Goal: Information Seeking & Learning: Learn about a topic

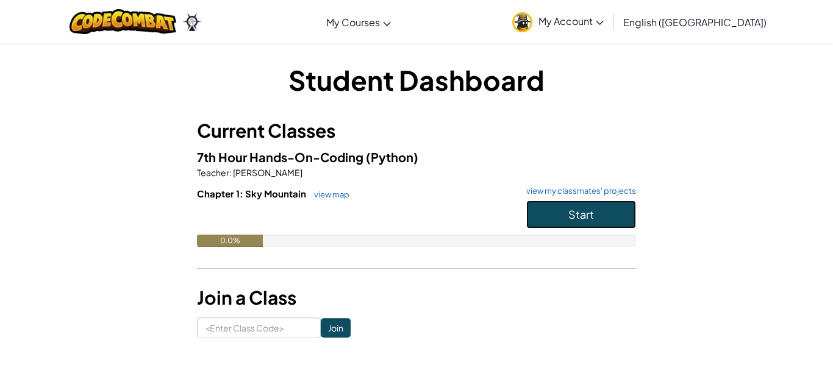
click at [546, 215] on button "Start" at bounding box center [581, 215] width 110 height 28
click at [532, 24] on img at bounding box center [522, 22] width 20 height 20
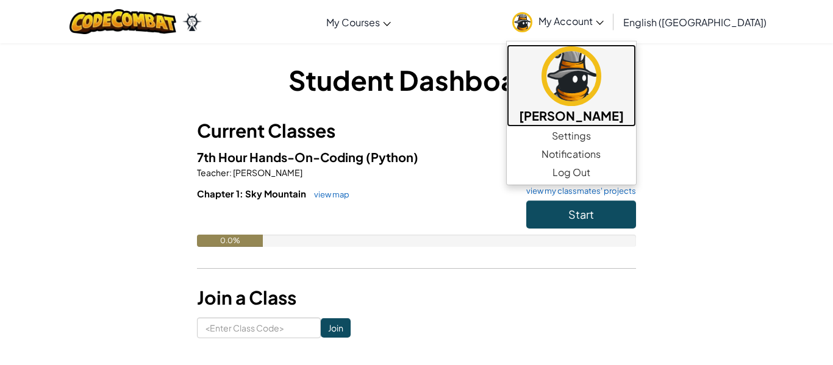
click at [601, 81] on img at bounding box center [572, 76] width 60 height 60
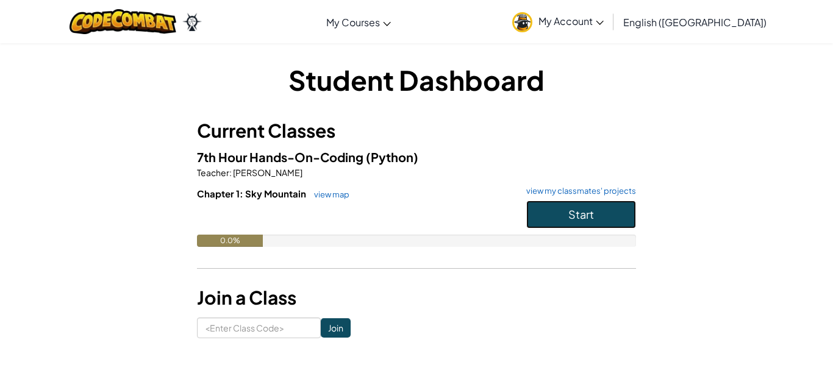
click at [544, 204] on button "Start" at bounding box center [581, 215] width 110 height 28
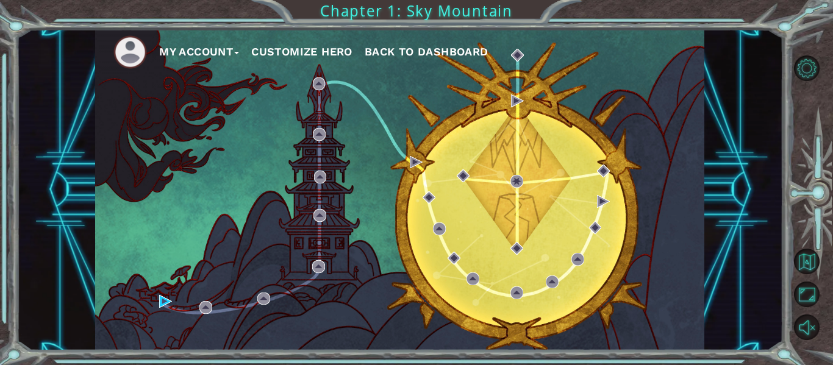
click at [301, 46] on button "Customize Hero" at bounding box center [301, 52] width 101 height 18
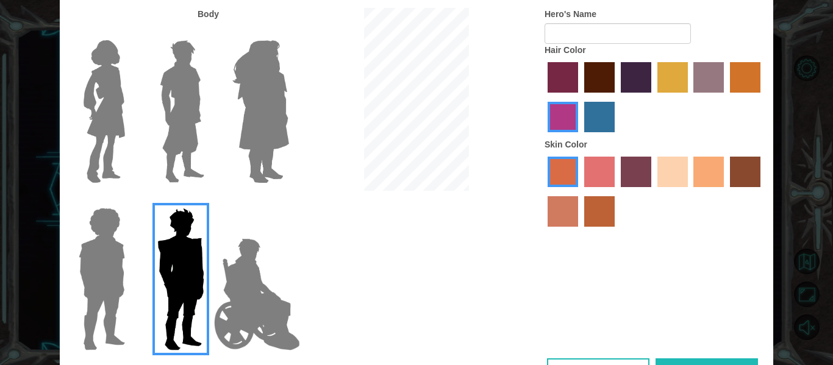
click at [257, 271] on img at bounding box center [257, 295] width 96 height 122
click at [288, 200] on input "Hero Jamie" at bounding box center [288, 200] width 0 height 0
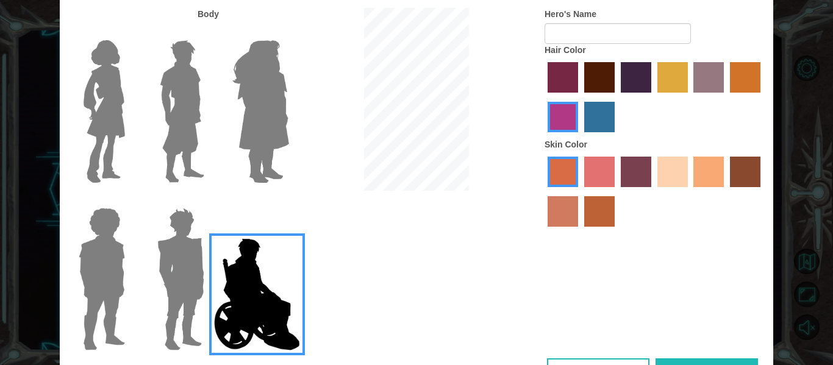
click at [191, 242] on img at bounding box center [180, 279] width 57 height 152
click at [209, 200] on input "Hero Garnet" at bounding box center [209, 200] width 0 height 0
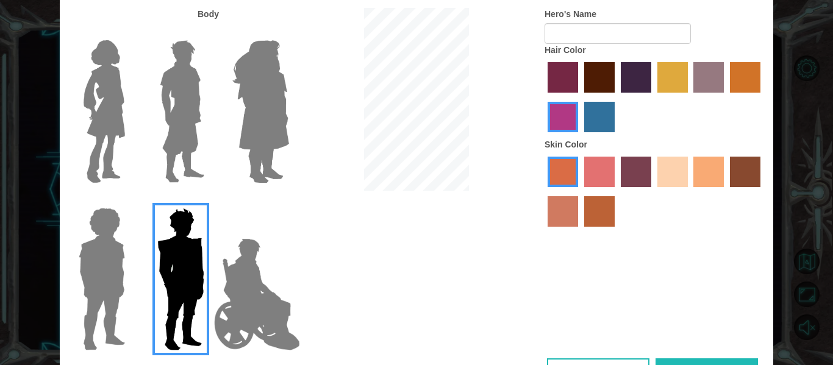
click at [118, 236] on img at bounding box center [102, 279] width 56 height 152
click at [130, 200] on input "Hero Steven" at bounding box center [130, 200] width 0 height 0
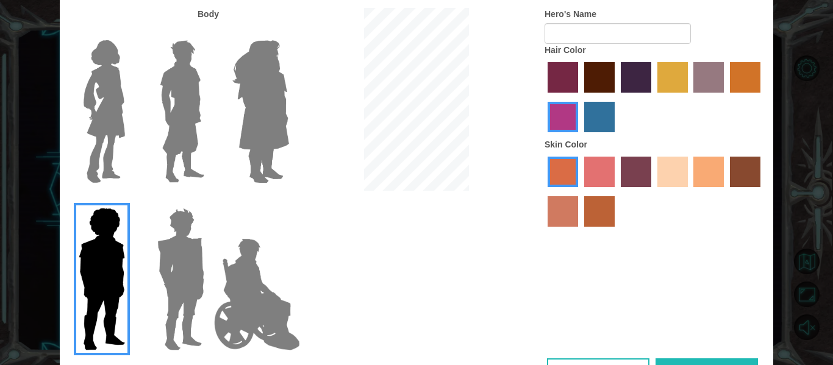
click at [135, 121] on div at bounding box center [99, 107] width 79 height 168
click at [125, 118] on img at bounding box center [104, 111] width 51 height 152
click at [130, 32] on input "Hero Connie" at bounding box center [130, 32] width 0 height 0
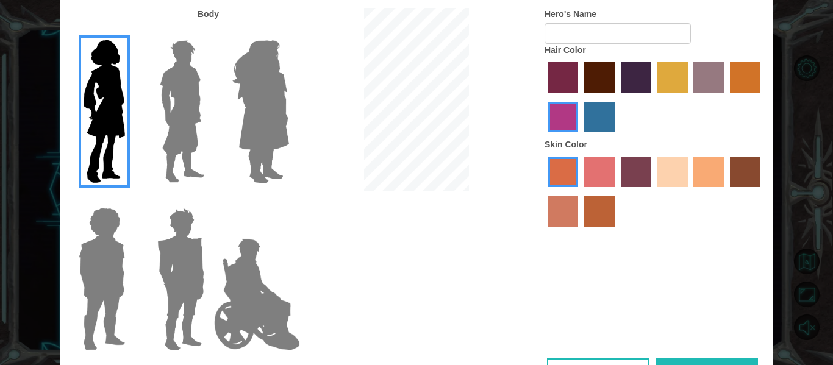
click at [182, 117] on img at bounding box center [182, 111] width 54 height 152
click at [209, 32] on input "Hero Lars" at bounding box center [209, 32] width 0 height 0
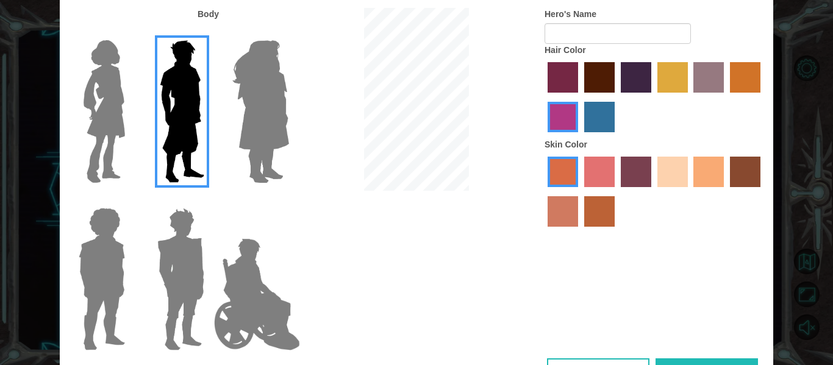
click at [252, 115] on img at bounding box center [260, 111] width 66 height 152
click at [288, 32] on input "Hero Amethyst" at bounding box center [288, 32] width 0 height 0
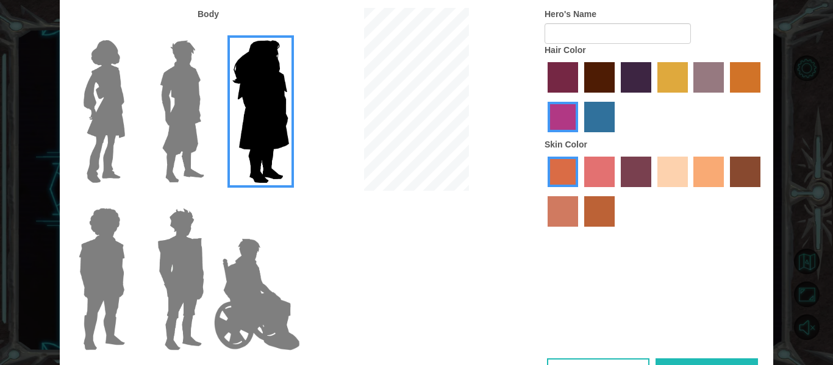
click at [155, 118] on img at bounding box center [182, 111] width 54 height 152
click at [209, 32] on input "Hero Lars" at bounding box center [209, 32] width 0 height 0
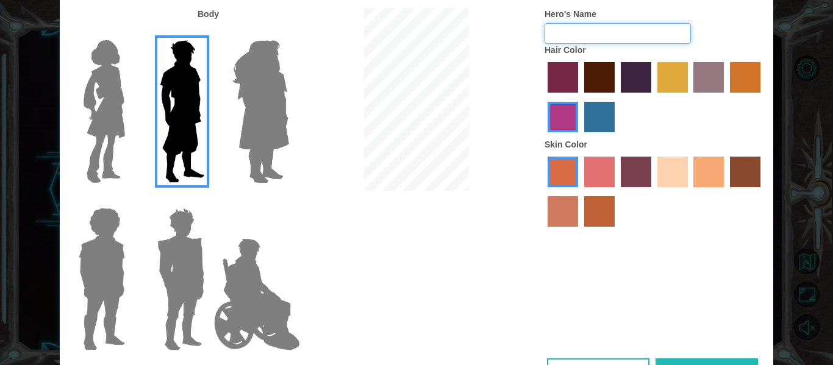
click at [582, 36] on input "Hero's Name" at bounding box center [618, 33] width 146 height 21
type input "gigglefart"
click at [697, 76] on label "bazaar hair color" at bounding box center [708, 77] width 30 height 30
click at [690, 97] on input "bazaar hair color" at bounding box center [690, 97] width 0 height 0
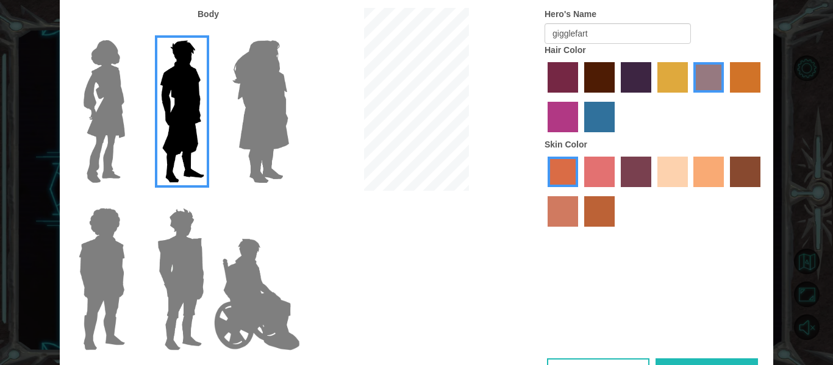
click at [605, 117] on label "lachmara hair color" at bounding box center [599, 117] width 30 height 30
click at [580, 137] on input "lachmara hair color" at bounding box center [580, 137] width 0 height 0
click at [635, 170] on label "tosca skin color" at bounding box center [636, 172] width 30 height 30
click at [617, 191] on input "tosca skin color" at bounding box center [617, 191] width 0 height 0
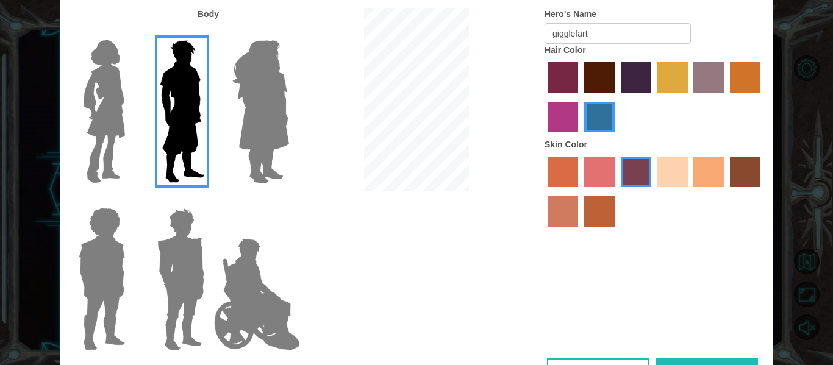
click at [568, 87] on label "paprika hair color" at bounding box center [563, 77] width 30 height 30
click at [543, 97] on input "paprika hair color" at bounding box center [543, 97] width 0 height 0
click at [605, 80] on label "maroon hair color" at bounding box center [599, 77] width 30 height 30
click at [580, 97] on input "maroon hair color" at bounding box center [580, 97] width 0 height 0
click at [702, 76] on label "bazaar hair color" at bounding box center [708, 77] width 30 height 30
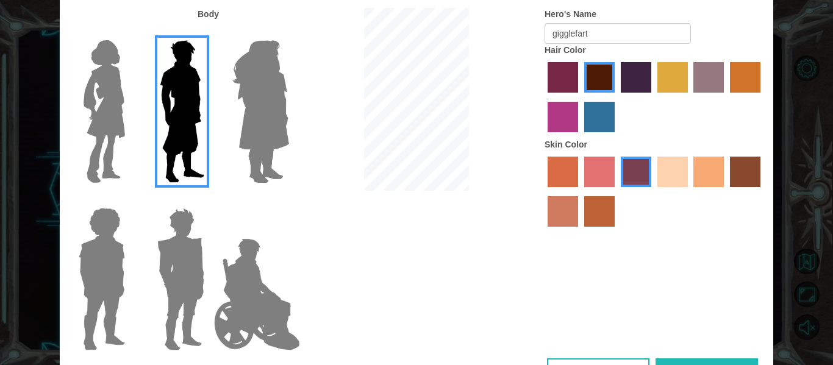
click at [690, 97] on input "bazaar hair color" at bounding box center [690, 97] width 0 height 0
click at [676, 360] on button "Done" at bounding box center [707, 372] width 102 height 27
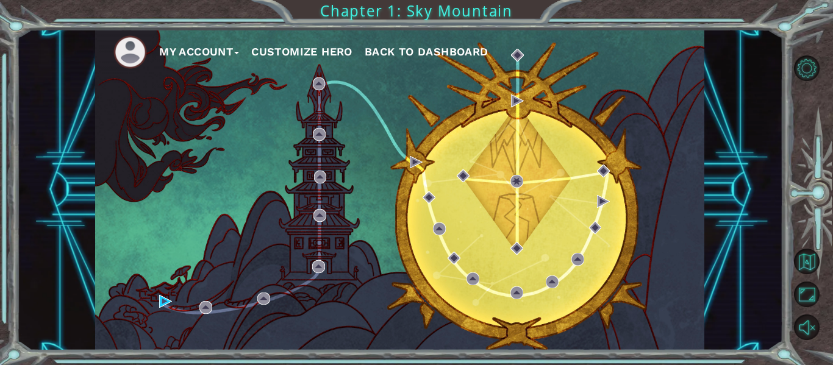
click at [331, 50] on button "Customize Hero" at bounding box center [301, 52] width 101 height 18
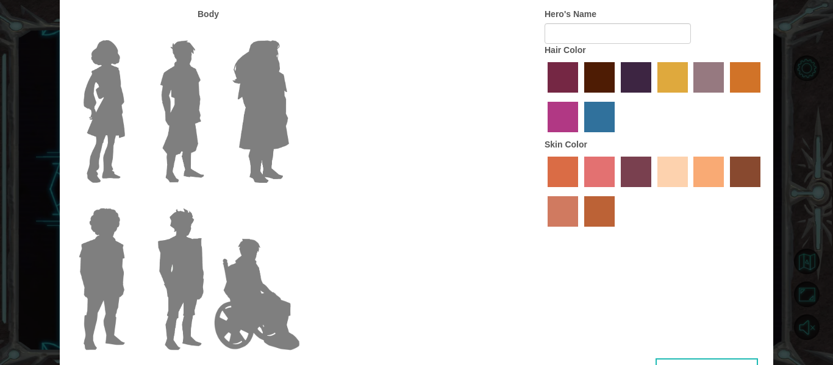
type input "gigglefart"
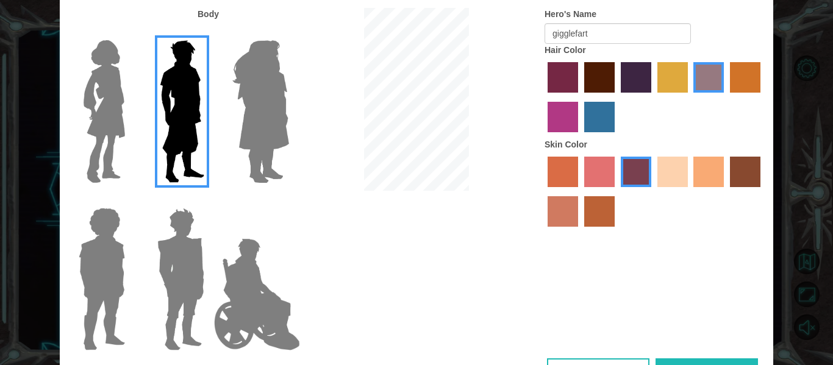
click at [209, 10] on label "Body" at bounding box center [208, 14] width 21 height 12
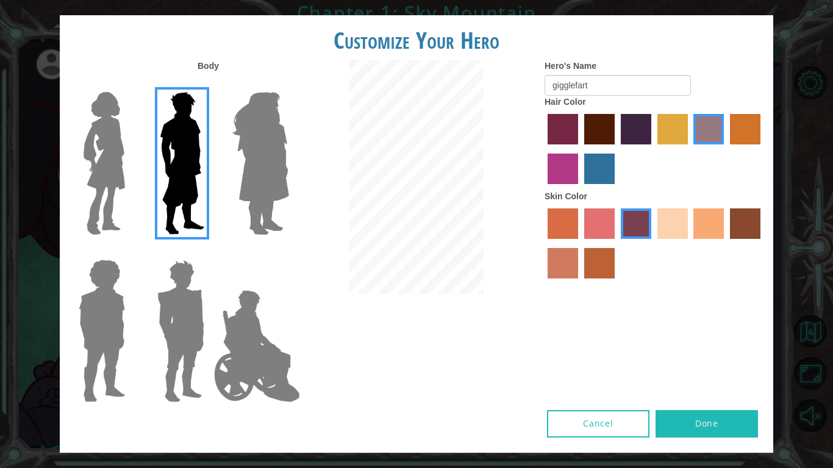
click at [709, 365] on button "Done" at bounding box center [707, 423] width 102 height 27
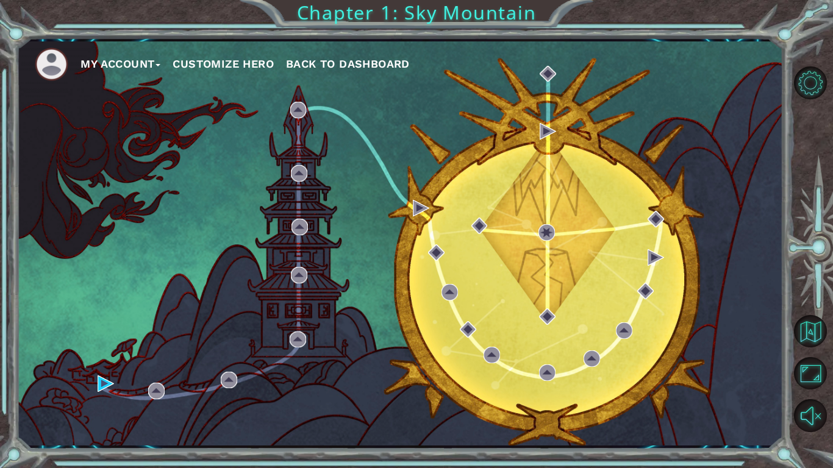
click at [44, 68] on img at bounding box center [52, 65] width 34 height 34
click at [96, 62] on button "My Account" at bounding box center [121, 64] width 80 height 18
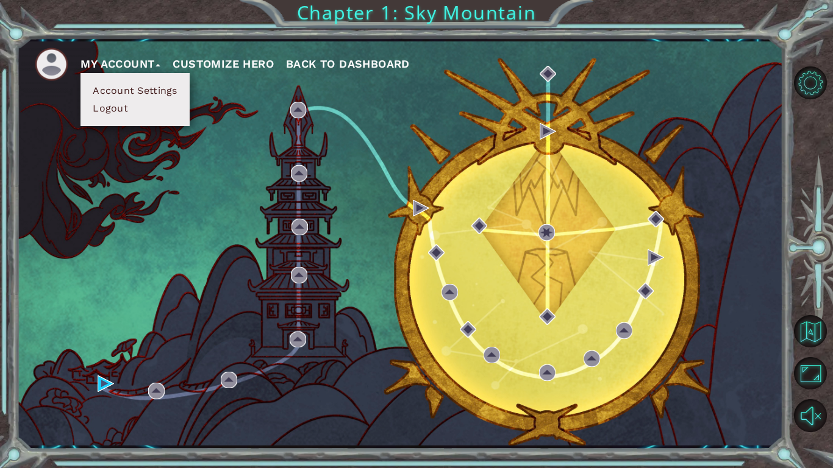
click at [116, 92] on button "Account Settings" at bounding box center [134, 90] width 91 height 13
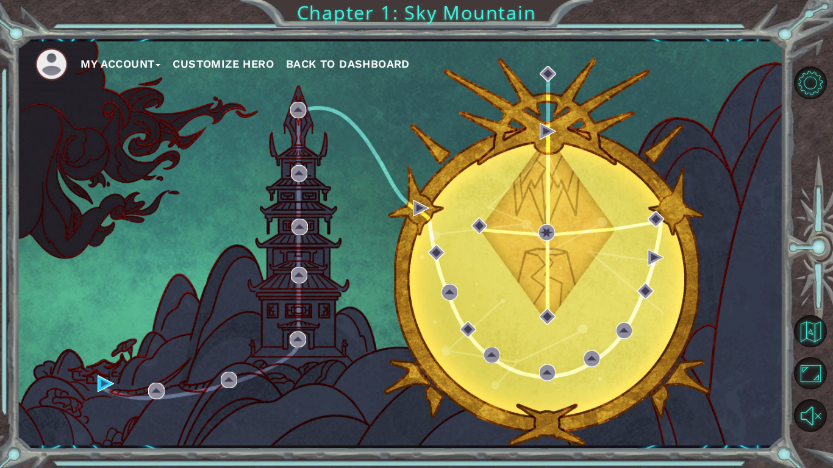
click at [259, 60] on button "Customize Hero" at bounding box center [223, 64] width 101 height 18
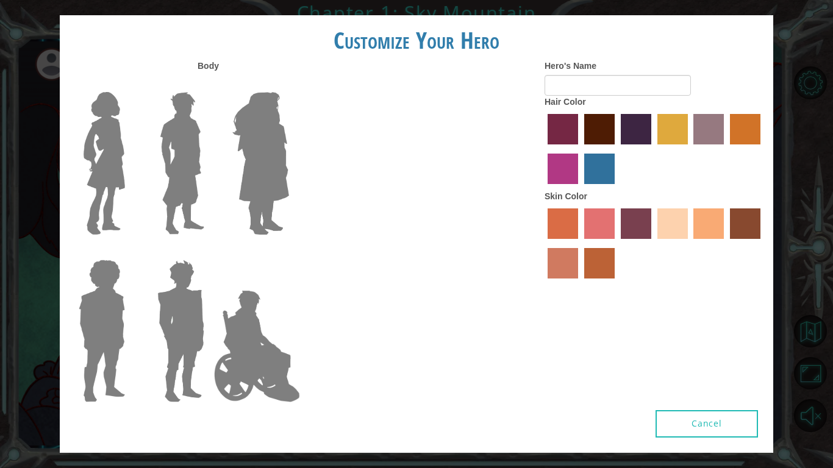
type input "gigglefart"
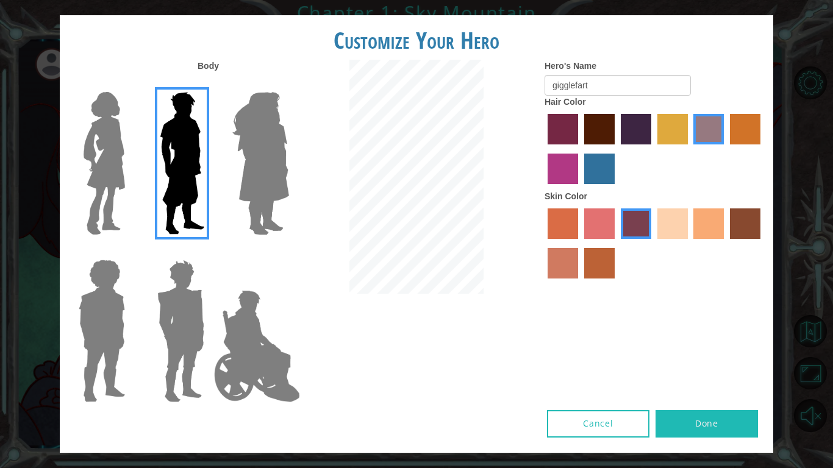
click at [703, 365] on button "Done" at bounding box center [707, 423] width 102 height 27
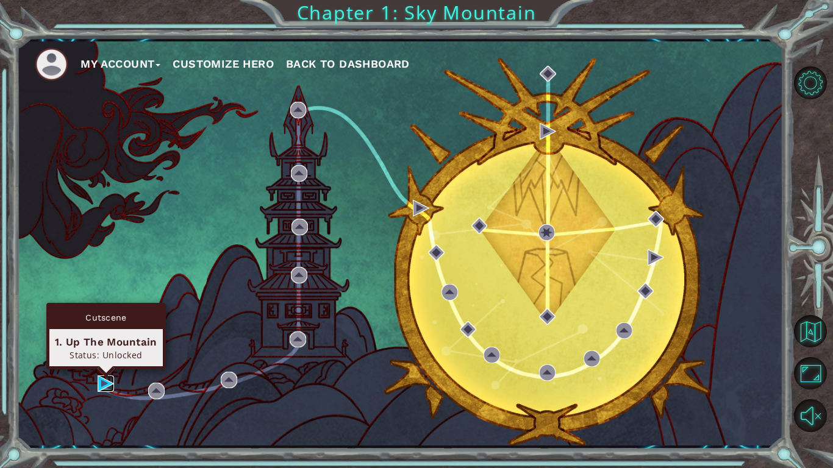
click at [107, 365] on img at bounding box center [106, 384] width 16 height 16
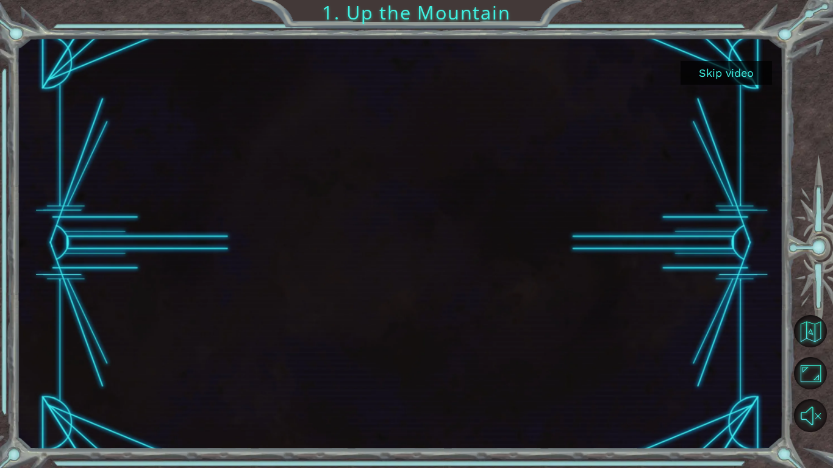
click at [755, 82] on button "Skip video" at bounding box center [726, 73] width 91 height 24
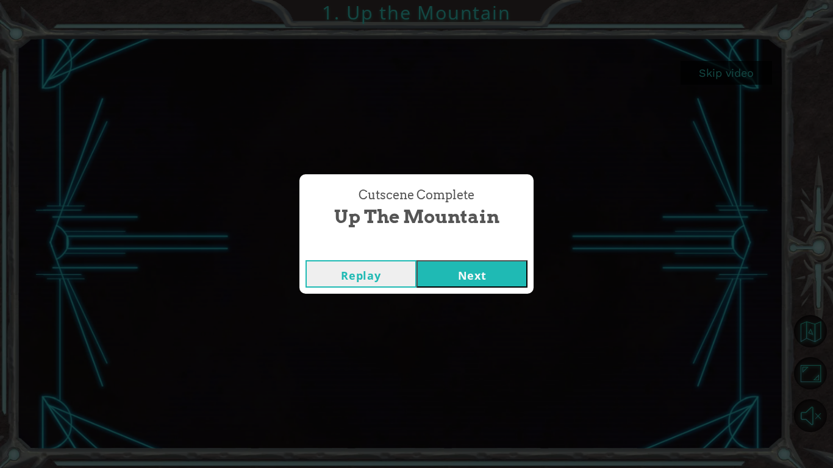
click at [463, 55] on div "Cutscene Complete Up the Mountain Replay Next" at bounding box center [416, 234] width 833 height 468
click at [472, 282] on button "Next" at bounding box center [472, 273] width 111 height 27
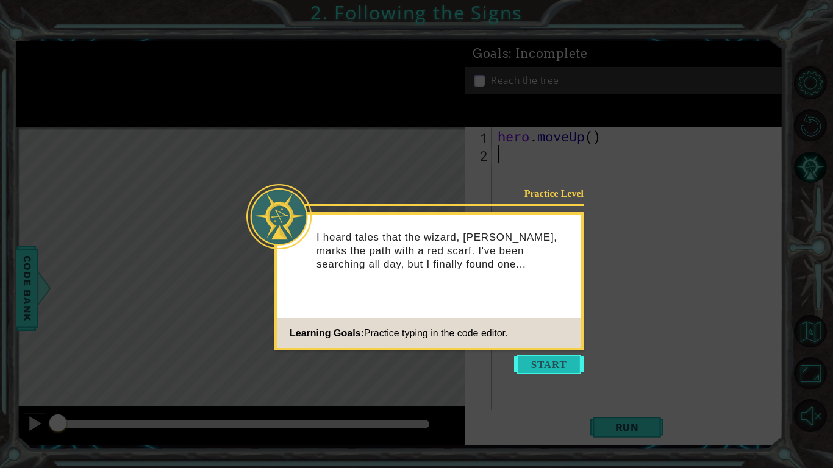
click at [531, 360] on button "Start" at bounding box center [549, 365] width 70 height 20
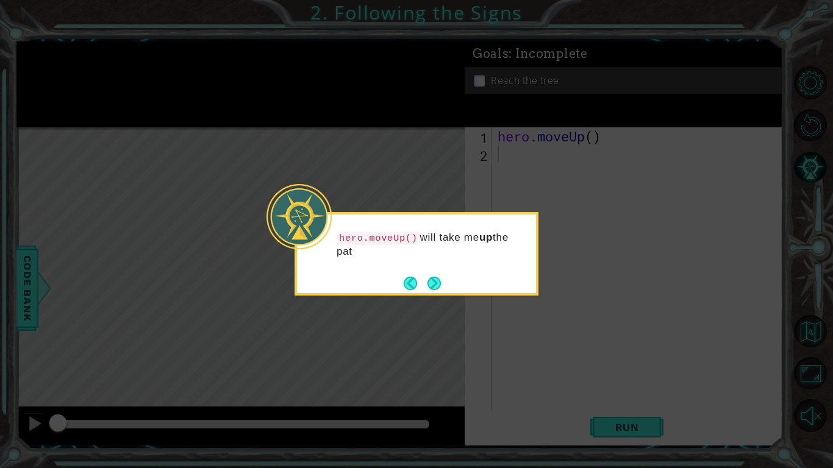
click at [449, 281] on div "hero.moveUp() will take me up the pat" at bounding box center [417, 254] width 244 height 84
click at [449, 281] on div "hero.moveUp() will take me up the path." at bounding box center [416, 251] width 239 height 62
click at [437, 279] on button "Next" at bounding box center [435, 283] width 14 height 14
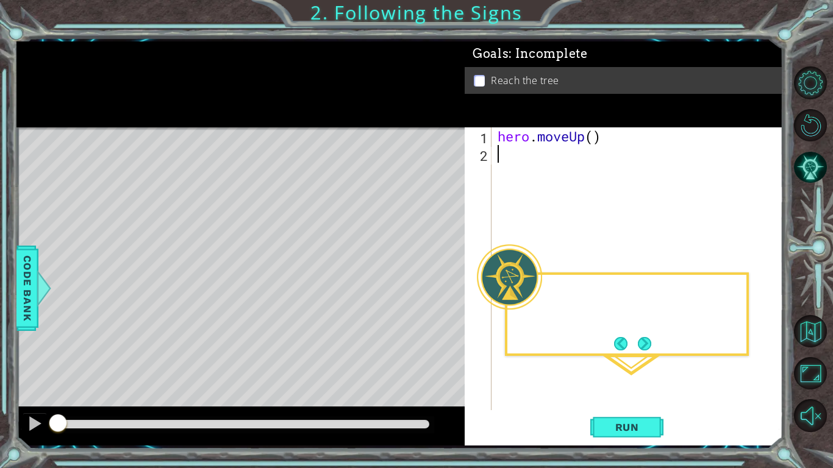
click at [437, 279] on div "Level Map" at bounding box center [298, 306] width 564 height 359
click at [532, 162] on div "hero . moveUp ( )" at bounding box center [640, 286] width 291 height 318
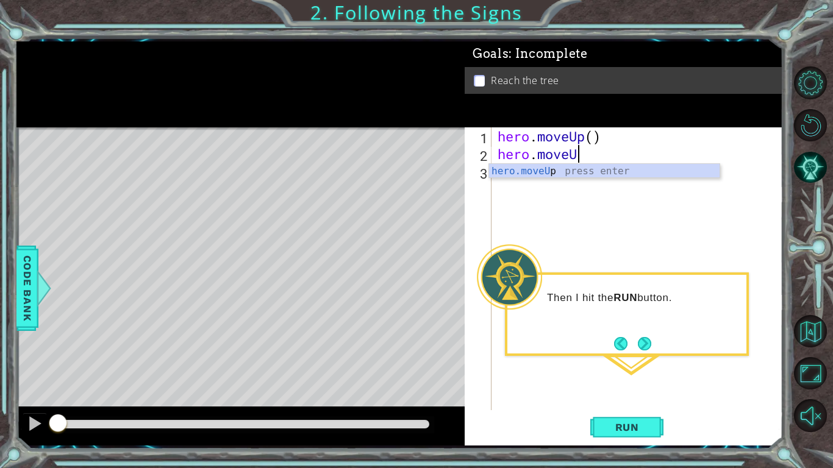
scroll to position [0, 3]
click at [616, 365] on span "Run" at bounding box center [627, 427] width 48 height 12
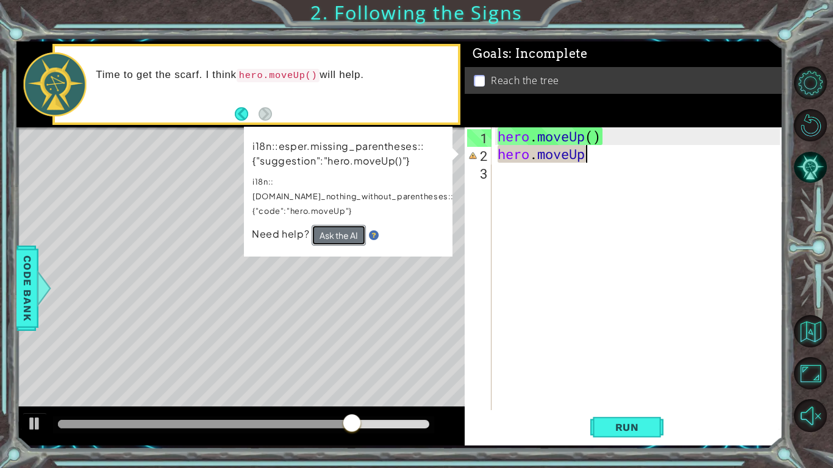
click at [340, 225] on button "Ask the AI" at bounding box center [339, 235] width 54 height 21
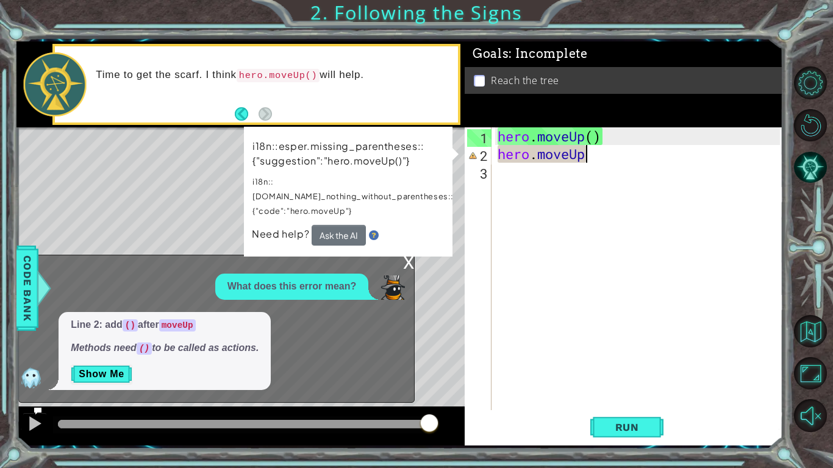
click at [404, 265] on div "x" at bounding box center [408, 262] width 11 height 12
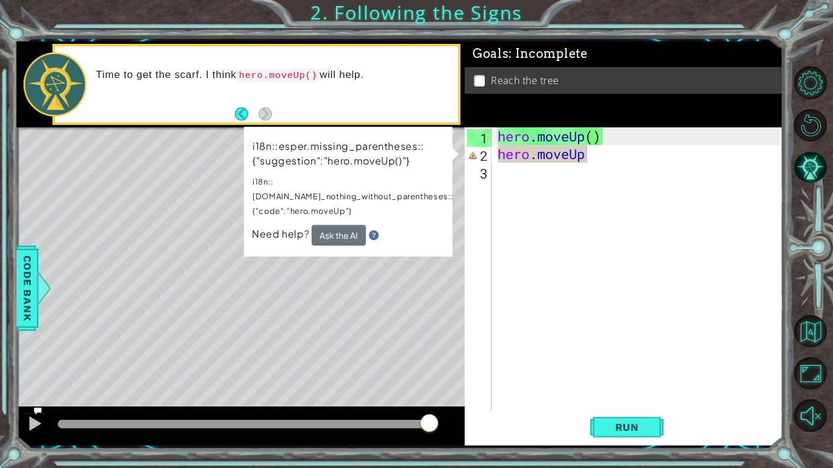
click at [596, 160] on div "hero . moveUp ( ) hero . moveUp" at bounding box center [640, 286] width 291 height 318
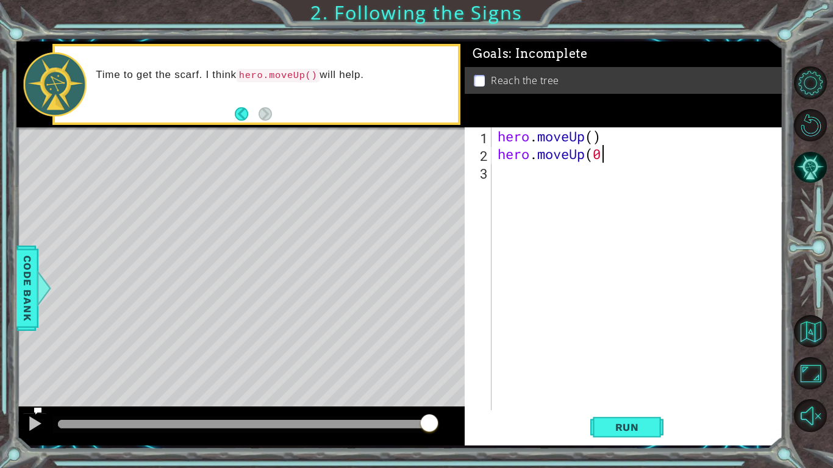
scroll to position [0, 4]
type textarea "hero.moveUp()"
click at [599, 365] on button "Run" at bounding box center [626, 428] width 73 height 32
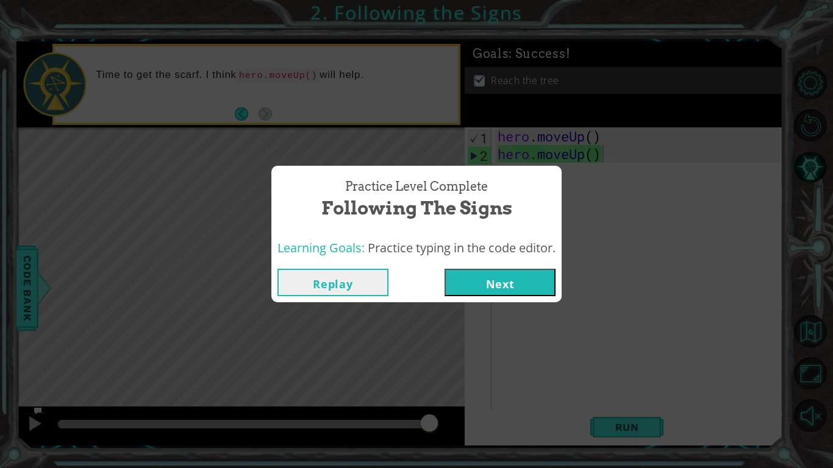
click at [525, 279] on button "Next" at bounding box center [500, 282] width 111 height 27
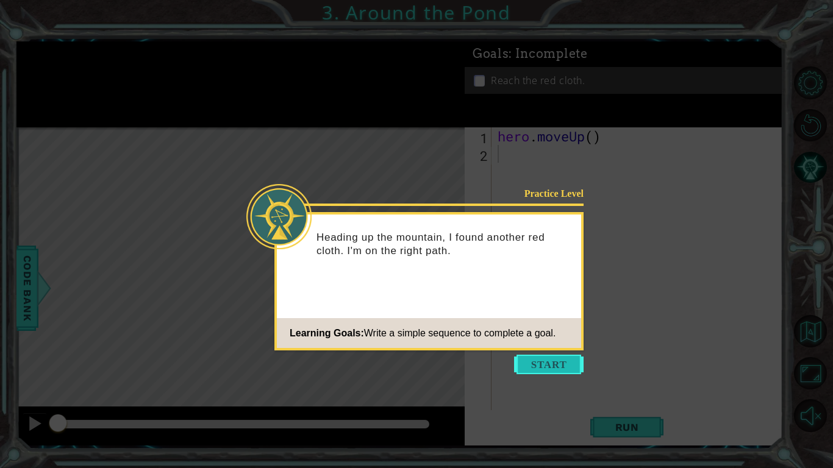
click at [534, 360] on button "Start" at bounding box center [549, 365] width 70 height 20
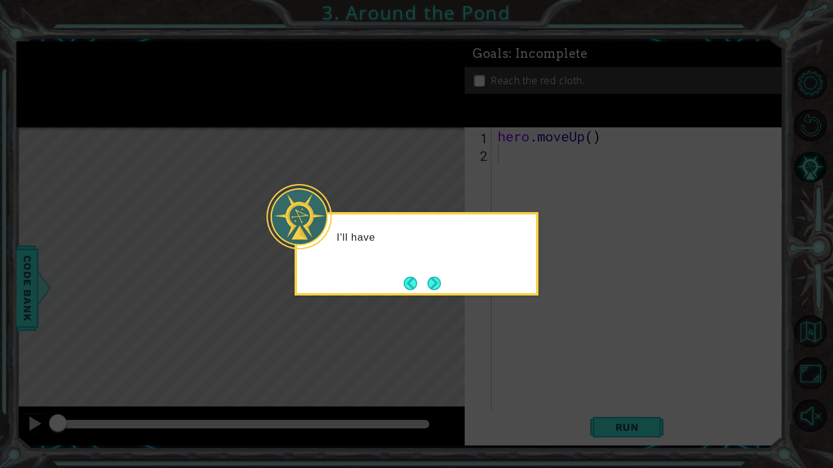
click at [490, 300] on icon at bounding box center [416, 234] width 833 height 468
click at [429, 274] on button "Next" at bounding box center [434, 283] width 18 height 18
click at [429, 273] on icon at bounding box center [416, 234] width 833 height 468
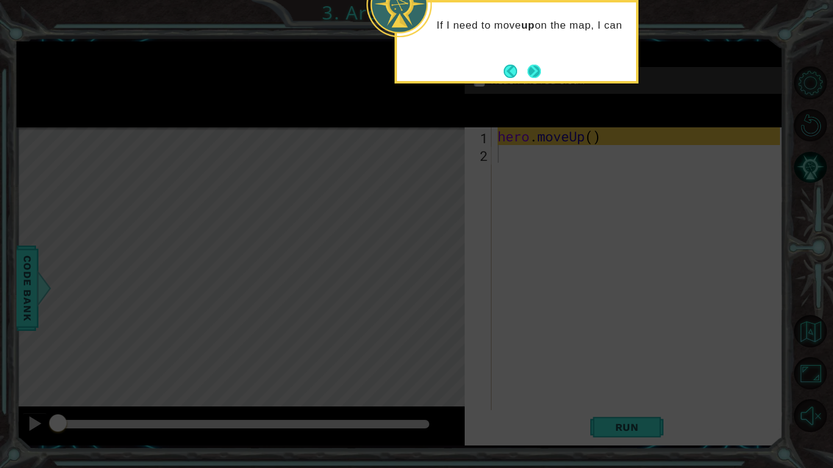
click at [533, 72] on button "Next" at bounding box center [534, 71] width 23 height 23
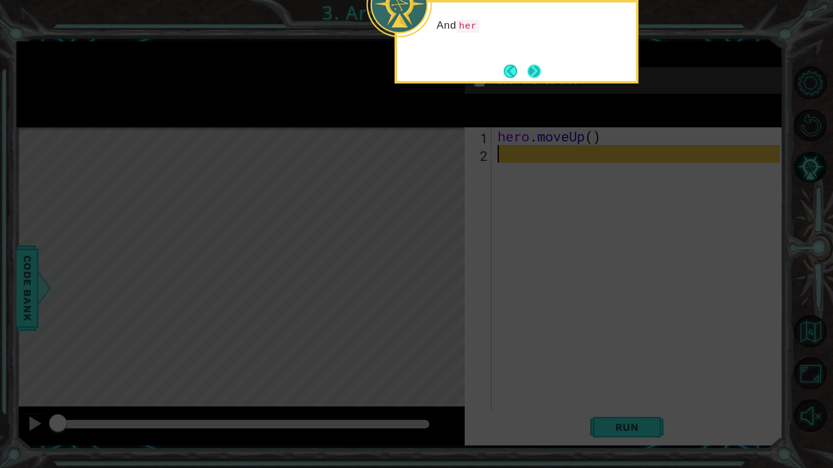
click at [525, 73] on button "Next" at bounding box center [534, 71] width 23 height 23
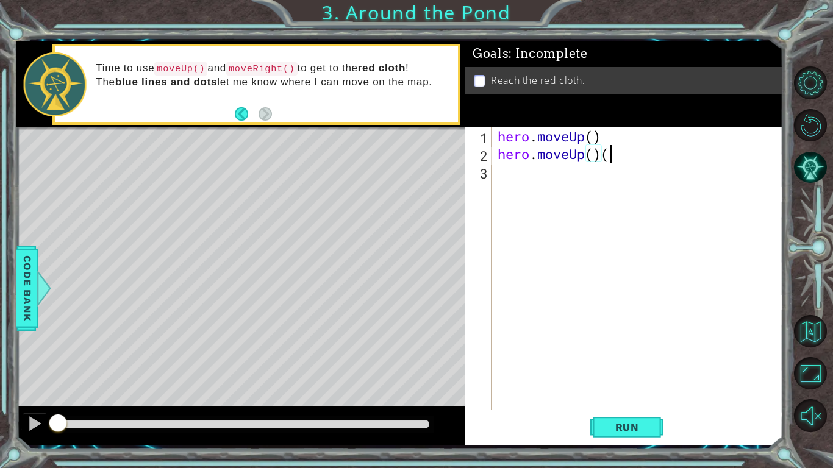
scroll to position [0, 4]
type textarea "hero.moveUp()"
click at [502, 174] on div "hero . moveUp ( ) hero . moveUp ( )" at bounding box center [640, 286] width 291 height 318
type textarea "hero.moveright()"
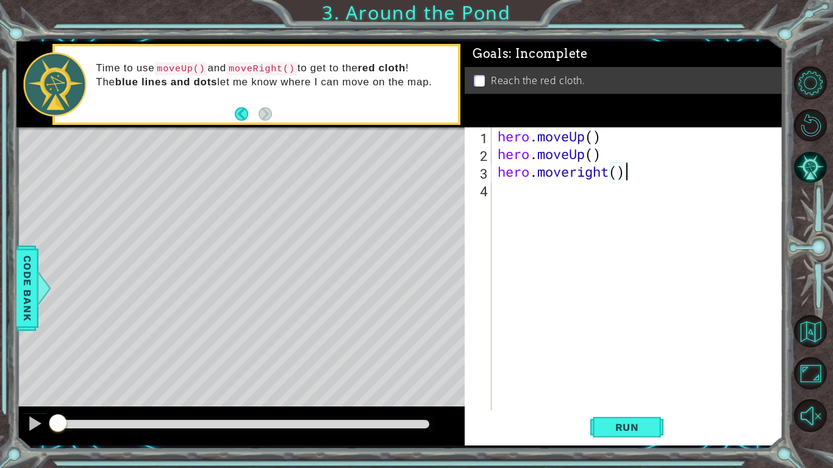
click at [510, 199] on div "hero . moveUp ( ) hero . moveUp ( ) hero . moveright ( )" at bounding box center [640, 286] width 291 height 318
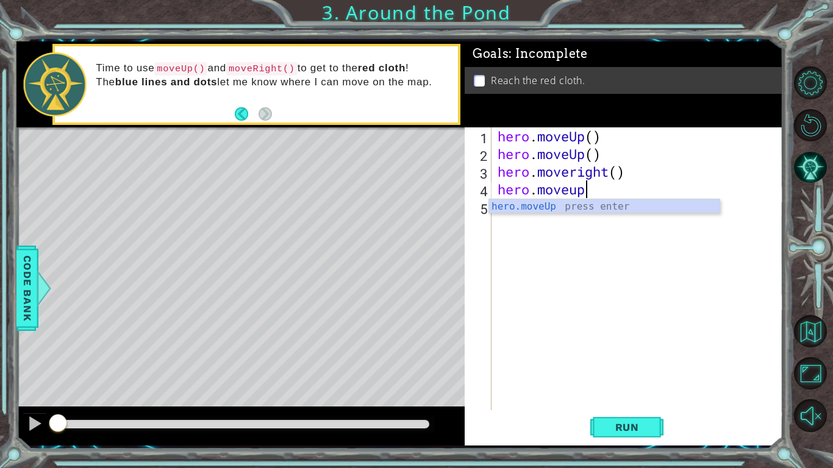
scroll to position [0, 4]
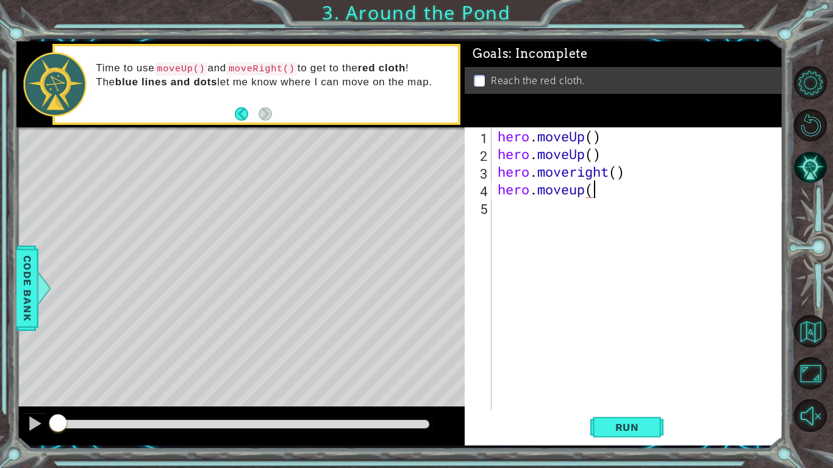
type textarea "hero.moveup()"
click at [504, 215] on div "hero . moveUp ( ) hero . moveUp ( ) hero . moveright ( ) hero . moveup ( )" at bounding box center [640, 286] width 291 height 318
click at [632, 365] on span "Run" at bounding box center [627, 427] width 48 height 12
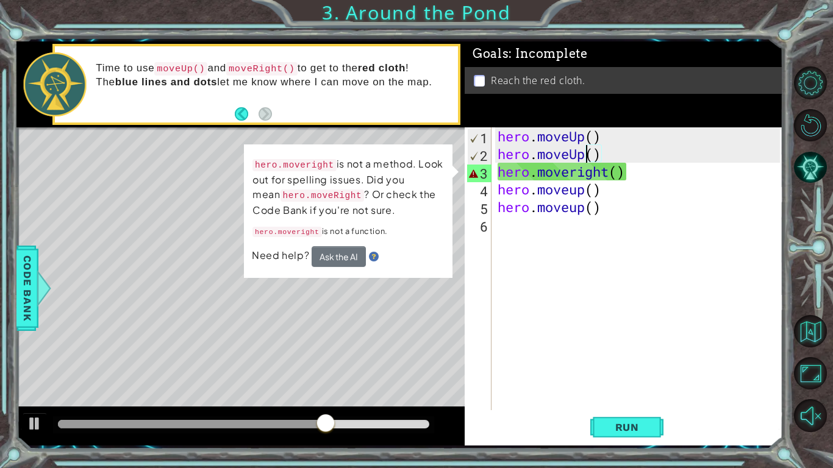
click at [585, 155] on div "hero . moveUp ( ) hero . moveUp ( ) hero . moveright ( ) hero . moveup ( ) hero…" at bounding box center [640, 286] width 291 height 318
click at [579, 173] on div "hero . moveUp ( ) hero . moveUp ( ) hero . moveright ( ) hero . moveup ( ) hero…" at bounding box center [640, 286] width 291 height 318
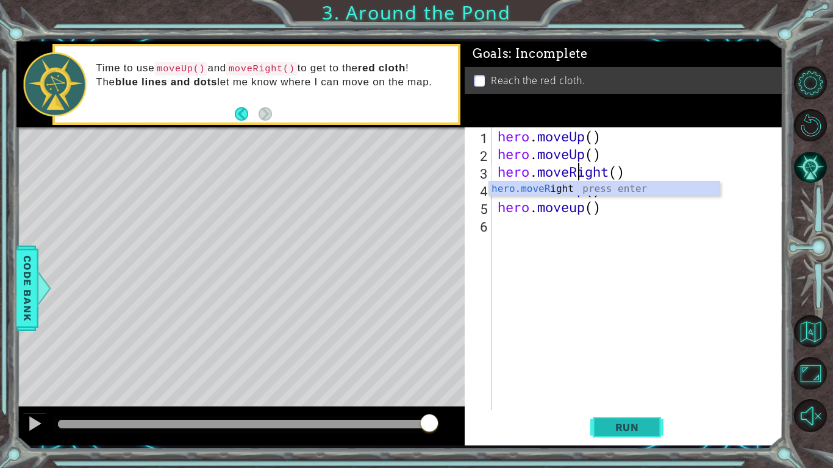
click at [619, 365] on span "Run" at bounding box center [627, 427] width 48 height 12
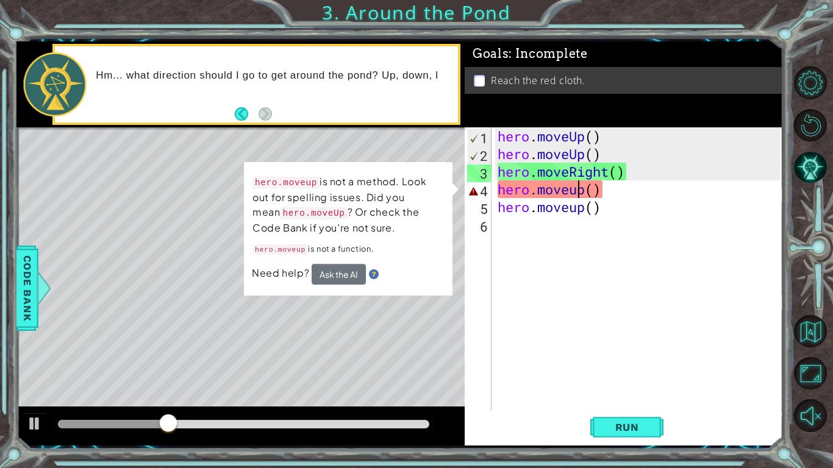
click at [578, 191] on div "hero . moveUp ( ) hero . moveUp ( ) hero . moveRight ( ) hero . moveup ( ) hero…" at bounding box center [640, 286] width 291 height 318
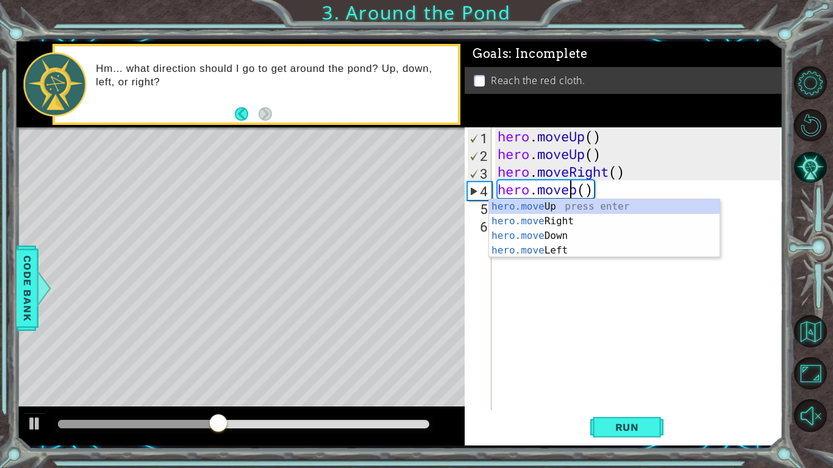
type textarea "hero.moveUp()"
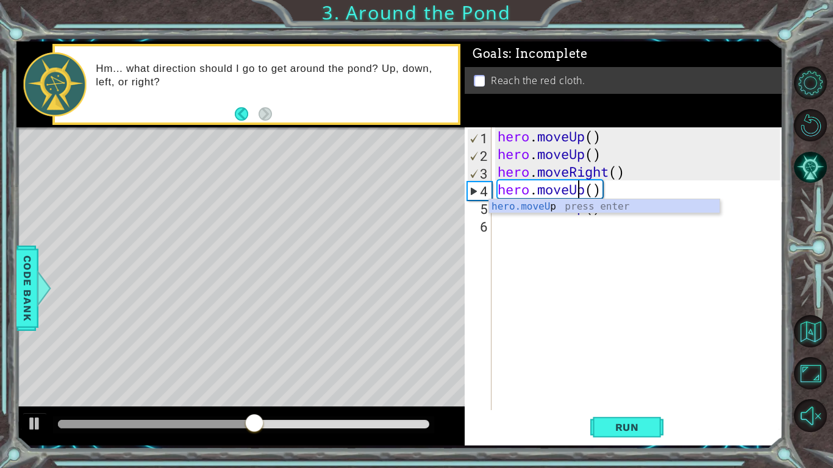
click at [598, 228] on div "hero . moveUp ( ) hero . moveUp ( ) hero . moveRight ( ) hero . moveUp ( ) hero…" at bounding box center [640, 286] width 291 height 318
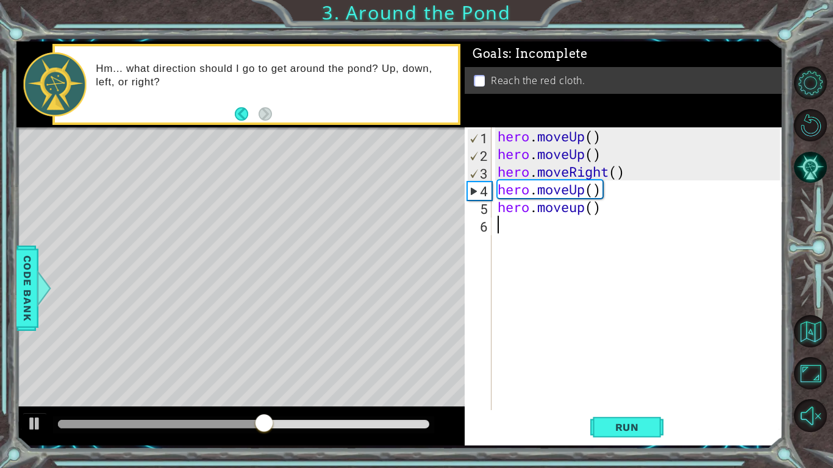
scroll to position [0, 0]
click at [579, 210] on div "hero . moveUp ( ) hero . moveUp ( ) hero . moveRight ( ) hero . moveUp ( ) hero…" at bounding box center [640, 286] width 291 height 318
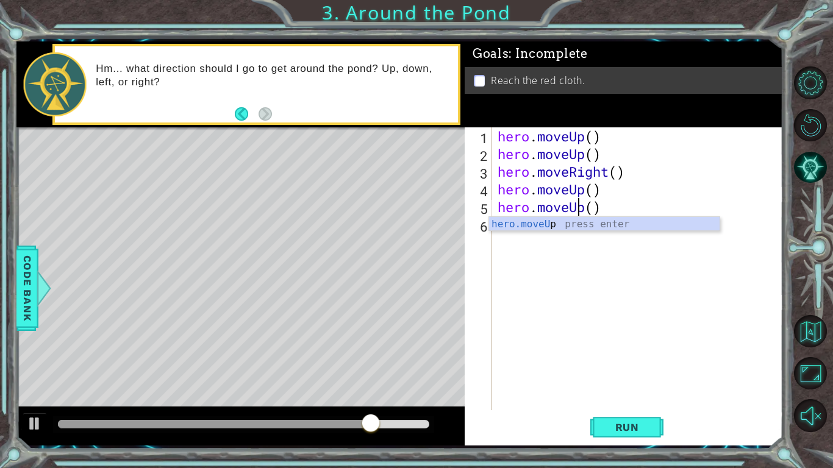
scroll to position [0, 4]
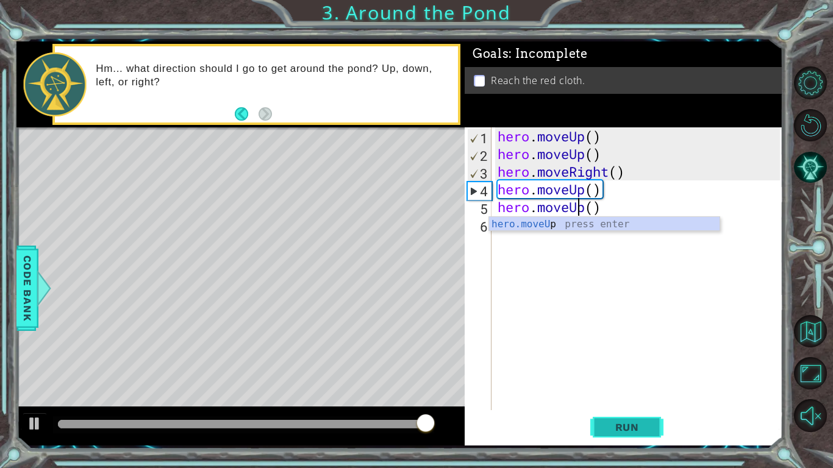
type textarea "hero.moveUp()"
click at [612, 365] on span "Run" at bounding box center [627, 427] width 48 height 12
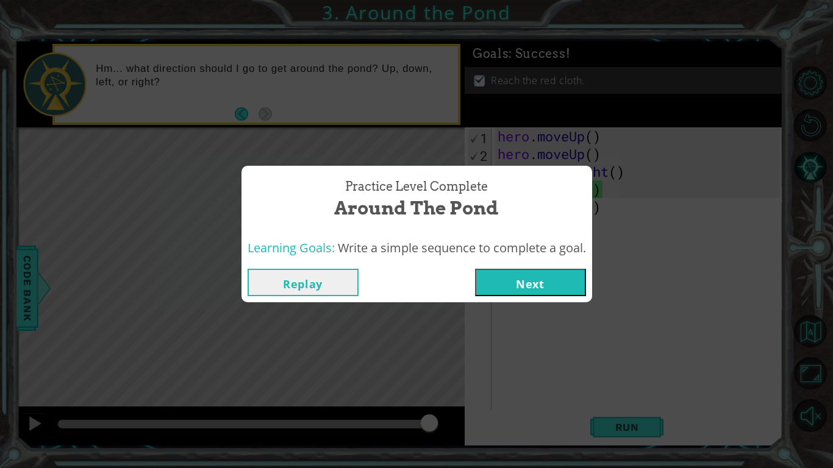
click at [532, 282] on button "Next" at bounding box center [530, 282] width 111 height 27
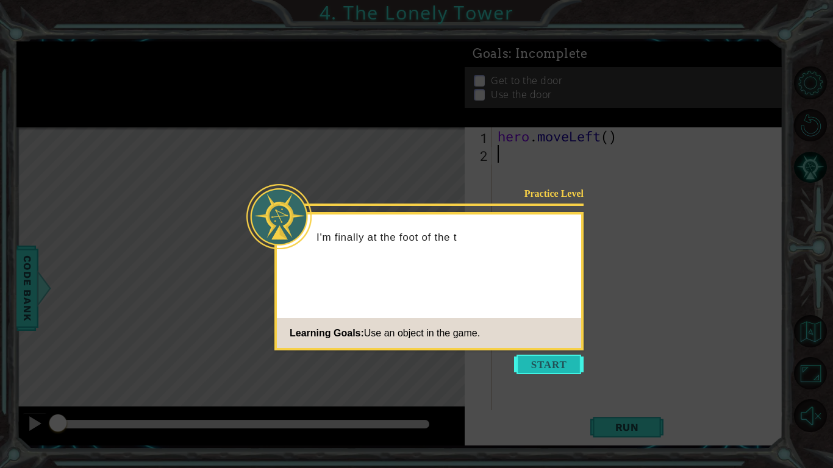
click at [549, 365] on button "Start" at bounding box center [549, 365] width 70 height 20
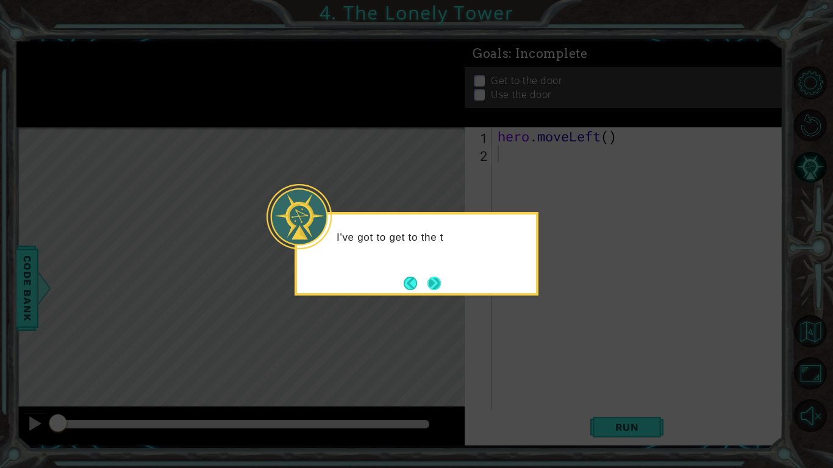
click at [431, 283] on button "Next" at bounding box center [434, 283] width 13 height 13
click at [435, 288] on button "Next" at bounding box center [434, 283] width 14 height 14
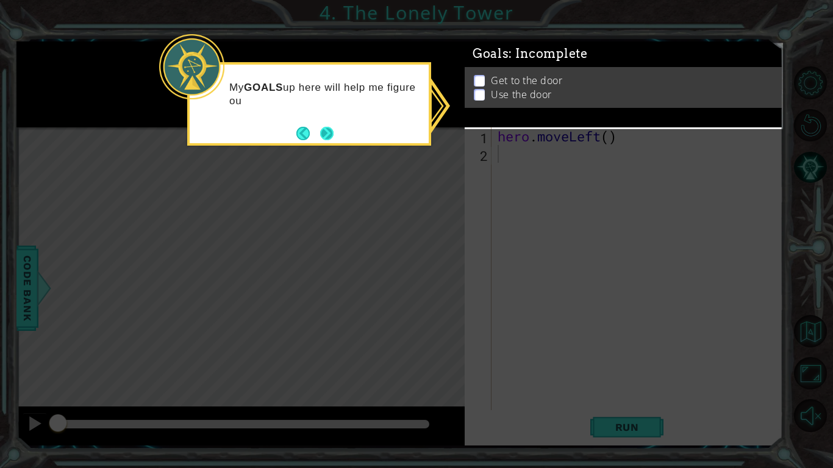
click at [334, 128] on button "Next" at bounding box center [327, 134] width 20 height 20
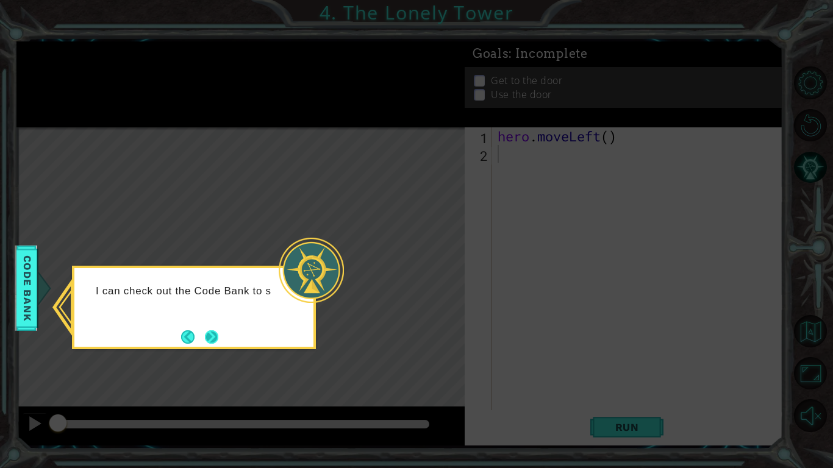
click at [221, 333] on button "Next" at bounding box center [212, 337] width 18 height 18
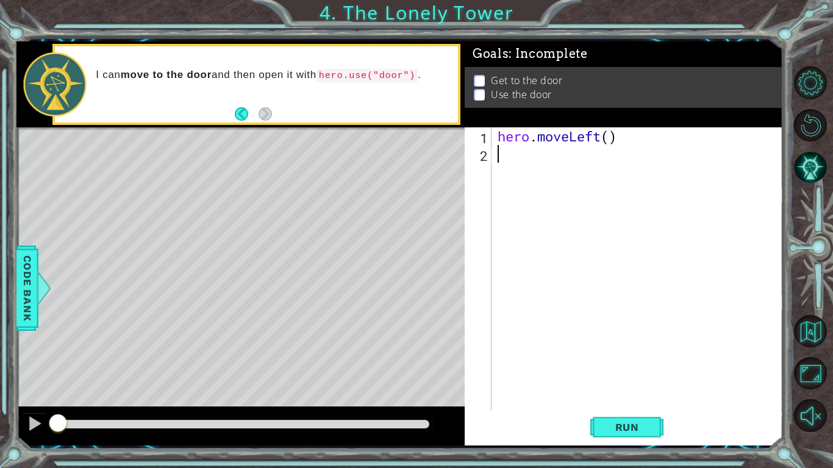
click at [620, 141] on div "hero . moveLeft ( )" at bounding box center [640, 286] width 291 height 318
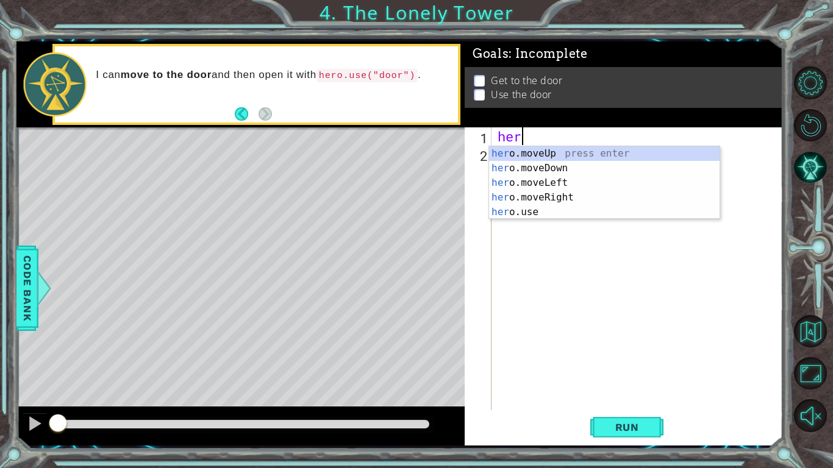
type textarea "h"
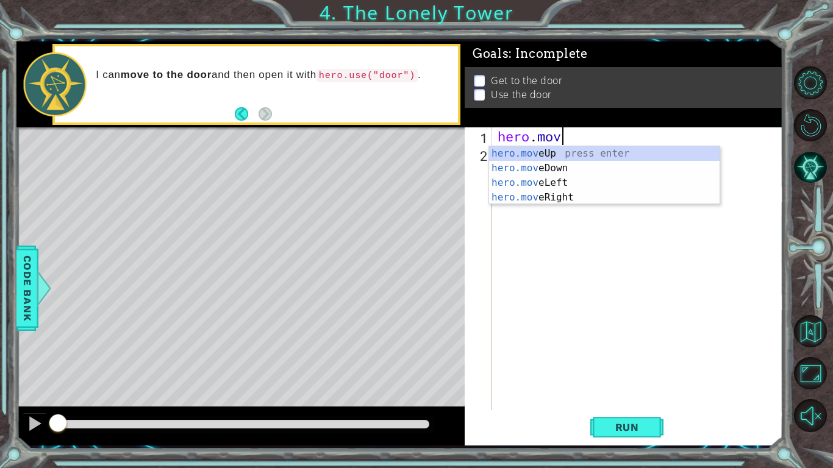
type textarea "hero.move"
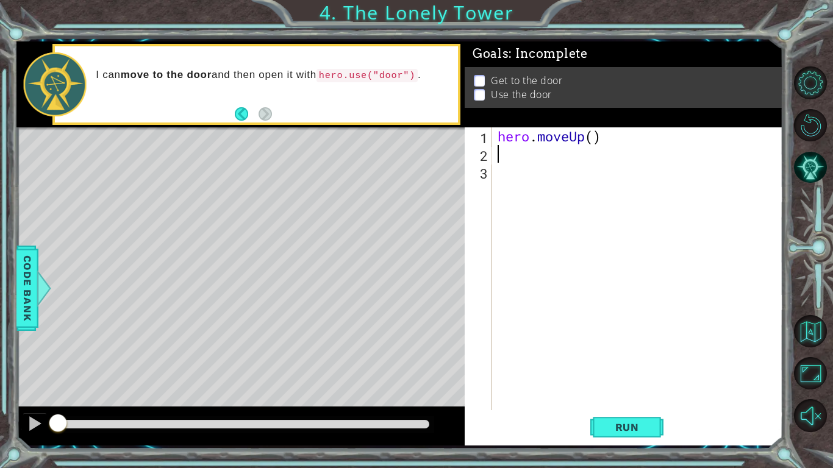
scroll to position [0, 0]
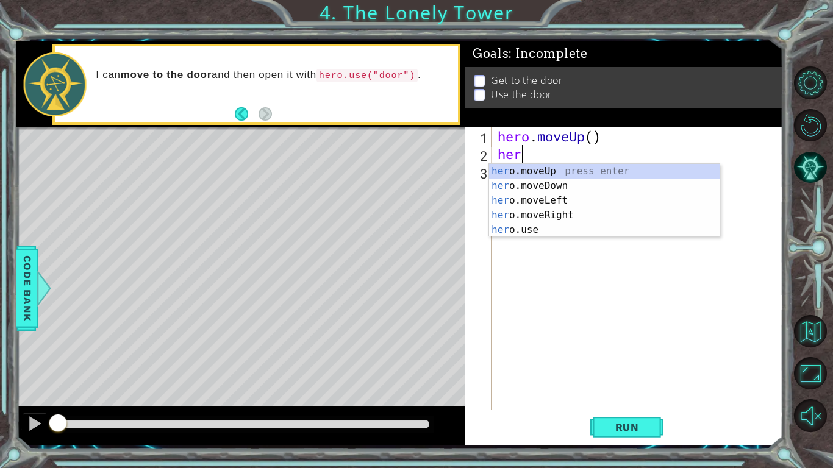
type textarea "hero"
click at [546, 199] on div "hero .moveUp press enter hero .moveDown press enter hero .moveLeft press enter …" at bounding box center [604, 215] width 231 height 102
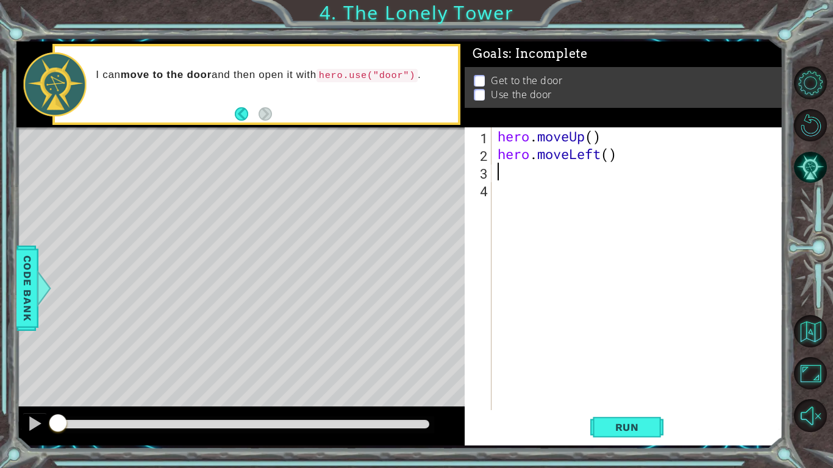
scroll to position [0, 0]
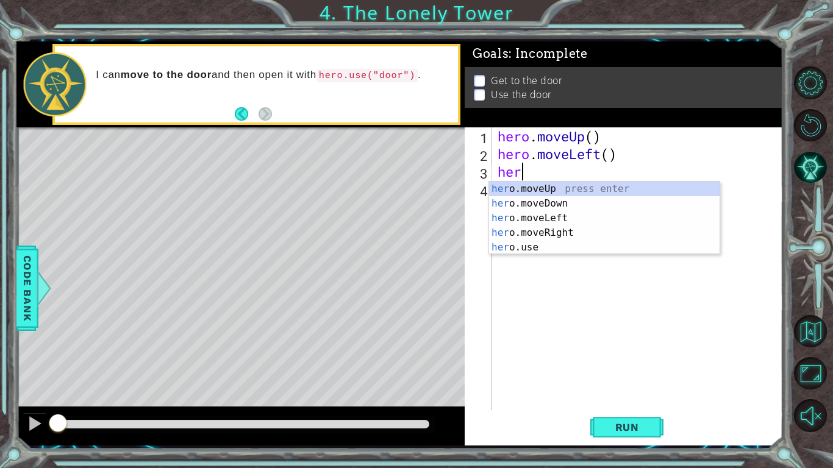
type textarea "hero"
click at [525, 190] on div "hero .moveUp press enter hero .moveDown press enter hero .moveLeft press enter …" at bounding box center [604, 233] width 231 height 102
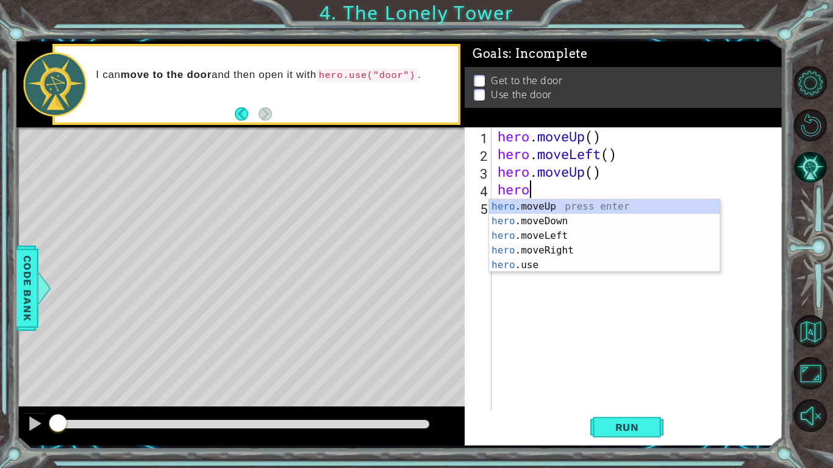
click at [603, 152] on div "hero . moveUp ( ) hero . moveLeft ( ) hero . moveUp ( ) hero" at bounding box center [640, 286] width 291 height 318
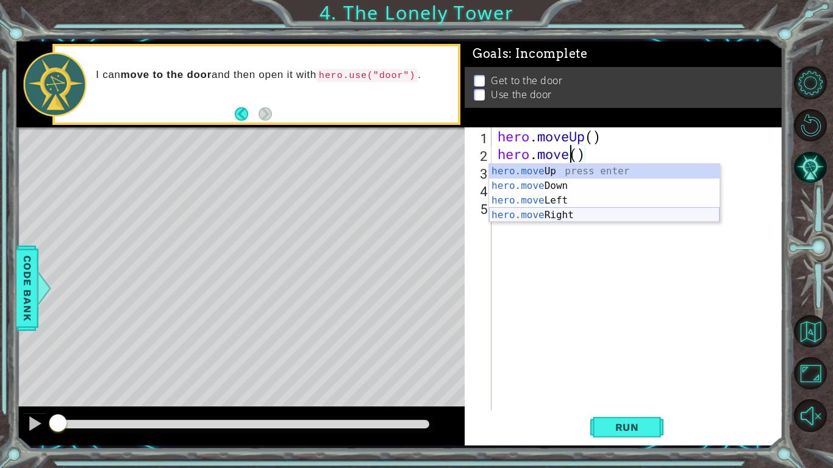
click at [553, 212] on div "hero.move Up press enter hero.move Down press enter hero.move Left press enter …" at bounding box center [604, 208] width 231 height 88
type textarea "hero.moveRight"
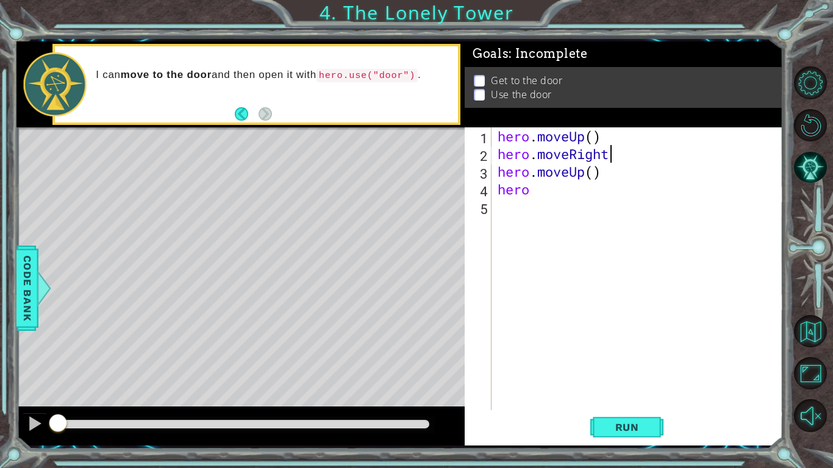
click at [546, 199] on div "hero . moveUp ( ) hero . moveRight hero . moveUp ( ) hero" at bounding box center [640, 286] width 291 height 318
click at [534, 191] on div "hero . moveUp ( ) hero . moveRight hero . moveUp ( ) hero" at bounding box center [640, 286] width 291 height 318
type textarea "herom"
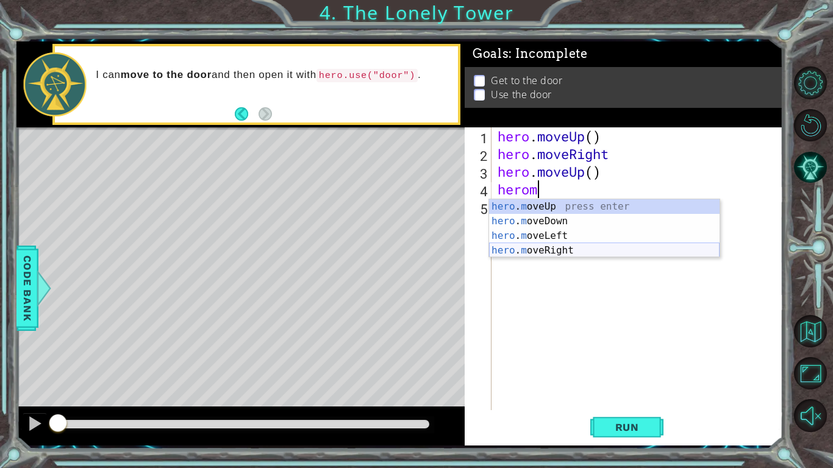
click at [543, 251] on div "hero . m oveUp press enter hero . m oveDown press enter hero . m oveLeft press …" at bounding box center [604, 243] width 231 height 88
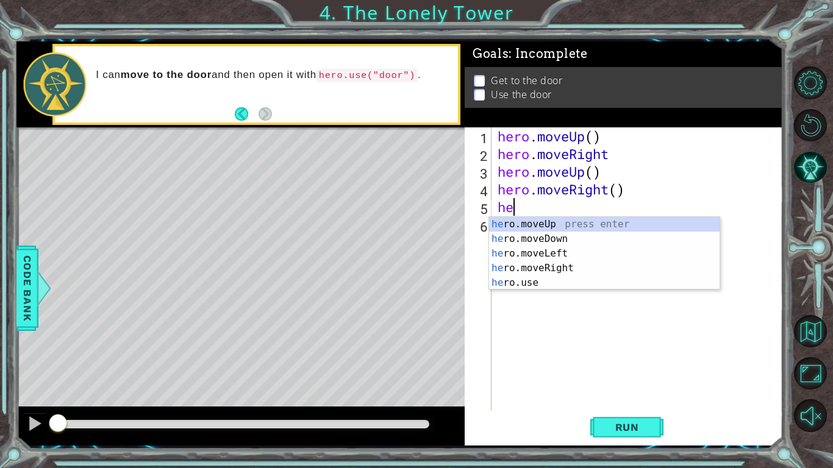
type textarea "her"
click at [546, 225] on div "her o.moveUp press enter her o.moveDown press enter her o.moveLeft press enter …" at bounding box center [604, 268] width 231 height 102
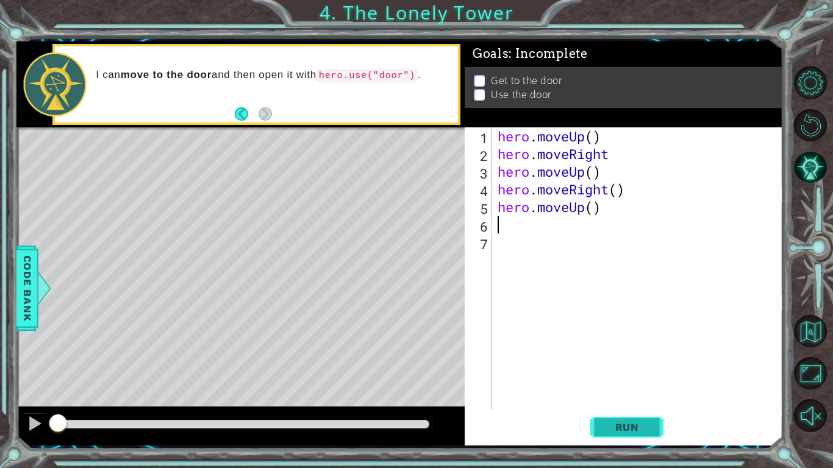
click at [607, 365] on span "Run" at bounding box center [627, 427] width 48 height 12
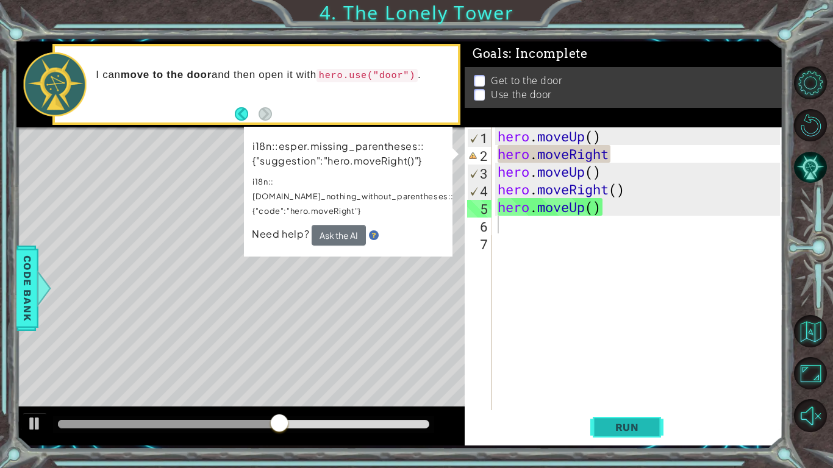
click at [635, 365] on span "Run" at bounding box center [627, 427] width 48 height 12
click at [628, 365] on button "Run" at bounding box center [626, 428] width 73 height 32
click at [610, 365] on span "Run" at bounding box center [627, 427] width 48 height 12
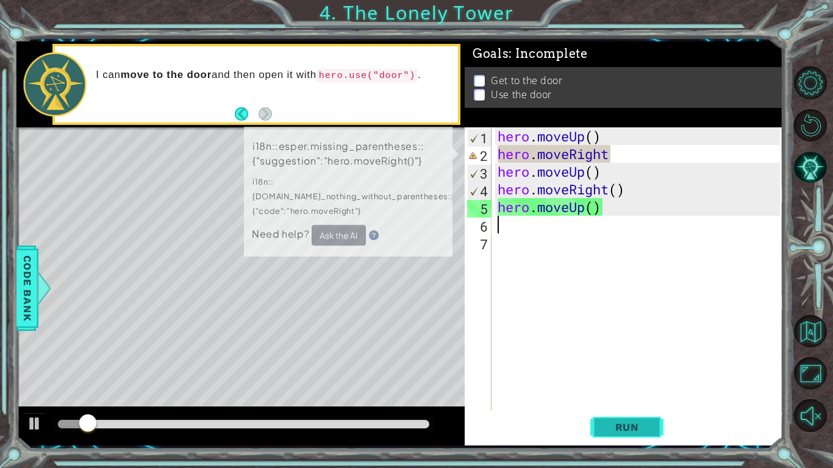
click at [610, 365] on span "Run" at bounding box center [627, 427] width 48 height 12
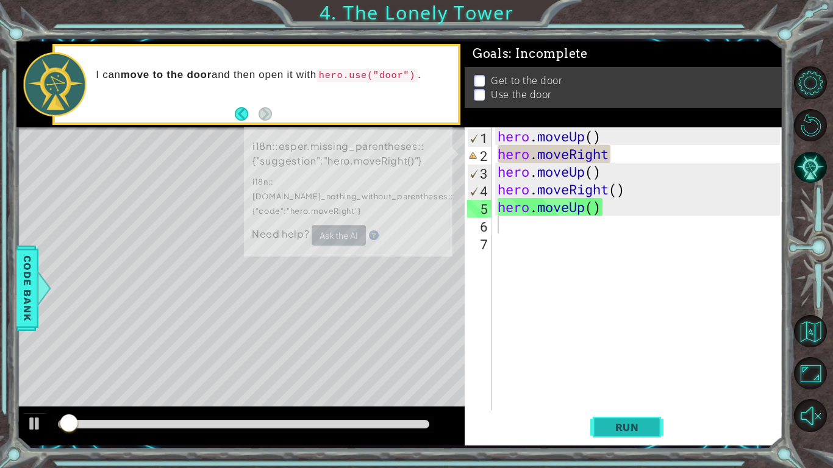
click at [610, 365] on span "Run" at bounding box center [627, 427] width 48 height 12
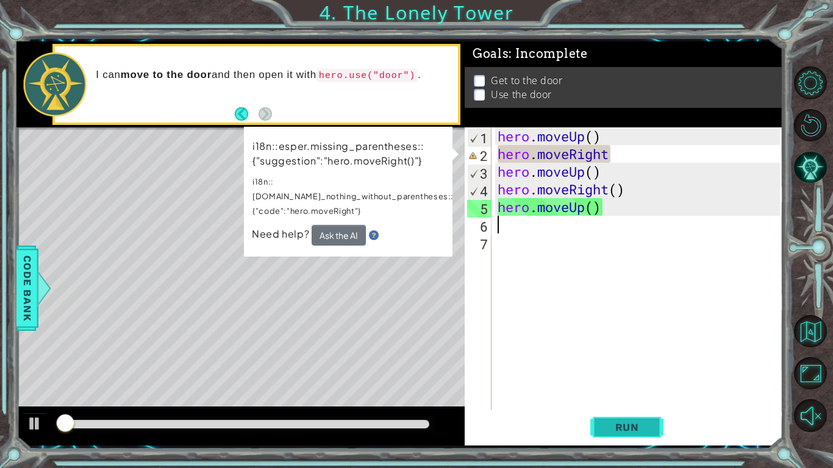
click at [610, 365] on span "Run" at bounding box center [627, 427] width 48 height 12
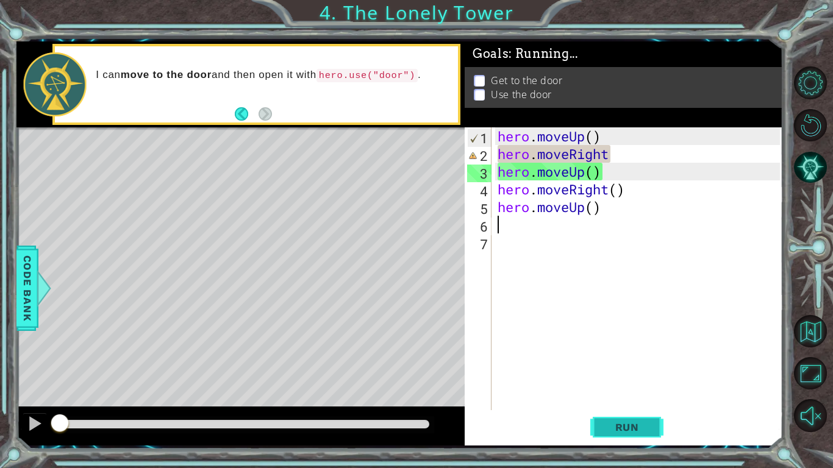
click at [610, 365] on span "Run" at bounding box center [627, 427] width 48 height 12
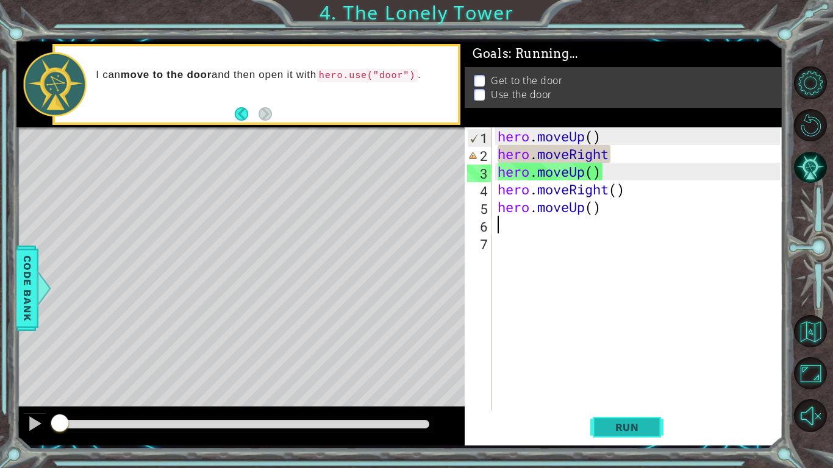
click at [610, 365] on span "Run" at bounding box center [627, 427] width 48 height 12
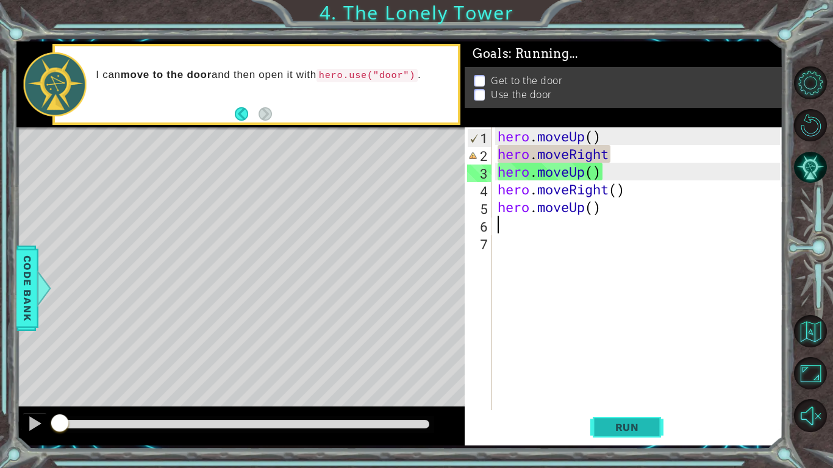
click at [610, 365] on span "Run" at bounding box center [627, 427] width 48 height 12
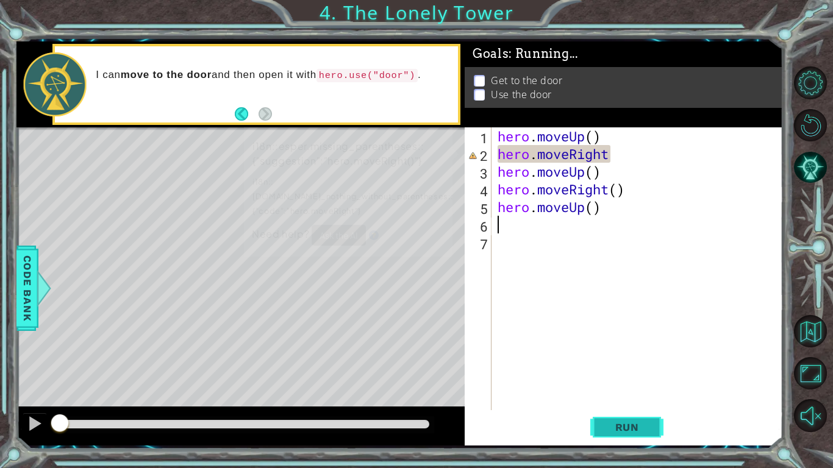
click at [610, 365] on span "Run" at bounding box center [627, 427] width 48 height 12
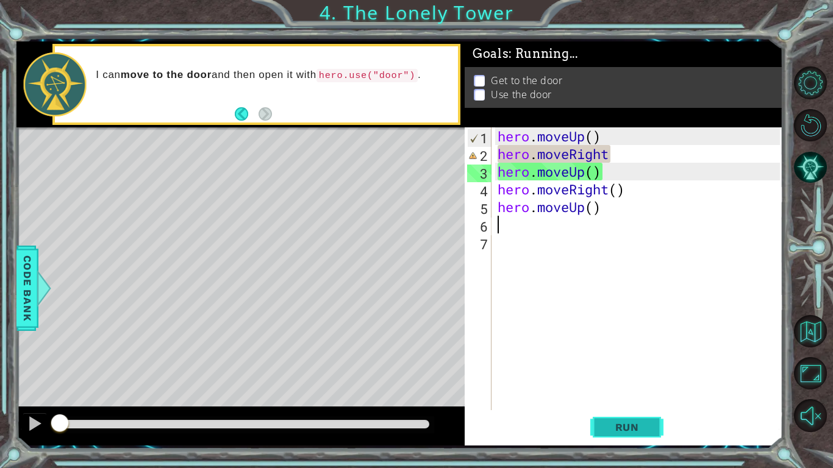
click at [610, 365] on span "Run" at bounding box center [627, 427] width 48 height 12
click at [601, 137] on div "hero . moveUp ( ) hero . moveRight hero . moveUp ( ) hero . moveRight ( ) hero …" at bounding box center [640, 286] width 291 height 318
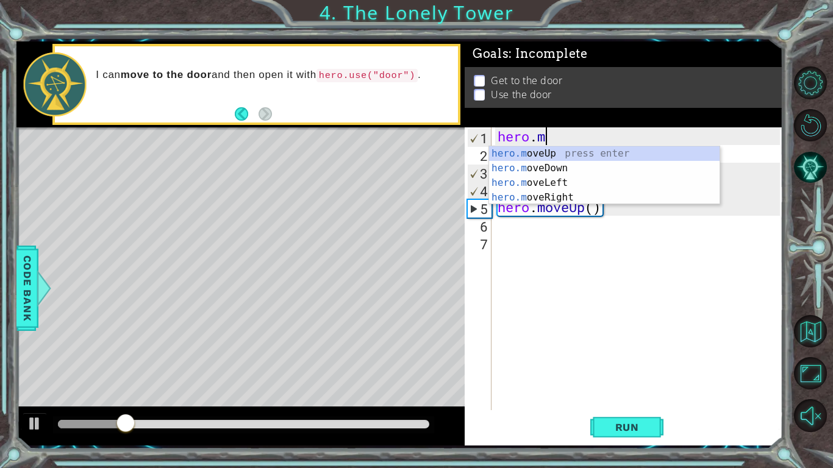
type textarea "hero."
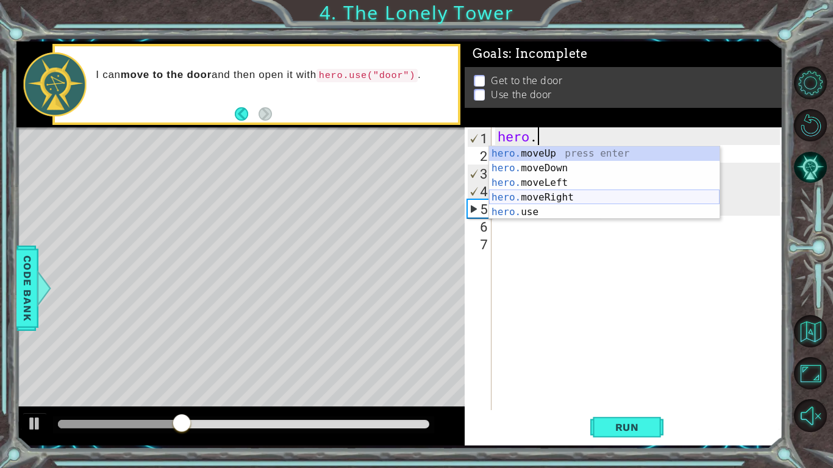
click at [543, 197] on div "hero. moveUp press enter hero. moveDown press enter hero. moveLeft press enter …" at bounding box center [604, 197] width 231 height 102
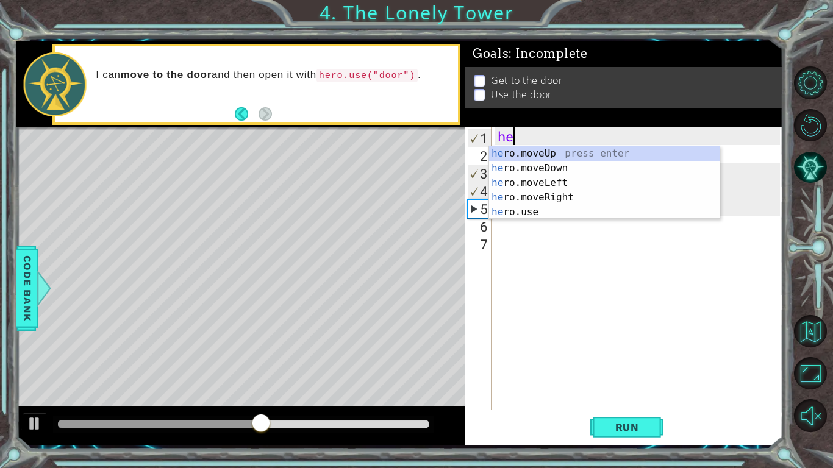
type textarea "h"
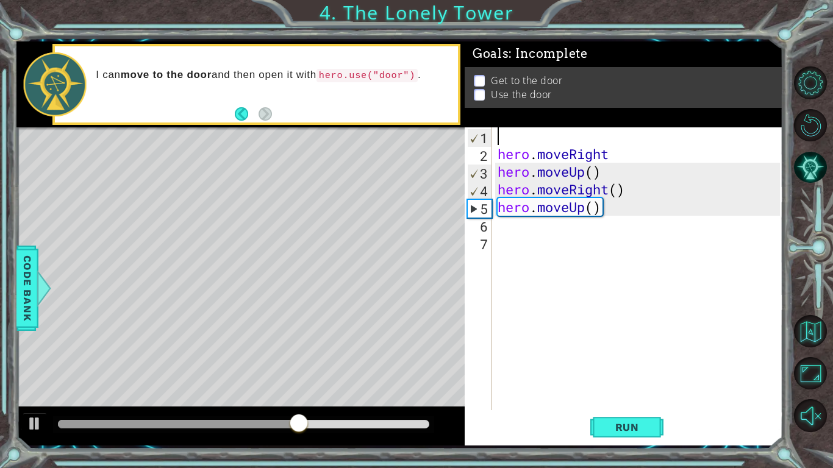
click at [597, 212] on div "hero . moveRight hero . moveUp ( ) hero . moveRight ( ) hero . moveUp ( )" at bounding box center [640, 286] width 291 height 318
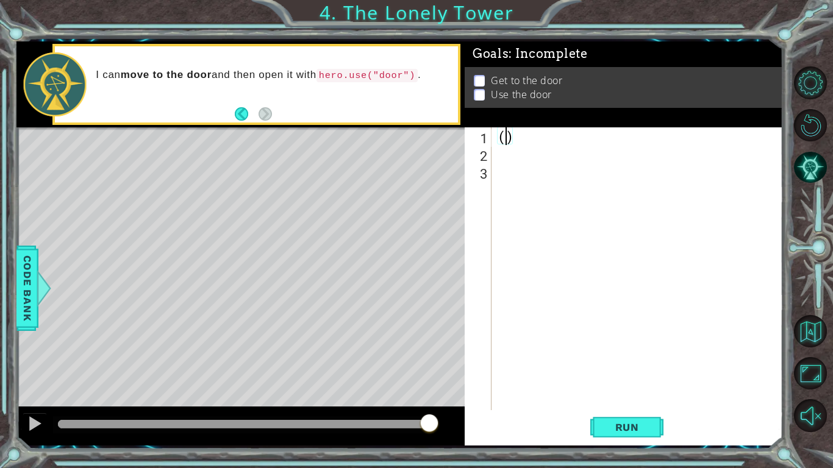
type textarea ")"
click at [542, 140] on div ")" at bounding box center [640, 286] width 291 height 318
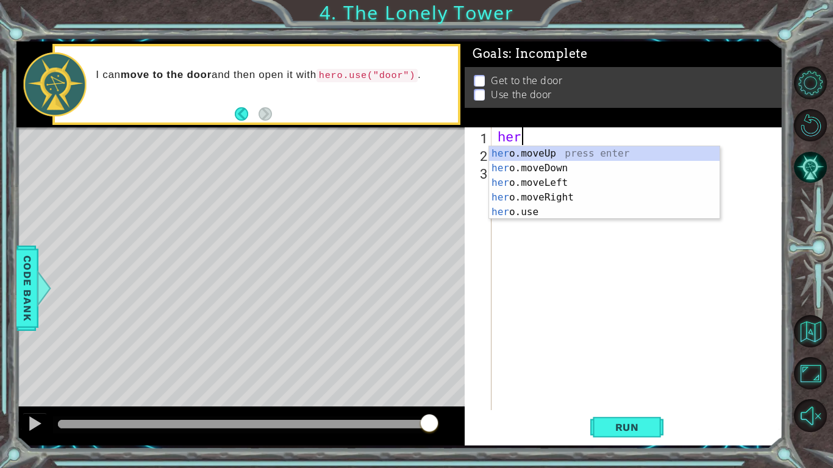
type textarea "hero"
click at [551, 179] on div "hero .moveUp press enter hero .moveDown press enter hero .moveLeft press enter …" at bounding box center [604, 197] width 231 height 102
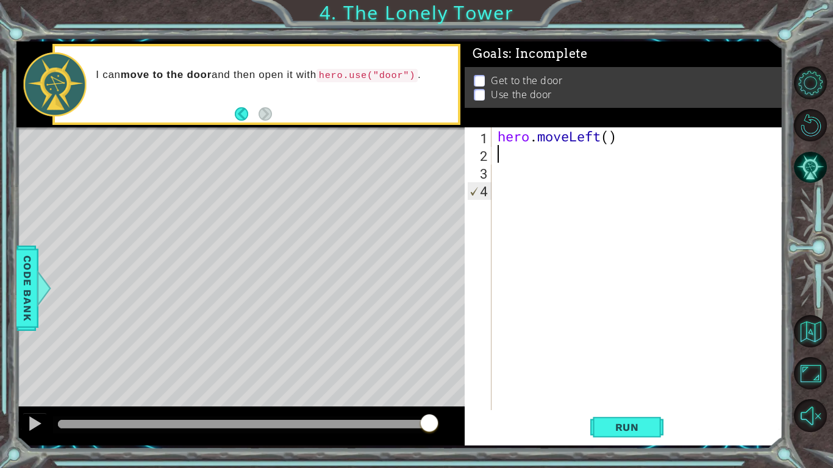
scroll to position [0, 0]
type textarea "he"
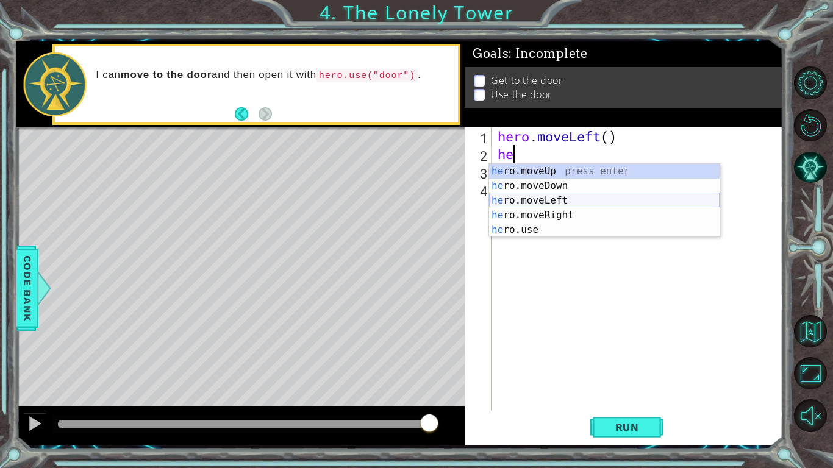
click at [536, 199] on div "he ro.moveUp press enter he ro.moveDown press enter he ro.moveLeft press enter …" at bounding box center [604, 215] width 231 height 102
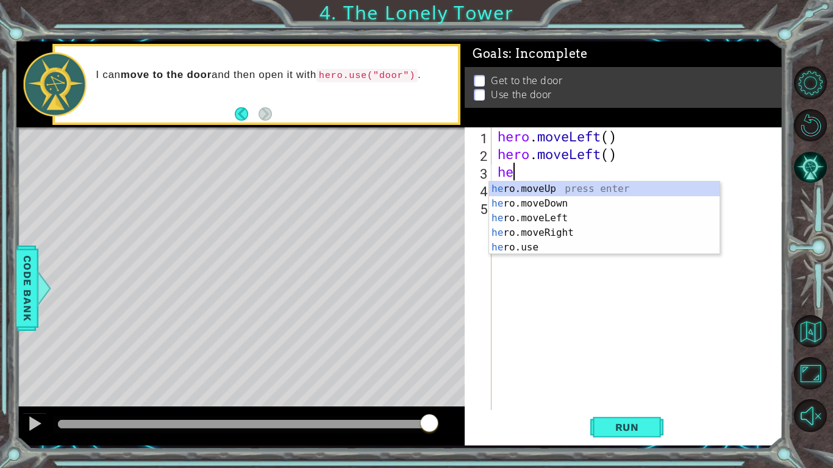
type textarea "her"
click at [543, 235] on div "her o.moveUp press enter her o.moveDown press enter her o.moveLeft press enter …" at bounding box center [604, 233] width 231 height 102
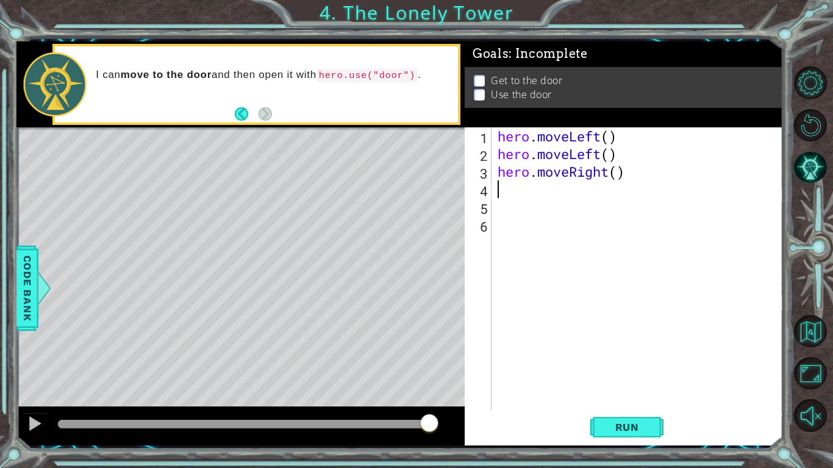
type textarea "he"
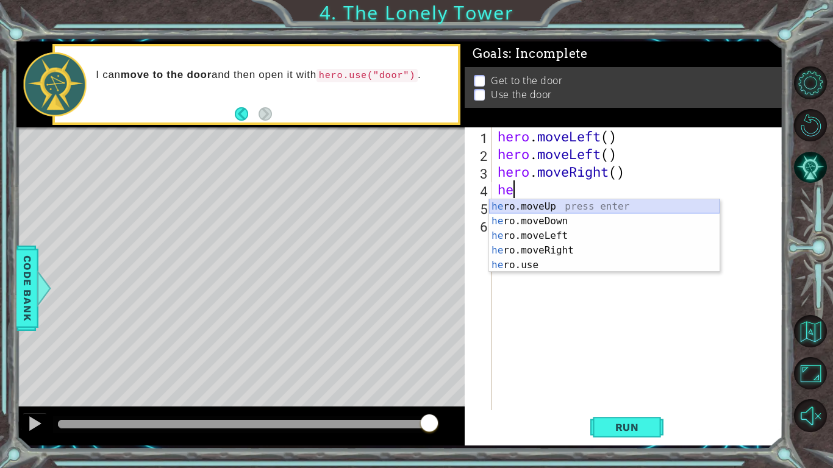
click at [531, 207] on div "he ro.moveUp press enter he ro.moveDown press enter he ro.moveLeft press enter …" at bounding box center [604, 250] width 231 height 102
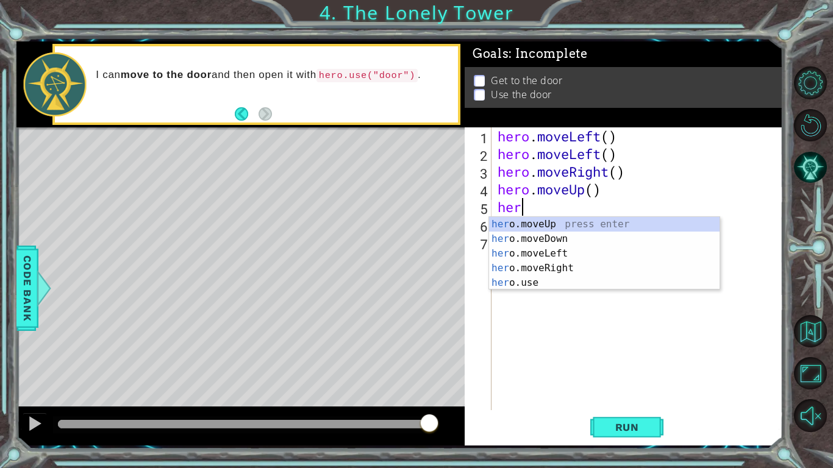
type textarea "hero"
click at [539, 266] on div "hero .moveUp press enter hero .moveDown press enter hero .moveLeft press enter …" at bounding box center [604, 268] width 231 height 102
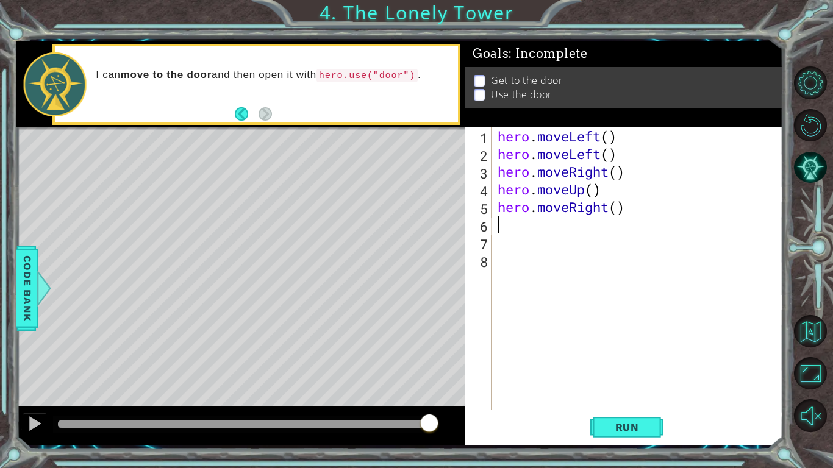
scroll to position [0, 0]
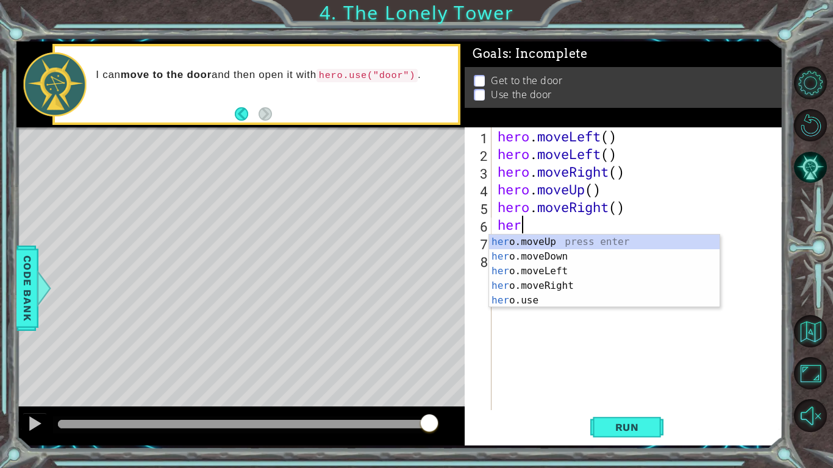
type textarea "hero"
click at [537, 289] on div "hero .moveUp press enter hero .moveDown press enter hero .moveLeft press enter …" at bounding box center [604, 286] width 231 height 102
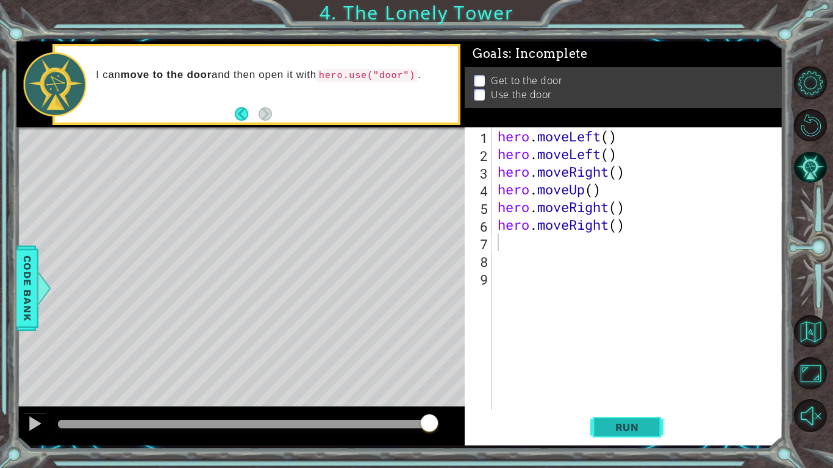
click at [610, 365] on span "Run" at bounding box center [627, 427] width 48 height 12
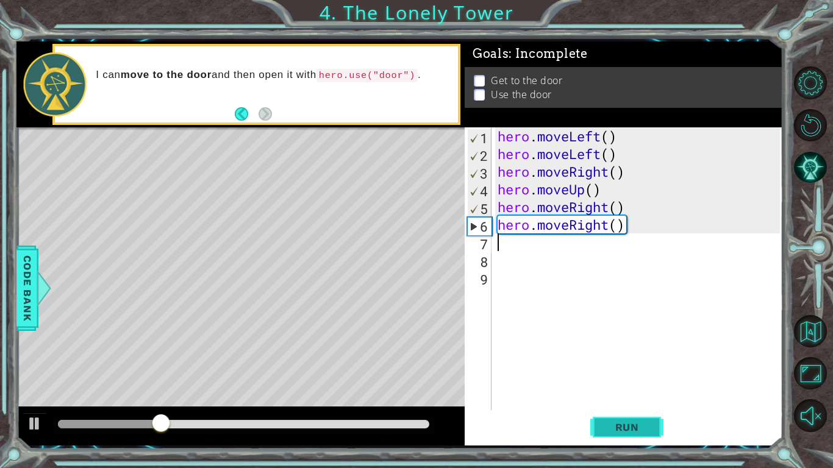
click at [610, 365] on span "Run" at bounding box center [627, 427] width 48 height 12
click at [601, 156] on div "hero . moveLeft ( ) hero . moveLeft ( ) hero . moveRight ( ) hero . moveUp ( ) …" at bounding box center [640, 286] width 291 height 318
click at [599, 365] on button "Run" at bounding box center [626, 428] width 73 height 32
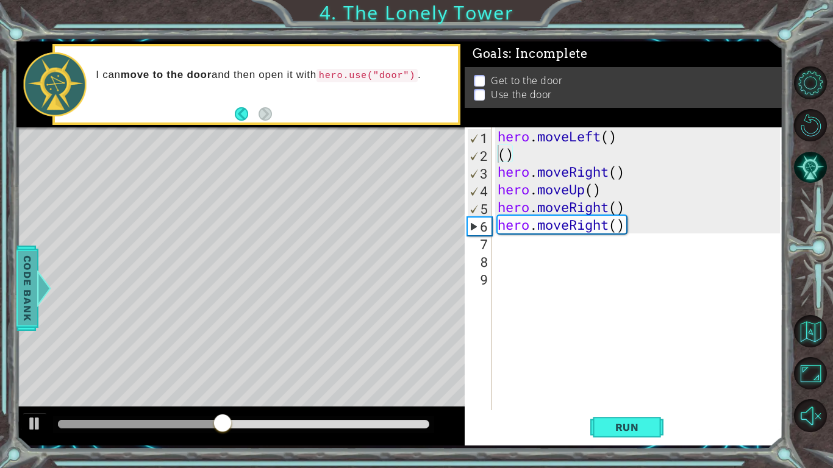
click at [21, 269] on span "Code Bank" at bounding box center [16, 288] width 20 height 74
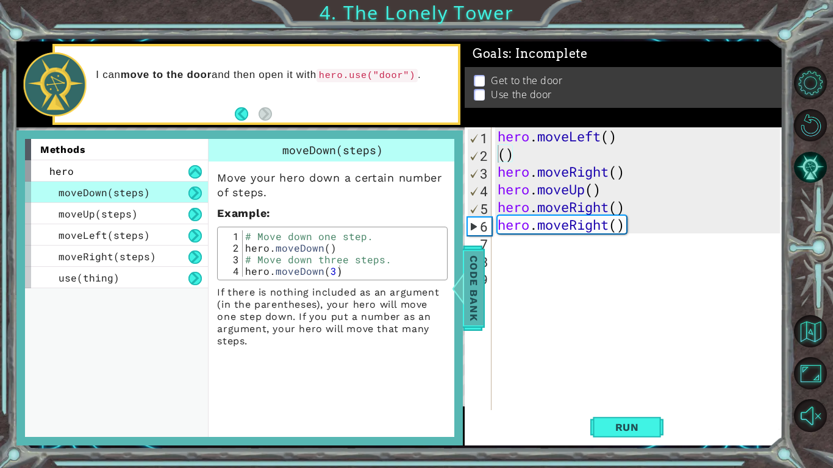
click at [474, 293] on span "Code Bank" at bounding box center [474, 288] width 20 height 74
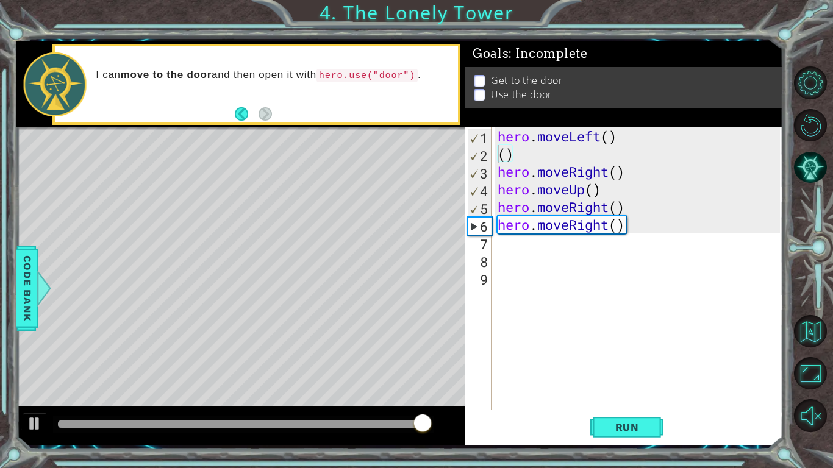
click at [641, 229] on div "hero . moveLeft ( ) ( ) hero . moveRight ( ) hero . moveUp ( ) hero . moveRight…" at bounding box center [640, 286] width 291 height 318
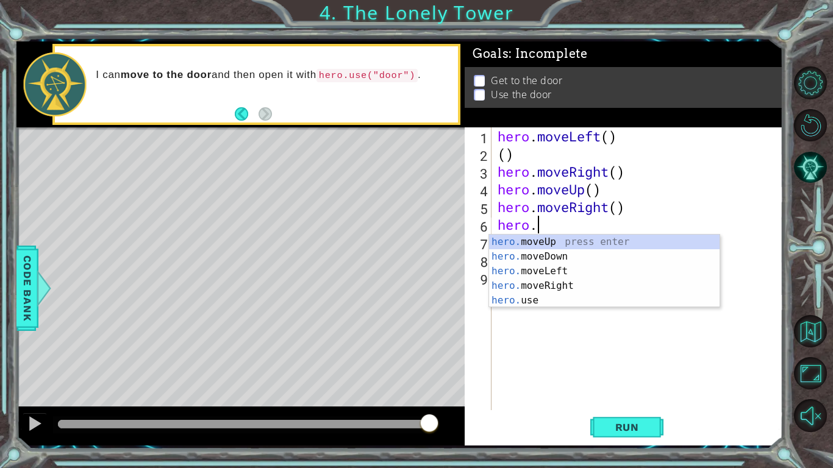
type textarea "h"
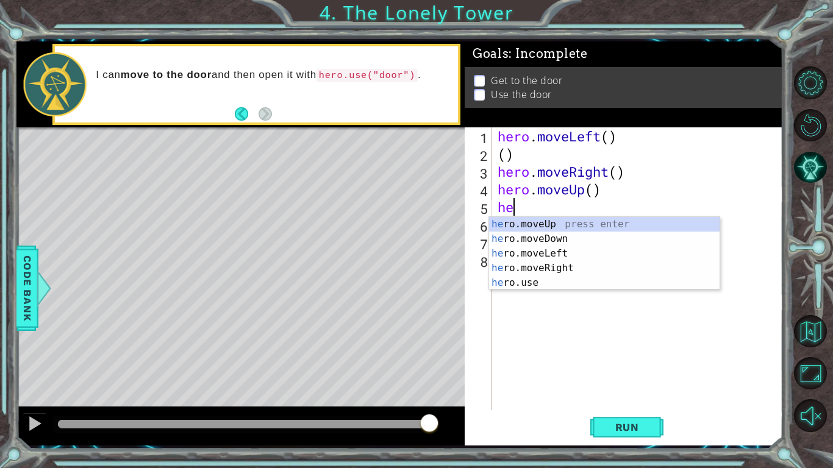
type textarea "h"
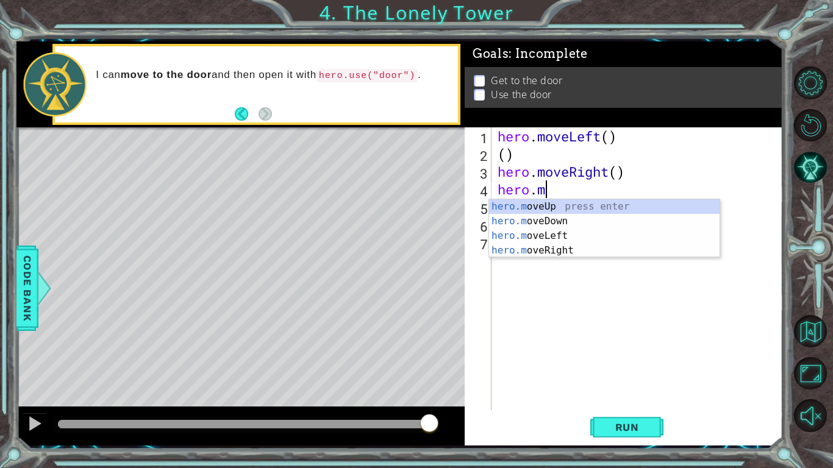
type textarea "h"
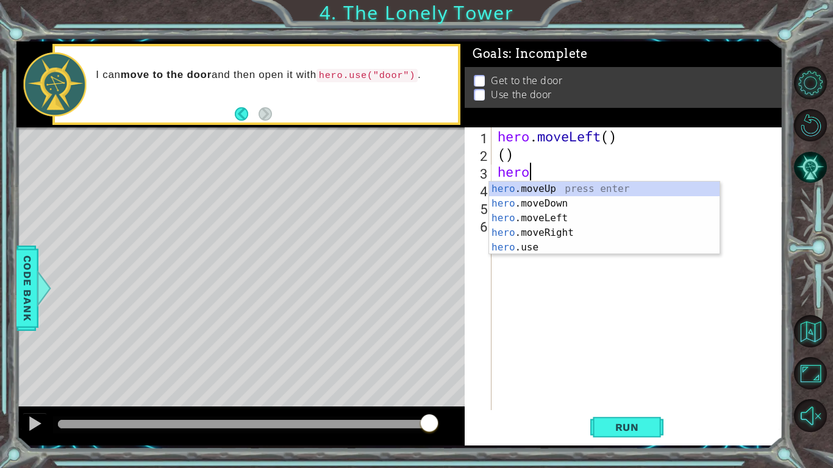
type textarea "h"
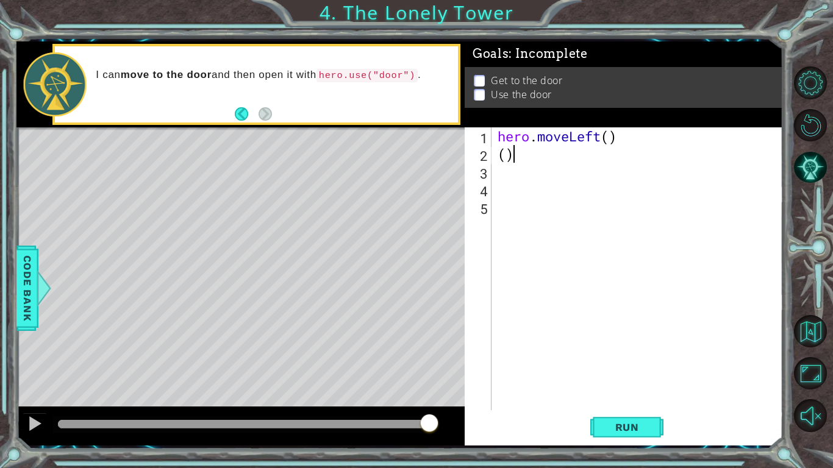
type textarea "("
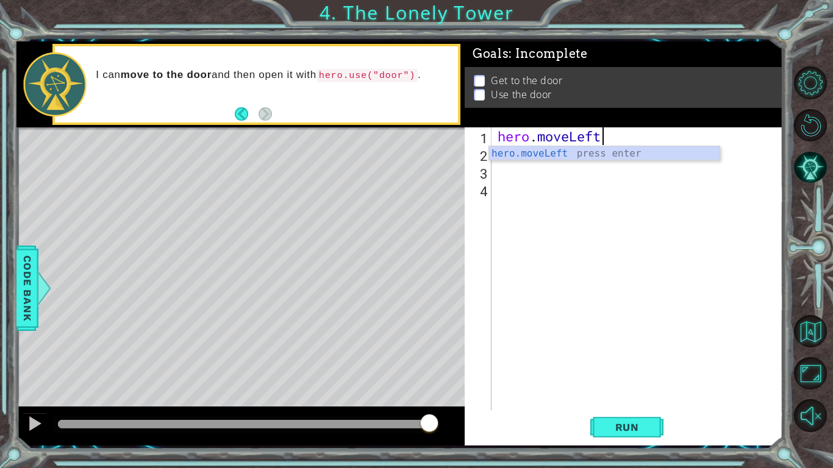
type textarea "hero.moveLef"
click at [593, 148] on div "hero.moveLef t press enter" at bounding box center [604, 168] width 231 height 44
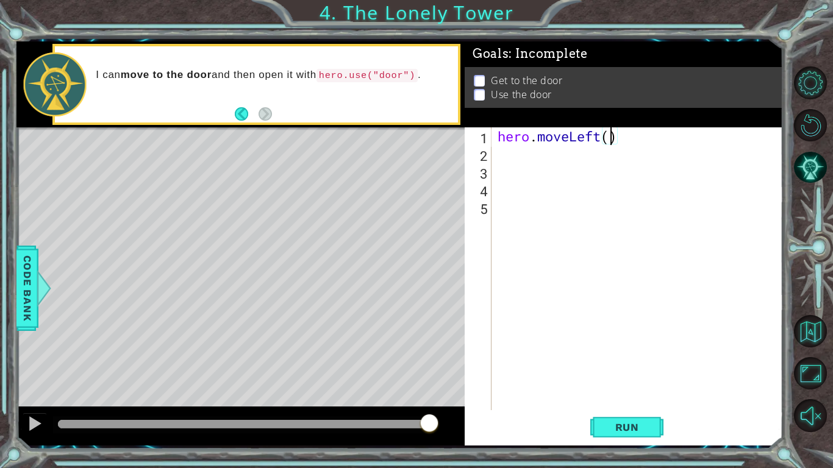
click at [612, 137] on div "hero . moveLeft ( )" at bounding box center [640, 286] width 291 height 318
type textarea "hero.moveLeft(2)"
click at [532, 158] on div "hero . moveLeft ( 2 )" at bounding box center [640, 286] width 291 height 318
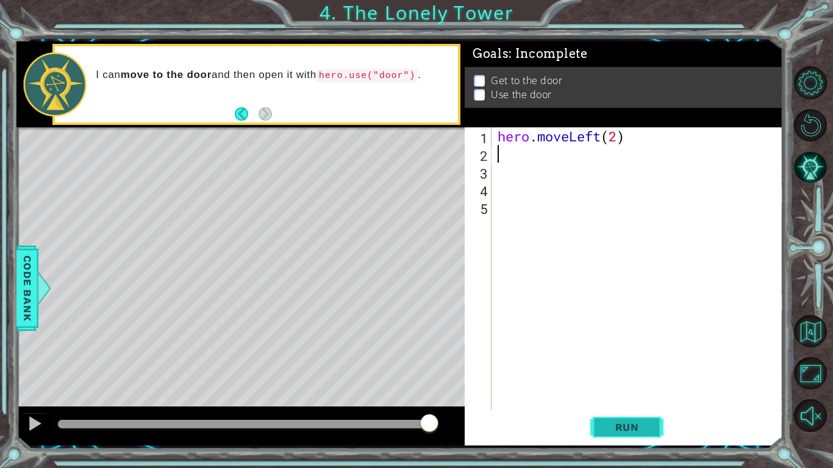
click at [622, 365] on button "Run" at bounding box center [626, 428] width 73 height 32
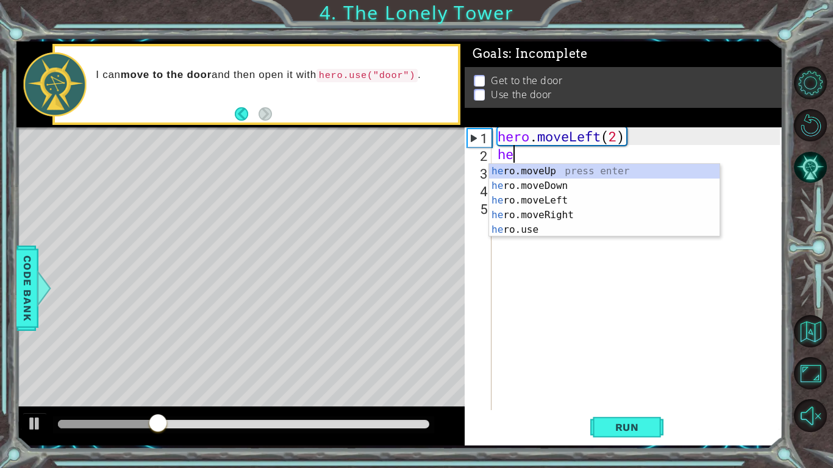
type textarea "her"
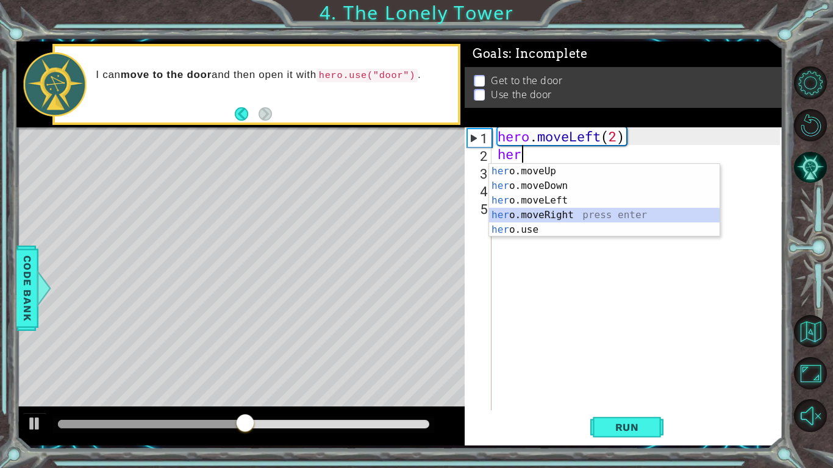
click at [534, 215] on div "her o.moveUp press enter her o.moveDown press enter her o.moveLeft press enter …" at bounding box center [604, 215] width 231 height 102
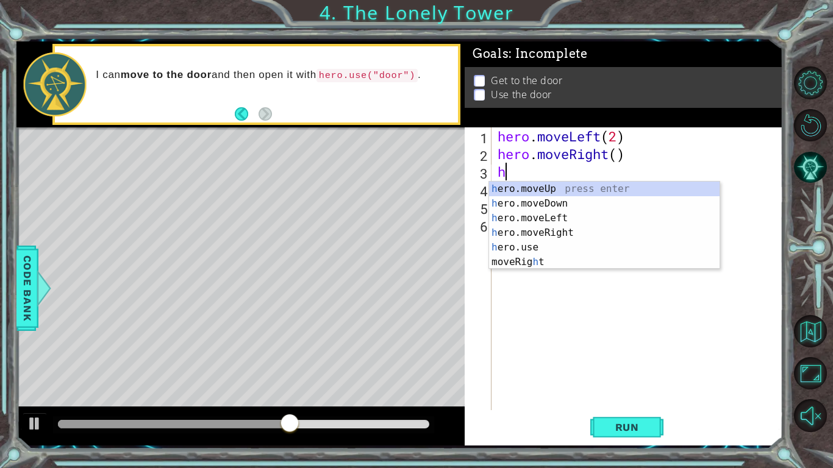
type textarea "he"
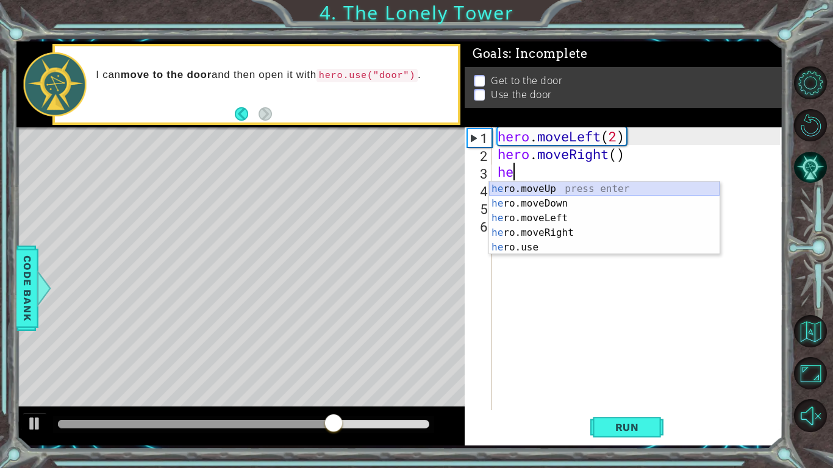
click at [532, 190] on div "he ro.moveUp press enter he ro.moveDown press enter he ro.moveLeft press enter …" at bounding box center [604, 233] width 231 height 102
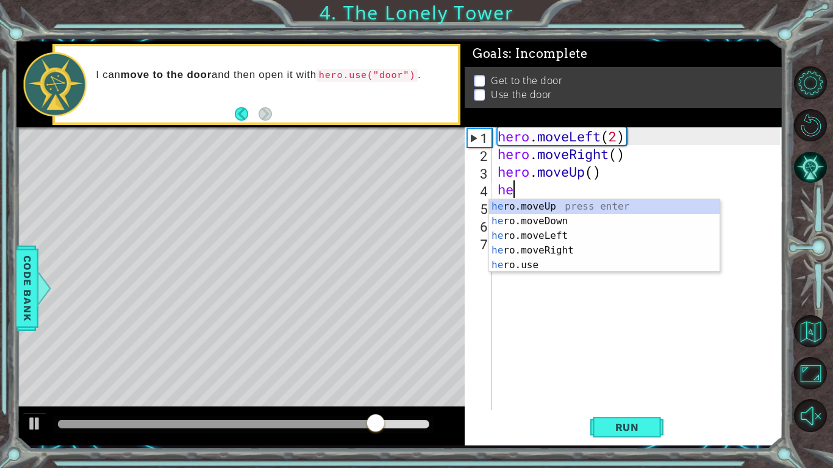
type textarea "her"
click at [537, 248] on div "her o.moveUp press enter her o.moveDown press enter her o.moveLeft press enter …" at bounding box center [604, 250] width 231 height 102
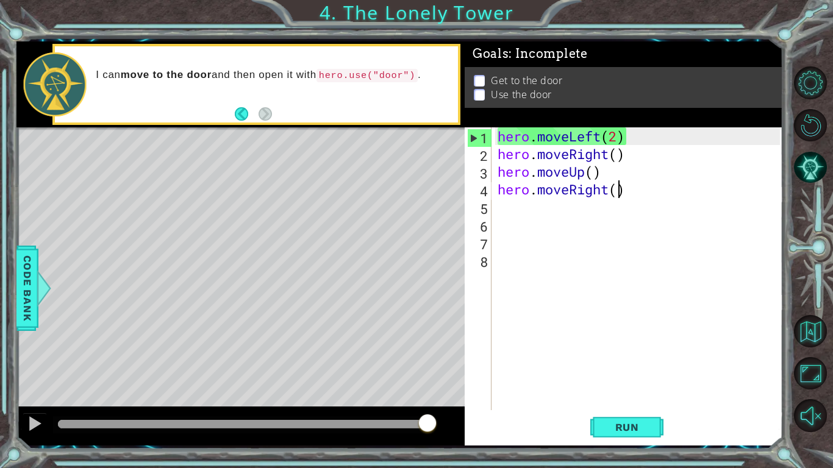
click at [619, 193] on div "hero . moveLeft ( 2 ) hero . moveRight ( ) hero . moveUp ( ) hero . moveRight (…" at bounding box center [640, 286] width 291 height 318
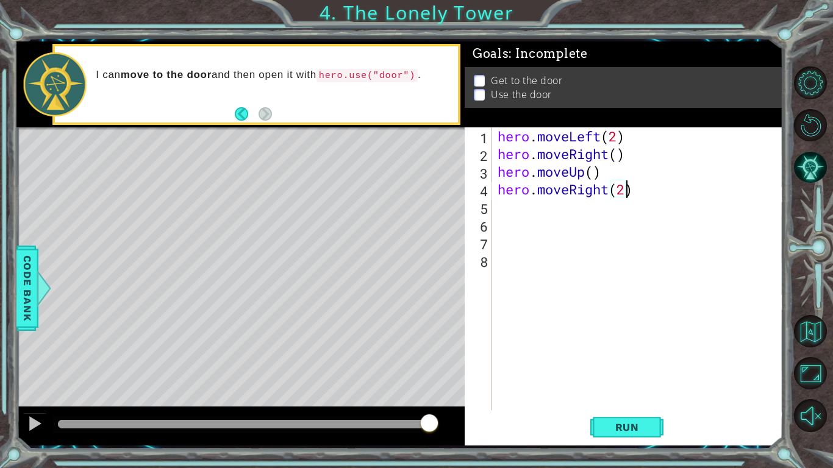
scroll to position [0, 5]
click at [637, 365] on button "Run" at bounding box center [626, 428] width 73 height 32
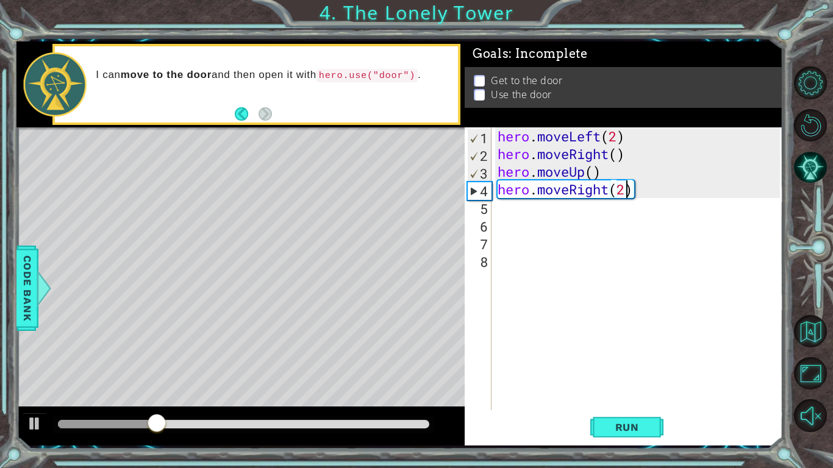
click at [628, 156] on div "hero . moveLeft ( 2 ) hero . moveRight ( ) hero . moveUp ( ) hero . moveRight (…" at bounding box center [640, 286] width 291 height 318
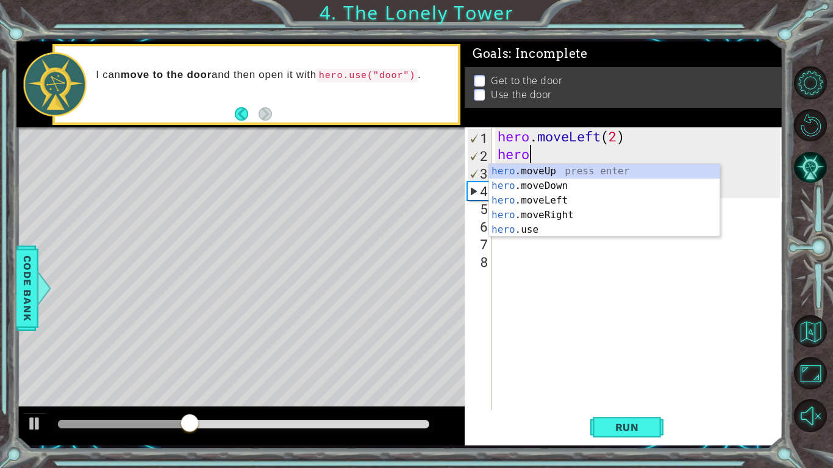
scroll to position [0, 0]
type textarea "h"
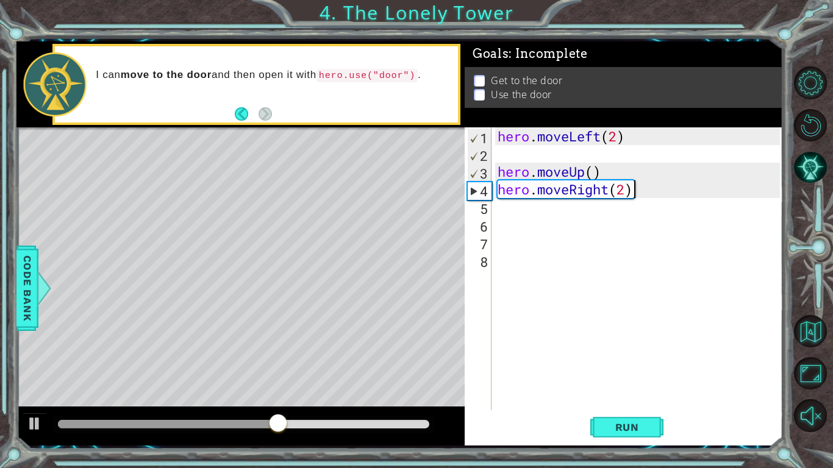
click at [636, 195] on div "hero . moveLeft ( 2 ) hero . moveUp ( ) hero . moveRight ( 2 )" at bounding box center [640, 286] width 291 height 318
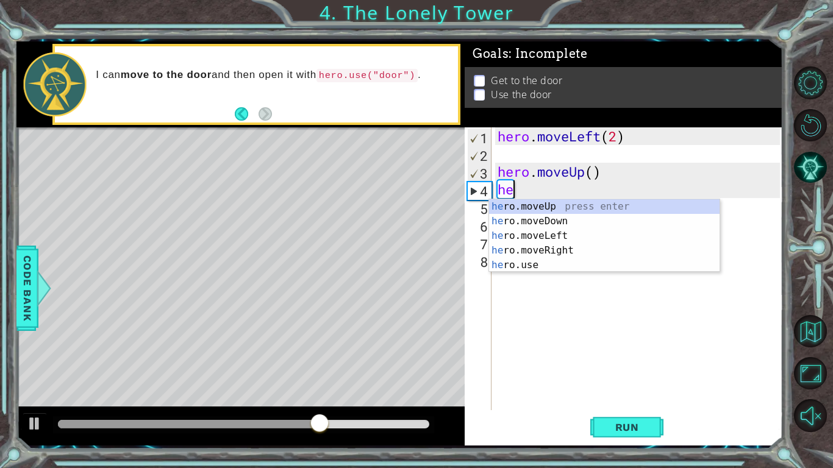
type textarea "h"
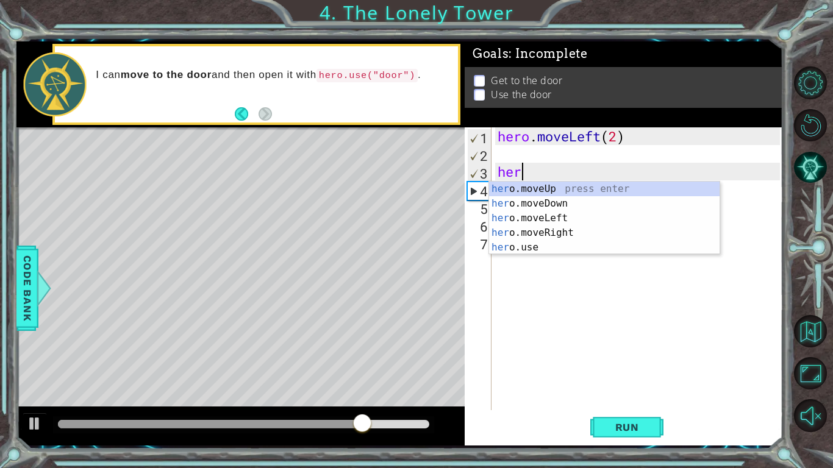
type textarea "h"
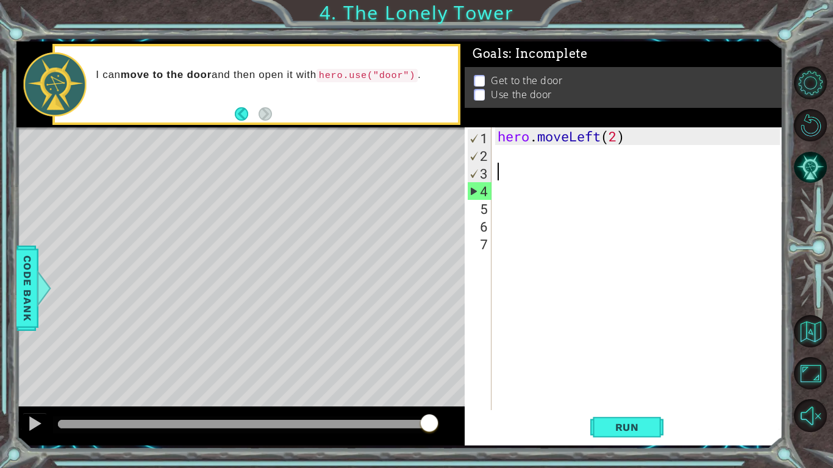
click at [504, 157] on div "hero . moveLeft ( 2 )" at bounding box center [640, 286] width 291 height 318
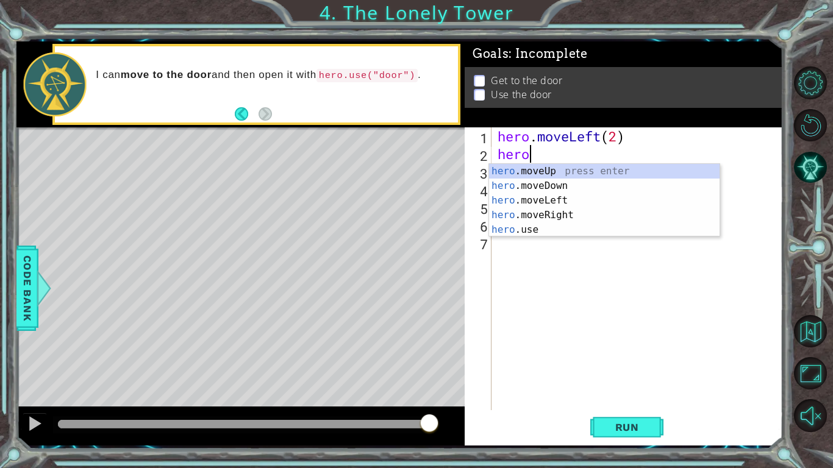
scroll to position [0, 1]
type textarea "herom"
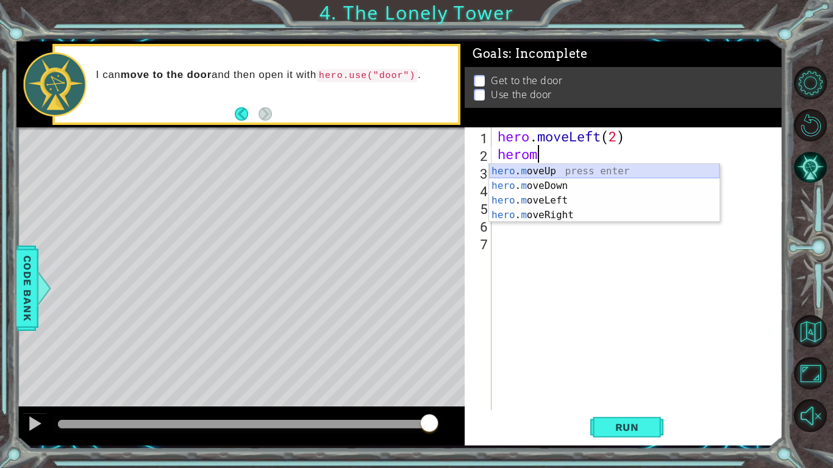
click at [545, 171] on div "hero . m oveUp press enter hero . m oveDown press enter hero . m oveLeft press …" at bounding box center [604, 208] width 231 height 88
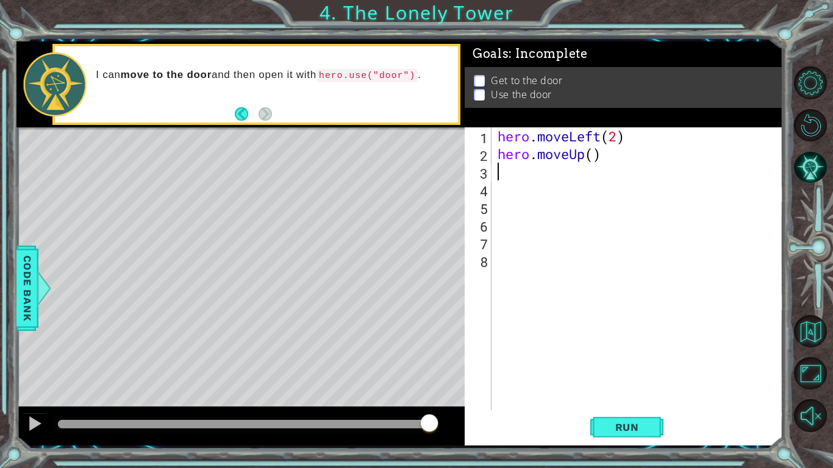
click at [597, 156] on div "hero . moveLeft ( 2 ) hero . moveUp ( )" at bounding box center [640, 286] width 291 height 318
type textarea "hero.moveUp(2)"
click at [514, 177] on div "hero . moveLeft ( 2 ) hero . moveUp ( 2 )" at bounding box center [640, 286] width 291 height 318
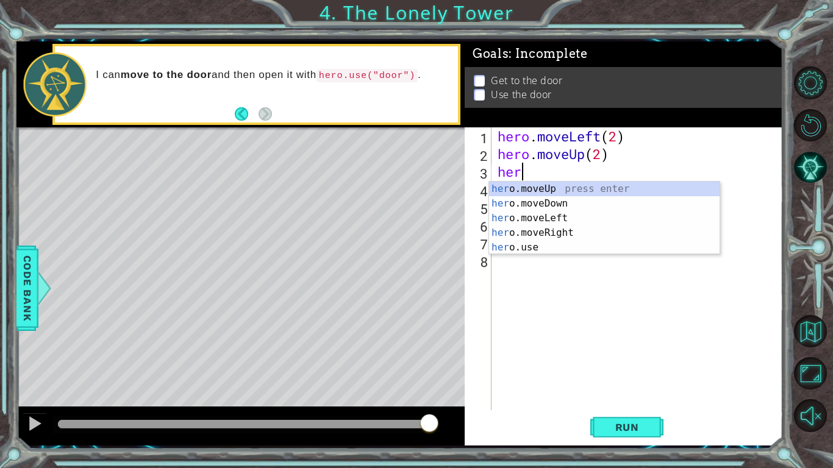
type textarea "hero"
click at [535, 229] on div "hero .moveUp press enter hero .moveDown press enter hero .moveLeft press enter …" at bounding box center [604, 233] width 231 height 102
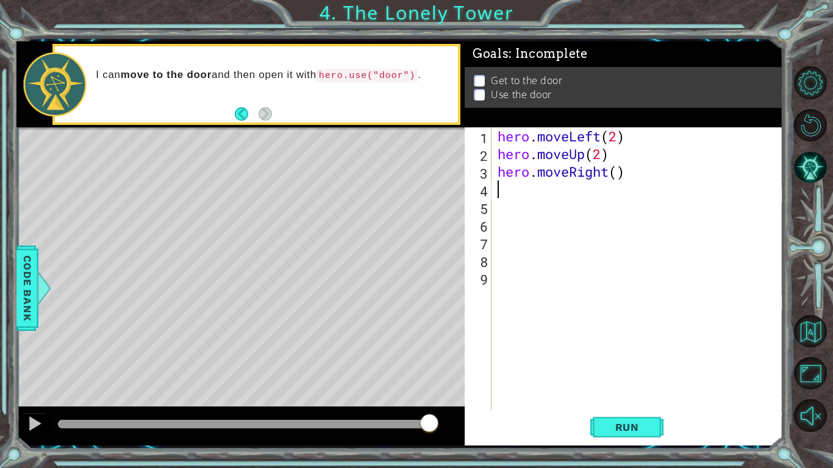
scroll to position [0, 0]
click at [618, 173] on div "hero . moveLeft ( 2 ) hero . moveUp ( 2 ) hero . moveRight ( )" at bounding box center [640, 286] width 291 height 318
type textarea "hero.moveRight(2)"
click at [620, 365] on span "Run" at bounding box center [627, 427] width 48 height 12
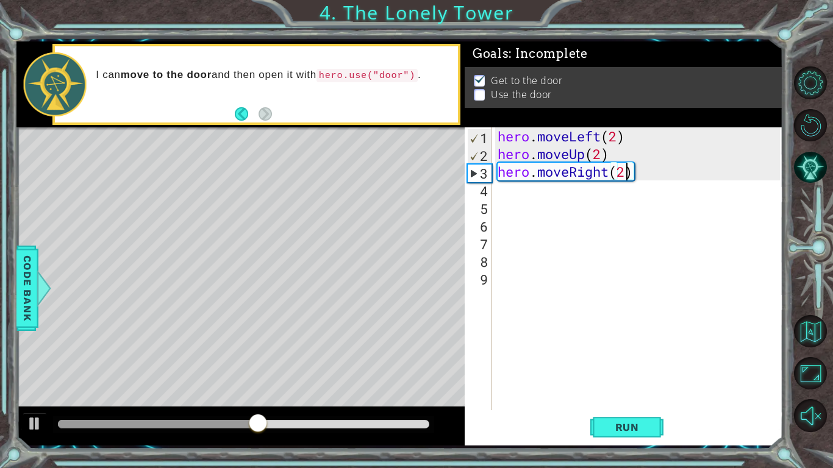
click at [514, 192] on div "hero . moveLeft ( 2 ) hero . moveUp ( 2 ) hero . moveRight ( 2 )" at bounding box center [640, 286] width 291 height 318
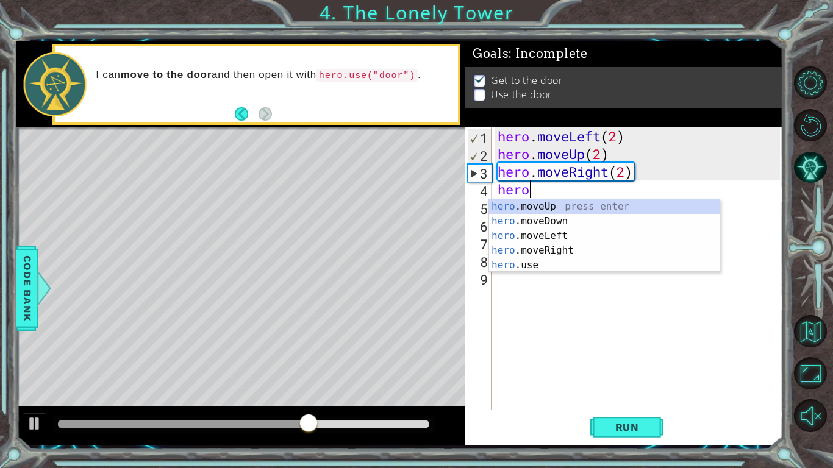
scroll to position [0, 1]
click at [521, 264] on div "hero .moveUp press enter hero .moveDown press enter hero .moveLeft press enter …" at bounding box center [604, 250] width 231 height 102
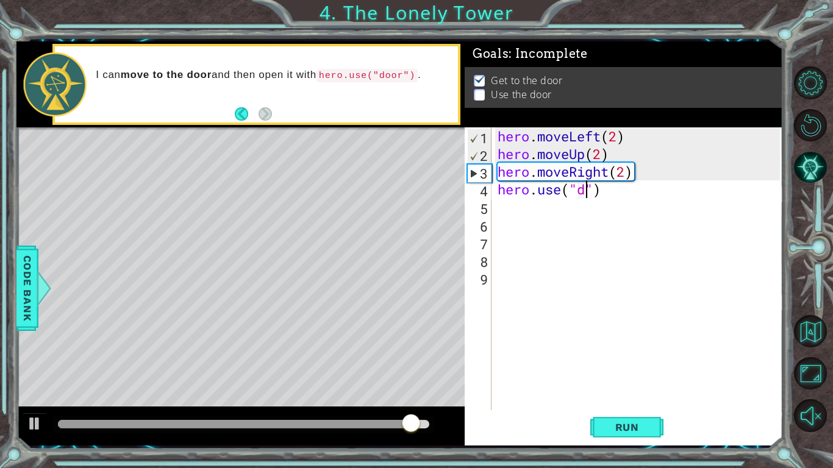
scroll to position [0, 4]
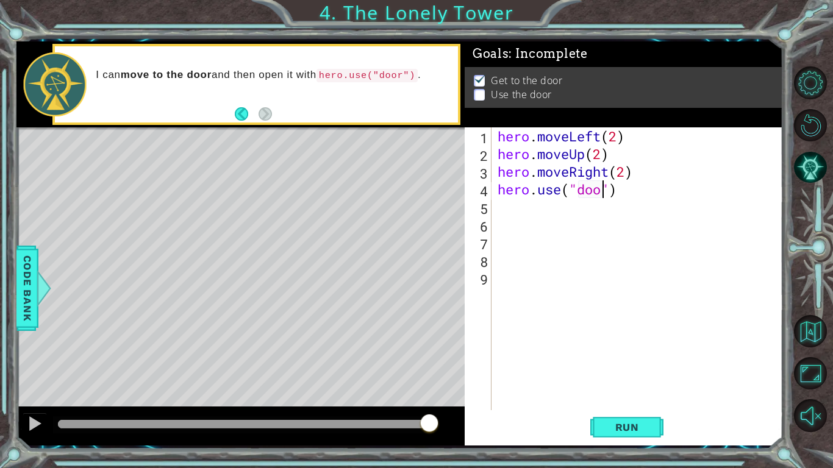
type textarea "hero.use("door")"
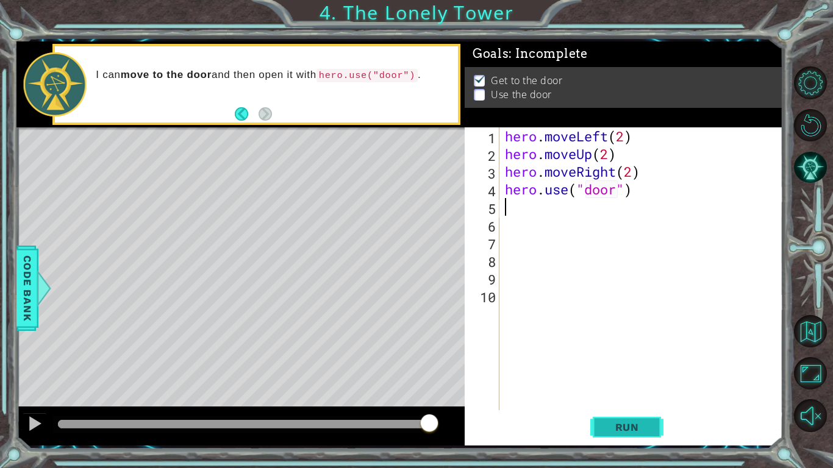
click at [617, 365] on span "Run" at bounding box center [627, 427] width 48 height 12
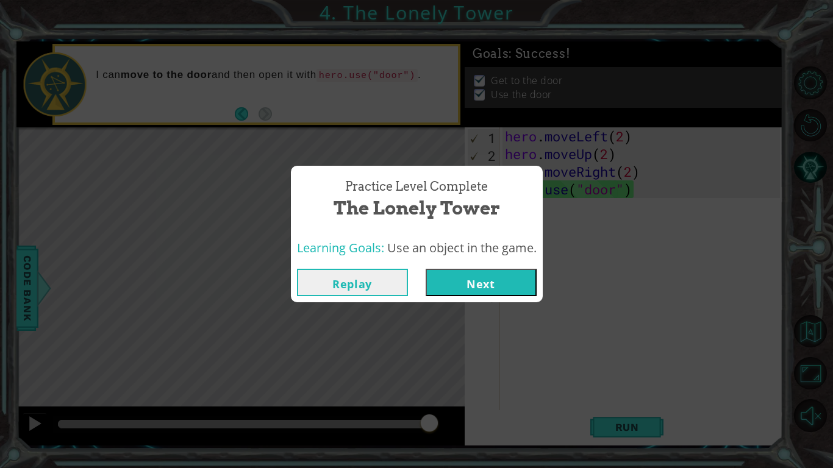
click at [493, 281] on button "Next" at bounding box center [481, 282] width 111 height 27
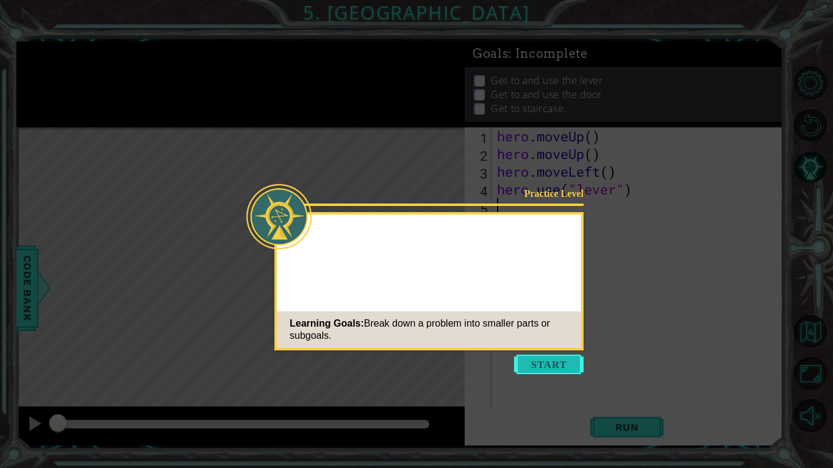
click at [543, 360] on button "Start" at bounding box center [549, 365] width 70 height 20
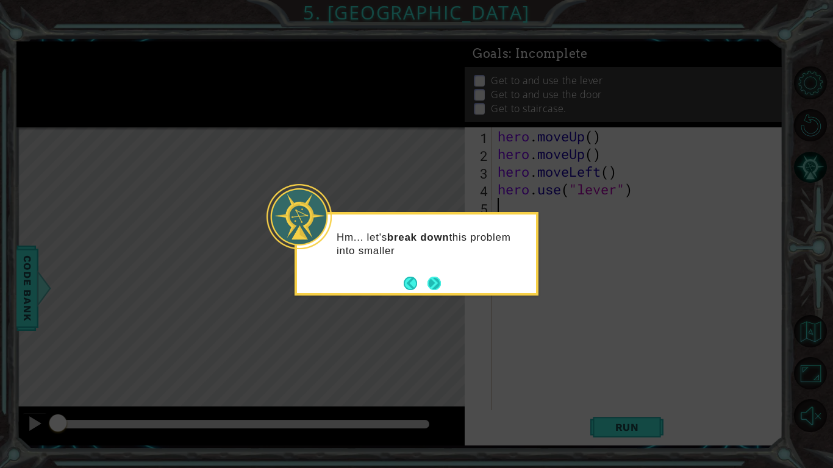
click at [434, 290] on button "Next" at bounding box center [434, 283] width 13 height 13
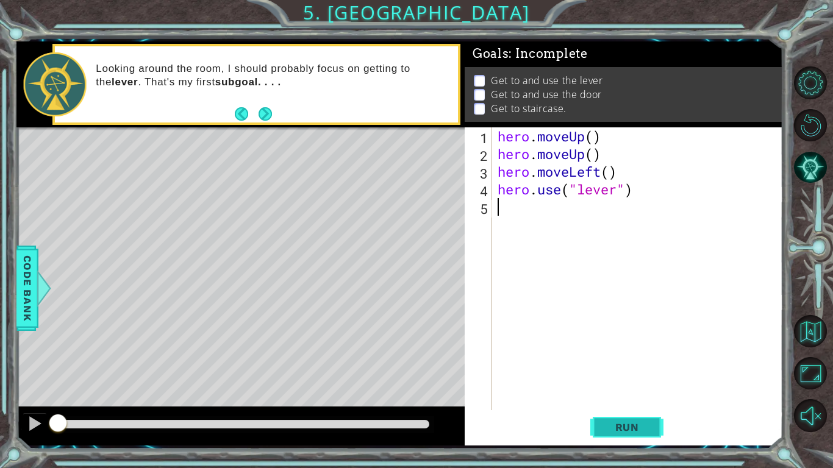
click at [649, 365] on span "Run" at bounding box center [627, 427] width 48 height 12
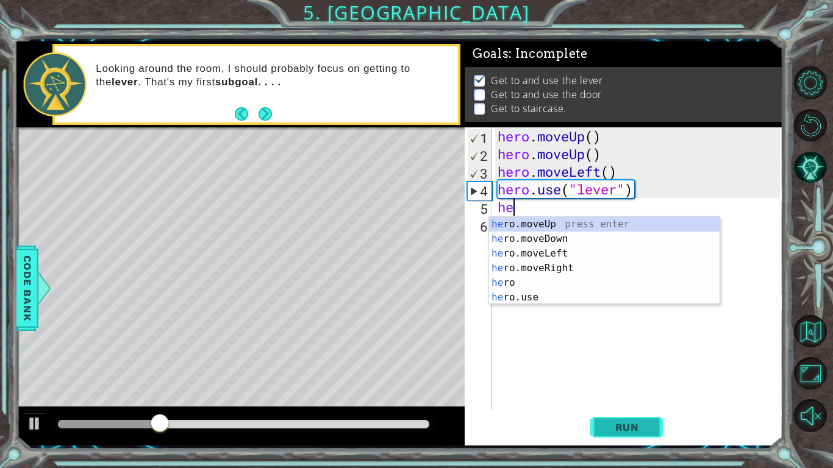
type textarea "her"
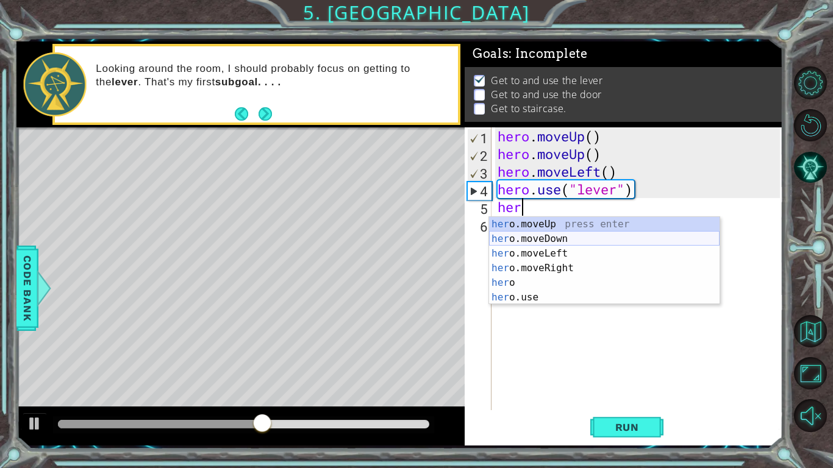
click at [544, 244] on div "her o.moveUp press enter her o.moveDown press enter her o.moveLeft press enter …" at bounding box center [604, 275] width 231 height 117
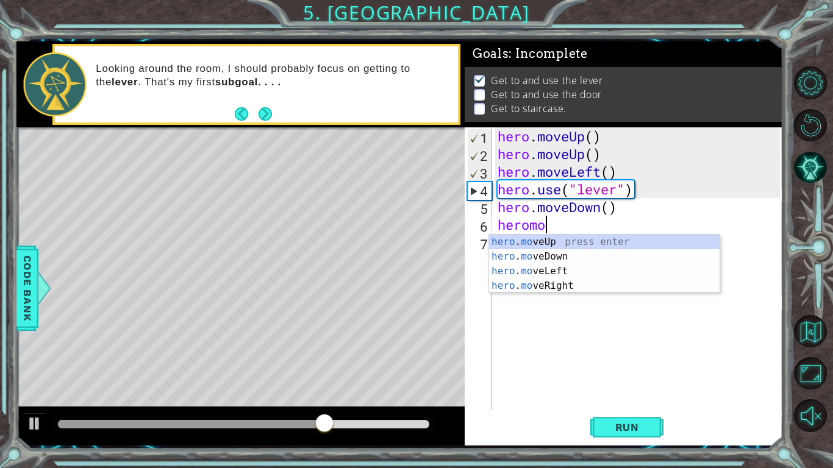
scroll to position [0, 2]
type textarea "hero"
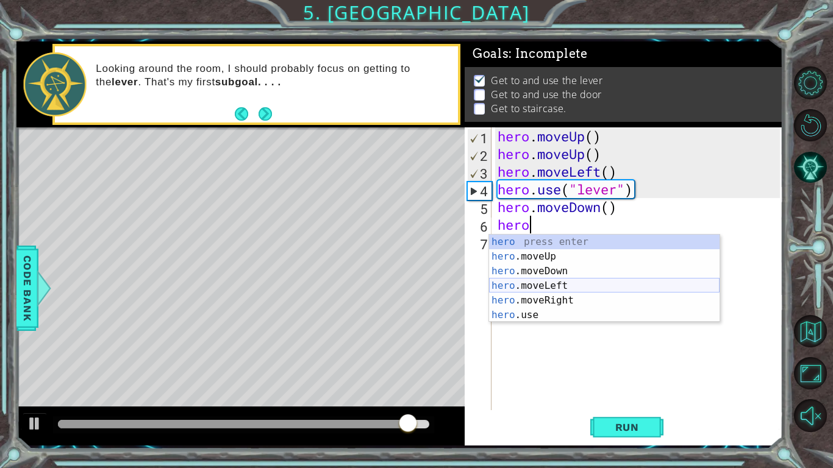
click at [537, 286] on div "hero press enter hero .moveUp press enter hero .moveDown press enter hero .move…" at bounding box center [604, 293] width 231 height 117
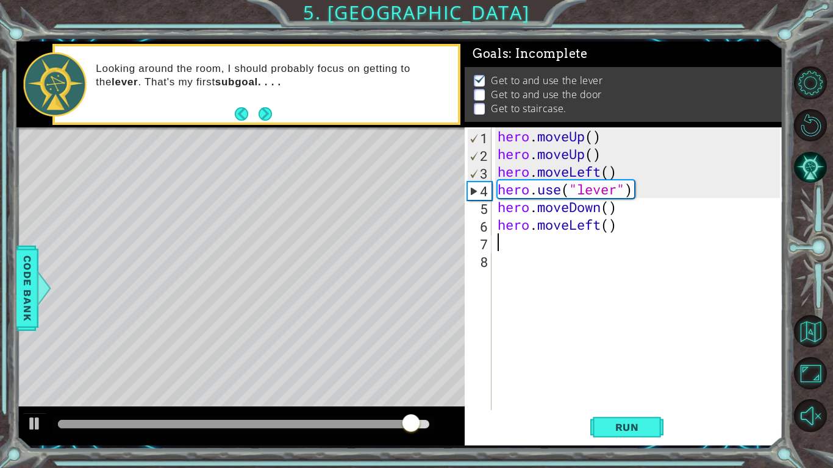
scroll to position [0, 0]
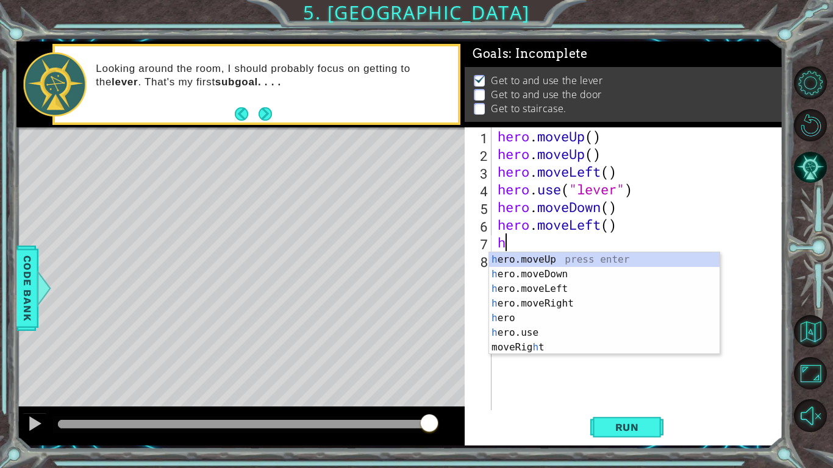
type textarea "hr"
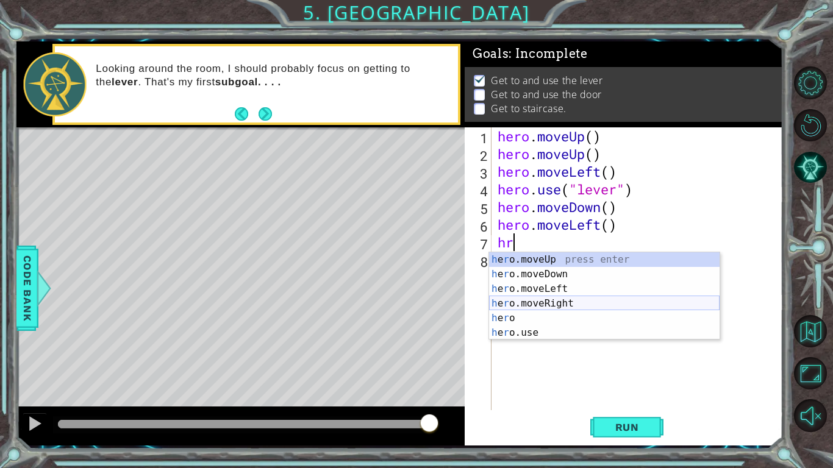
click at [510, 303] on div "h e r o.moveUp press enter h e r o.moveDown press enter h e r o.moveLeft press …" at bounding box center [604, 310] width 231 height 117
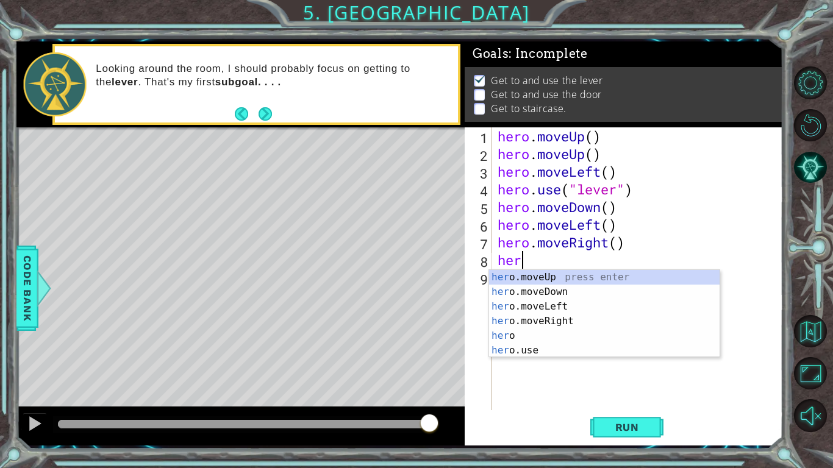
scroll to position [0, 1]
type textarea "herom"
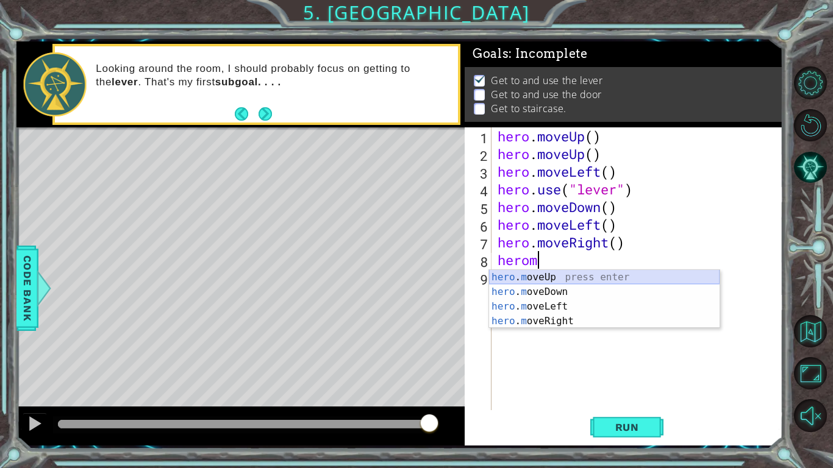
click at [537, 277] on div "hero . m oveUp press enter hero . m oveDown press enter hero . m oveLeft press …" at bounding box center [604, 314] width 231 height 88
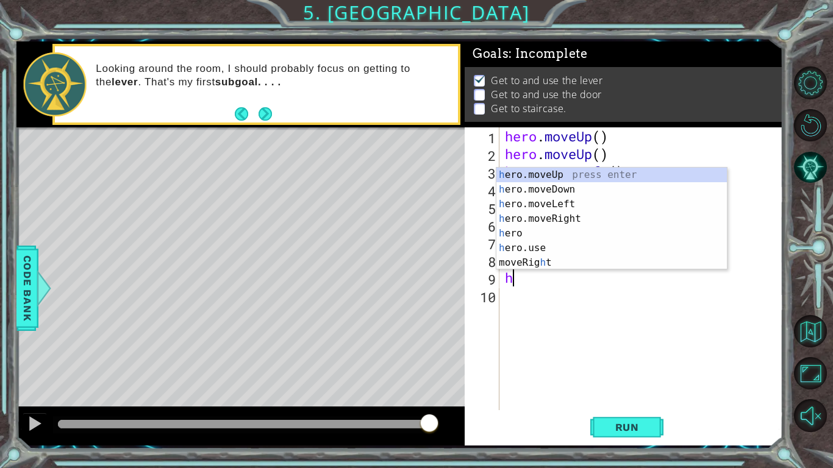
type textarea "he"
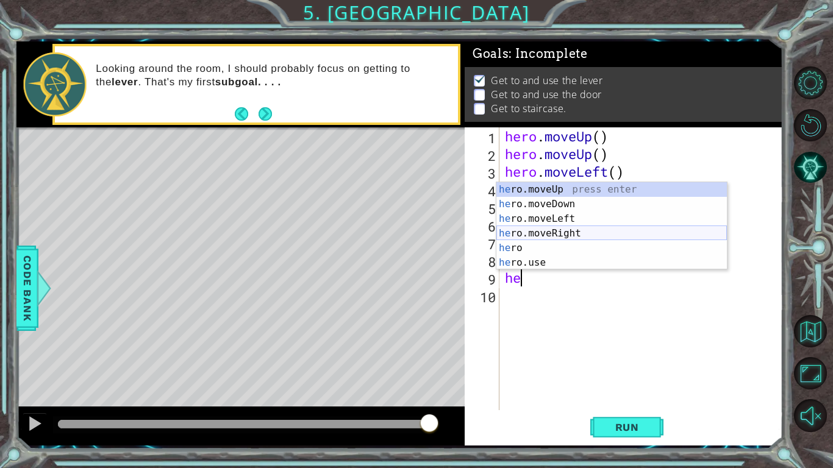
click at [540, 234] on div "he ro.moveUp press enter he ro.moveDown press enter he ro.moveLeft press enter …" at bounding box center [611, 240] width 231 height 117
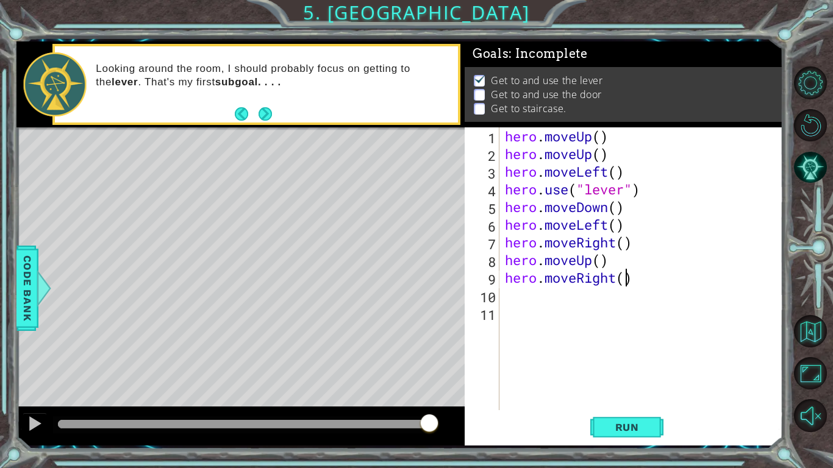
click at [626, 281] on div "hero . moveUp ( ) hero . moveUp ( ) hero . moveLeft ( ) hero . use ( "lever" ) …" at bounding box center [645, 286] width 284 height 318
type textarea "hero.moveRight(2)"
click at [521, 301] on div "hero . moveUp ( ) hero . moveUp ( ) hero . moveLeft ( ) hero . use ( "lever" ) …" at bounding box center [645, 286] width 284 height 318
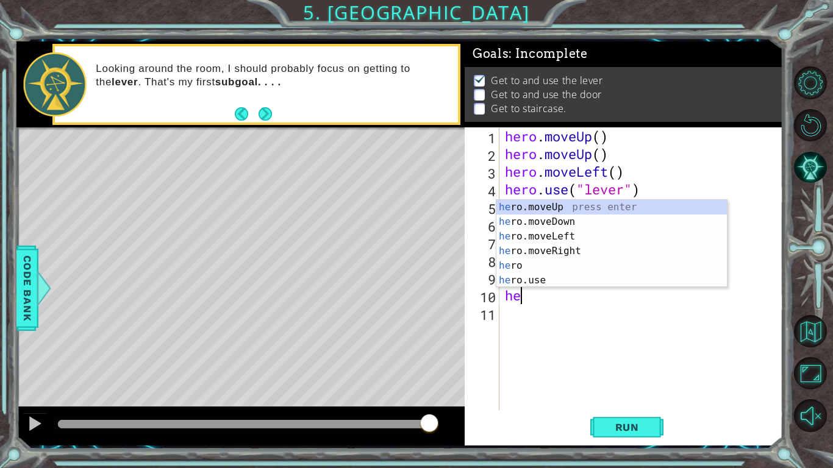
type textarea "her"
click at [534, 208] on div "her o.moveUp press enter her o.moveDown press enter her o.moveLeft press enter …" at bounding box center [611, 258] width 231 height 117
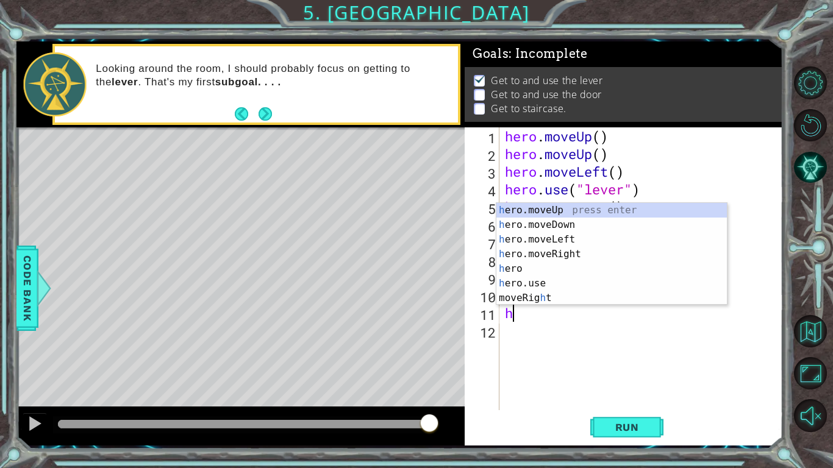
type textarea "he"
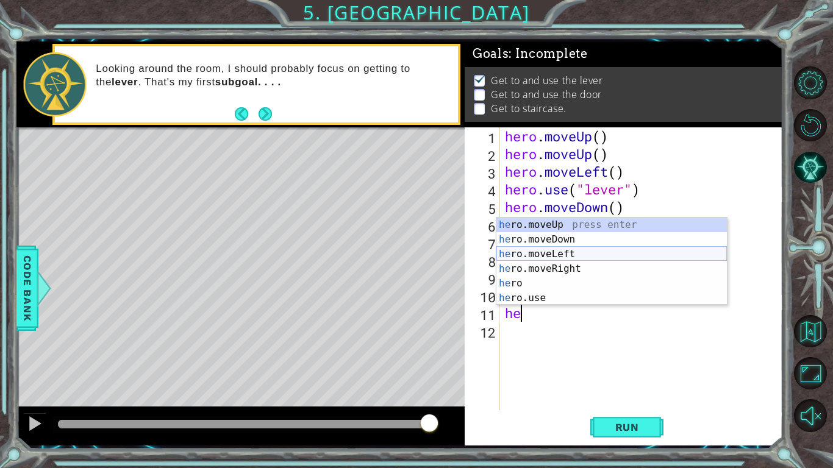
click at [533, 256] on div "he ro.moveUp press enter he ro.moveDown press enter he ro.moveLeft press enter …" at bounding box center [611, 276] width 231 height 117
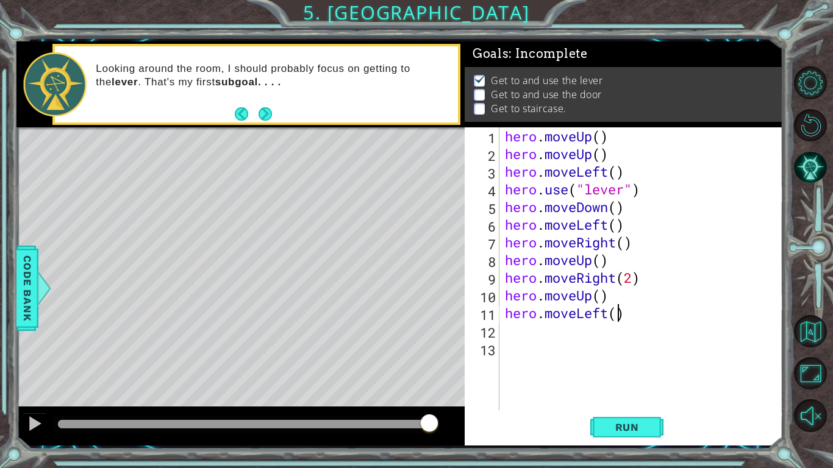
click at [618, 316] on div "hero . moveUp ( ) hero . moveUp ( ) hero . moveLeft ( ) hero . use ( "lever" ) …" at bounding box center [645, 286] width 284 height 318
type textarea "hero.moveLeft(3)"
click at [510, 331] on div "hero . moveUp ( ) hero . moveUp ( ) hero . moveLeft ( ) hero . use ( "lever" ) …" at bounding box center [645, 286] width 284 height 318
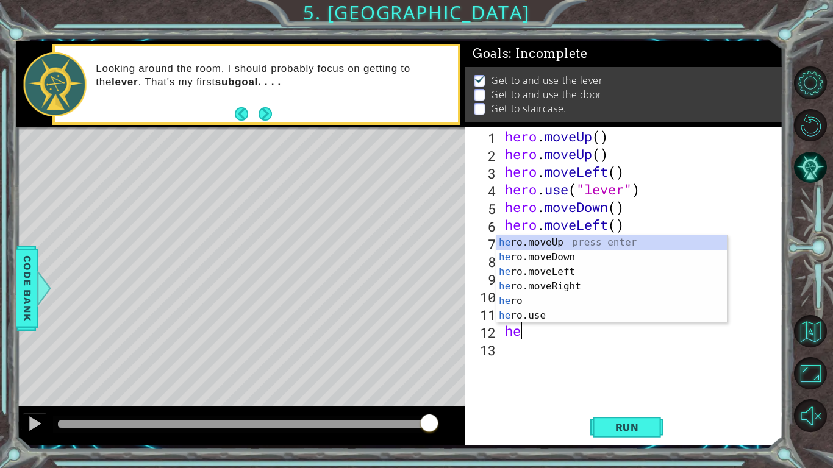
type textarea "her"
click at [540, 243] on div "her o.moveUp press enter her o.moveDown press enter her o.moveLeft press enter …" at bounding box center [611, 293] width 231 height 117
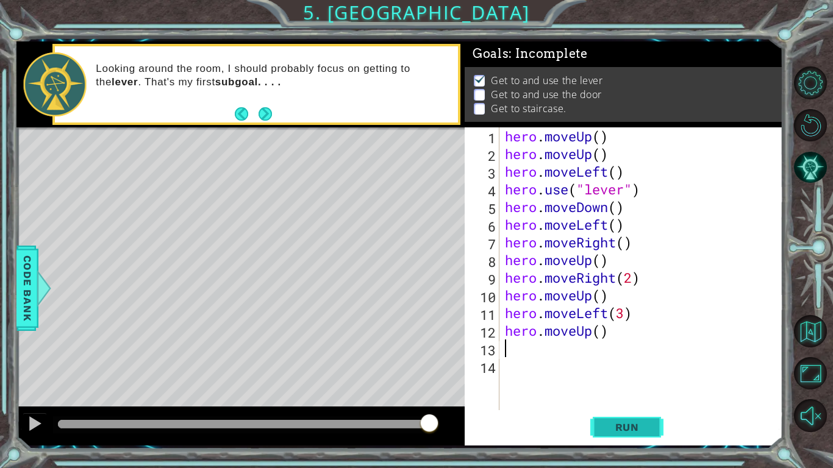
click at [613, 365] on span "Run" at bounding box center [627, 427] width 48 height 12
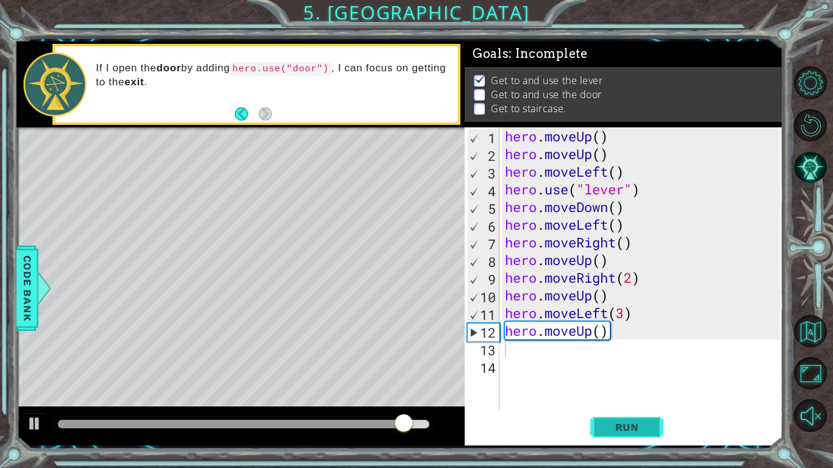
click at [612, 365] on span "Run" at bounding box center [627, 427] width 48 height 12
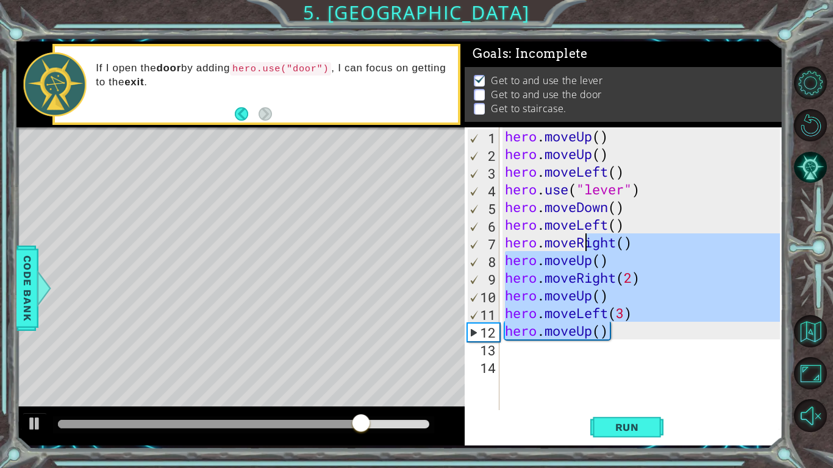
drag, startPoint x: 615, startPoint y: 326, endPoint x: 589, endPoint y: 237, distance: 92.1
click at [589, 237] on div "hero . moveUp ( ) hero . moveUp ( ) hero . moveLeft ( ) hero . use ( "lever" ) …" at bounding box center [645, 286] width 284 height 318
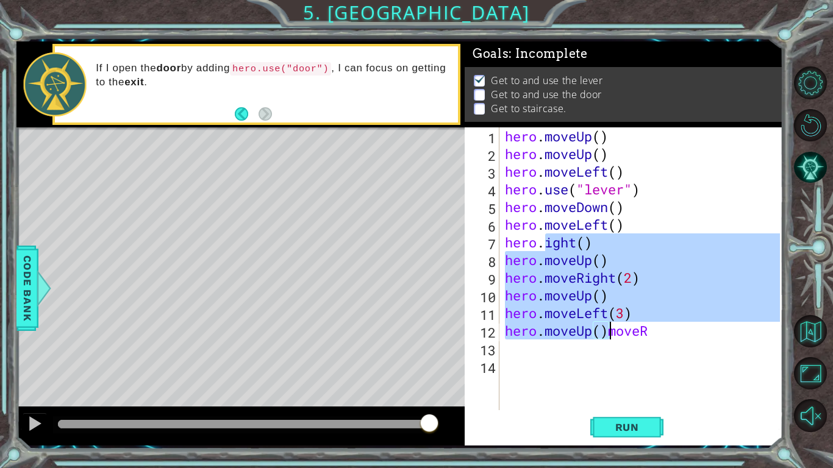
click at [542, 242] on div "hero . moveUp ( ) hero . moveUp ( ) hero . moveLeft ( ) hero . use ( "lever" ) …" at bounding box center [641, 268] width 277 height 283
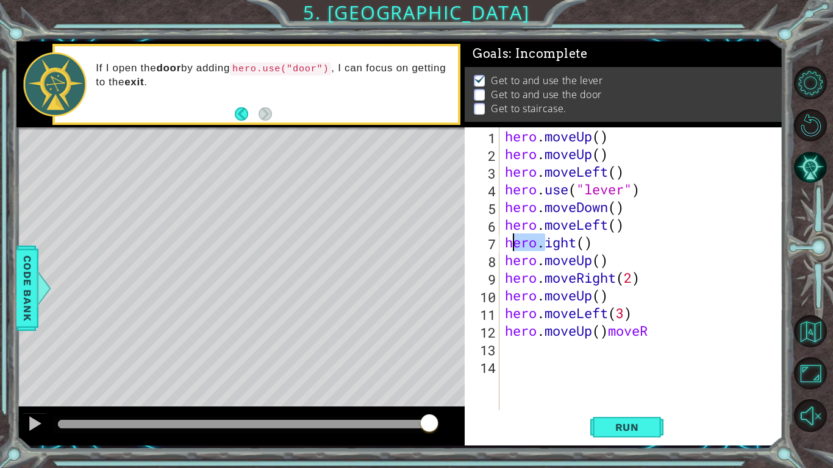
drag, startPoint x: 542, startPoint y: 244, endPoint x: 509, endPoint y: 247, distance: 33.1
click at [509, 247] on div "hero . moveUp ( ) hero . moveUp ( ) hero . moveLeft ( ) hero . use ( "lever" ) …" at bounding box center [645, 286] width 284 height 318
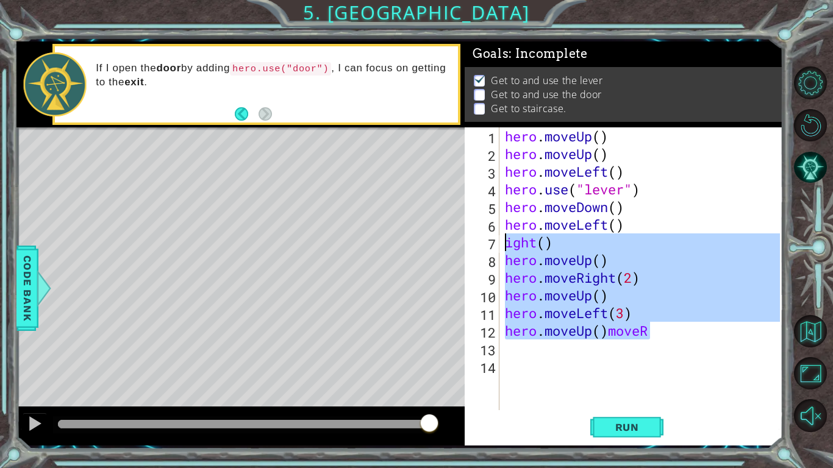
drag, startPoint x: 655, startPoint y: 334, endPoint x: 506, endPoint y: 241, distance: 176.2
click at [506, 241] on div "hero . moveUp ( ) hero . moveUp ( ) hero . moveLeft ( ) hero . use ( "lever" ) …" at bounding box center [645, 286] width 284 height 318
type textarea "ight() hero.moveUp()"
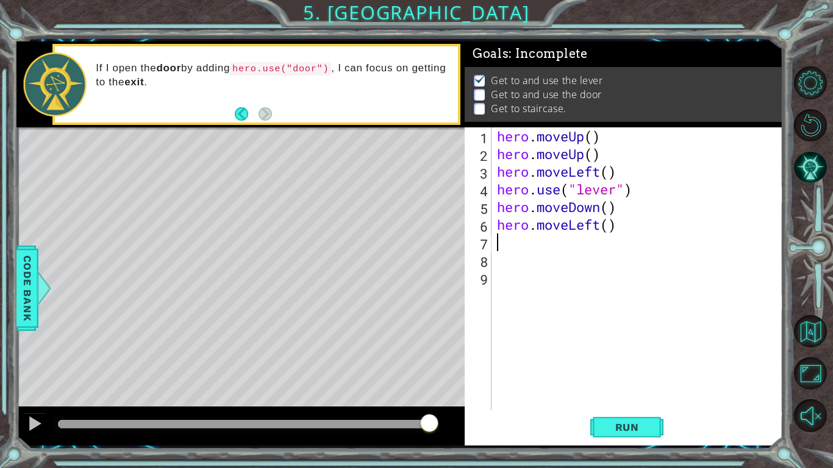
click at [620, 227] on div "hero . moveUp ( ) hero . moveUp ( ) hero . moveLeft ( ) hero . use ( "lever" ) …" at bounding box center [641, 286] width 292 height 318
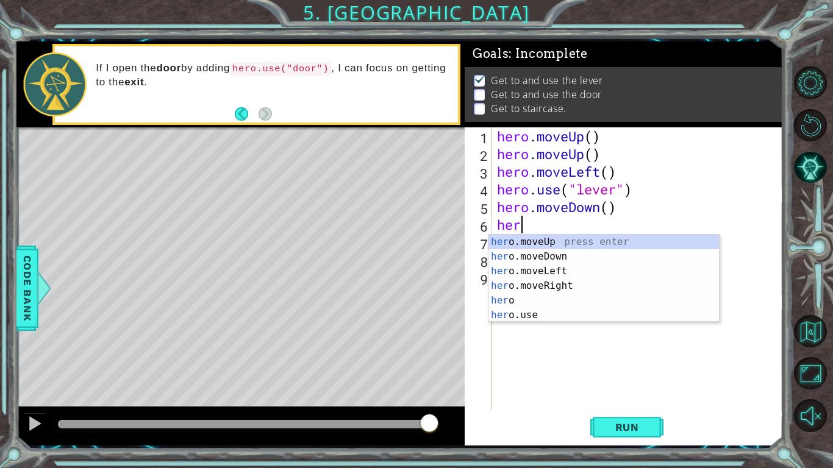
type textarea "h"
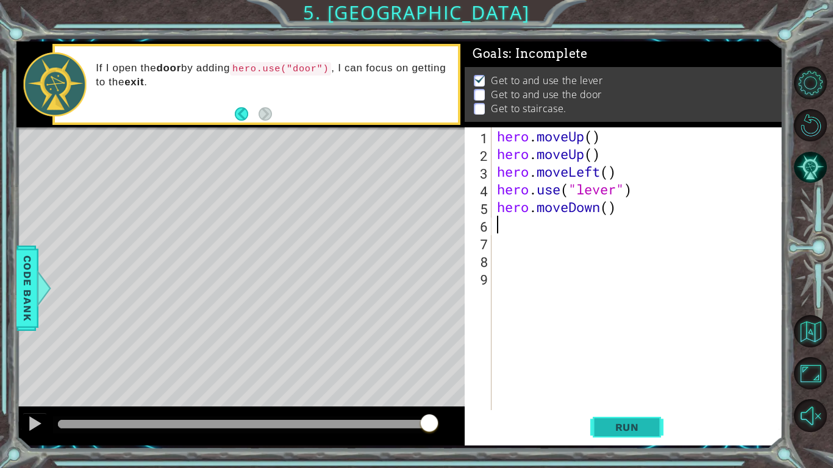
click at [646, 365] on span "Run" at bounding box center [627, 427] width 48 height 12
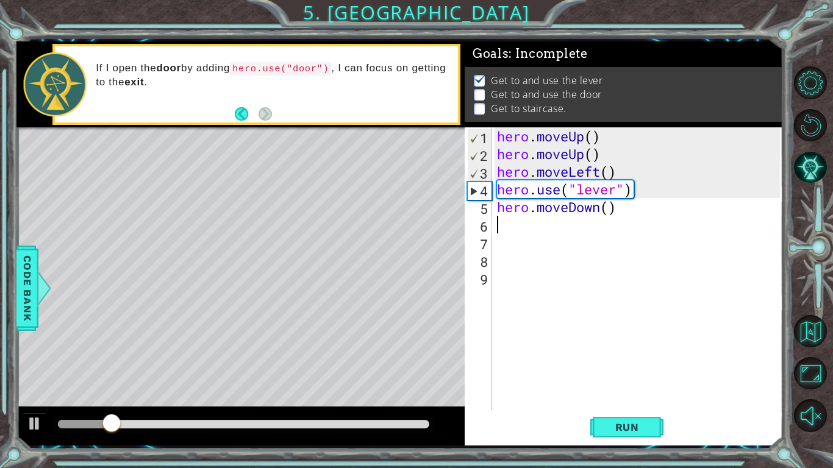
type textarea "z"
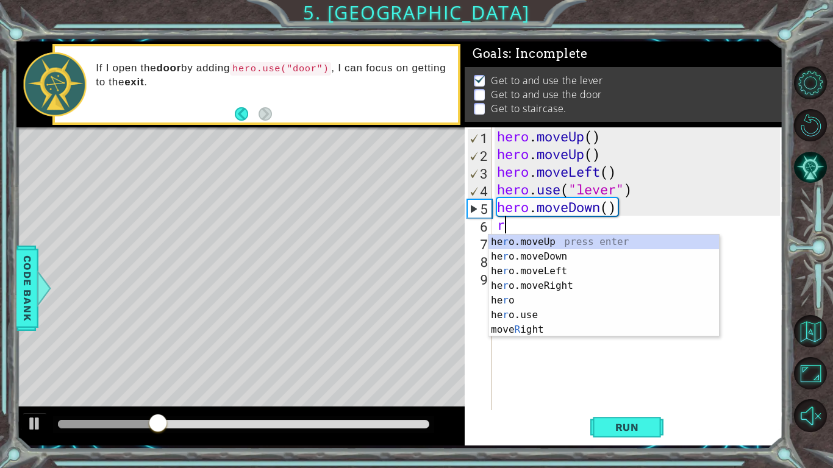
type textarea "ri"
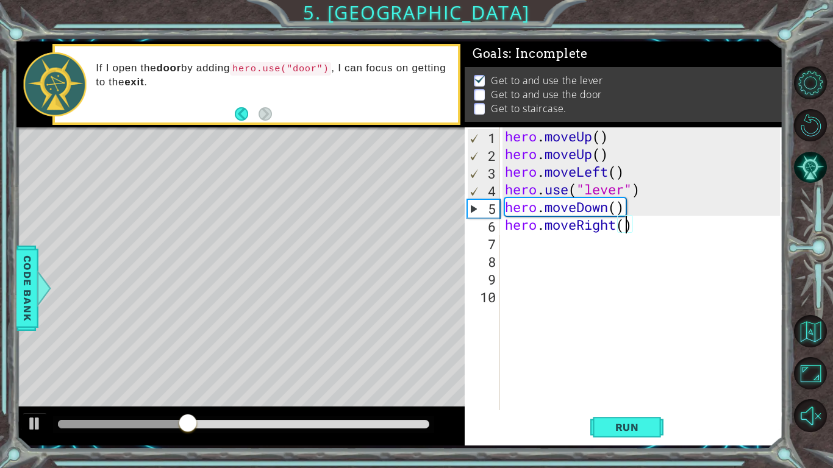
click at [626, 231] on div "hero . moveUp ( ) hero . moveUp ( ) hero . moveLeft ( ) hero . use ( "lever" ) …" at bounding box center [645, 286] width 284 height 318
type textarea "hero.moveRight(2)"
click at [504, 241] on div "hero . moveUp ( ) hero . moveUp ( ) hero . moveLeft ( ) hero . use ( "lever" ) …" at bounding box center [645, 286] width 284 height 318
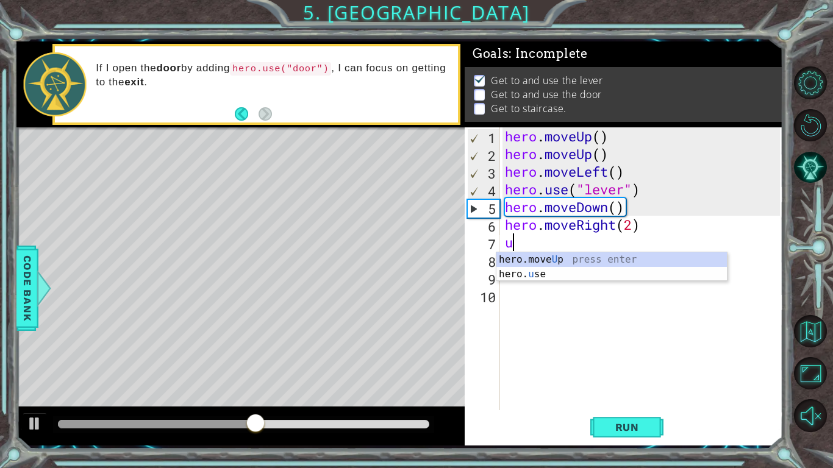
type textarea "up"
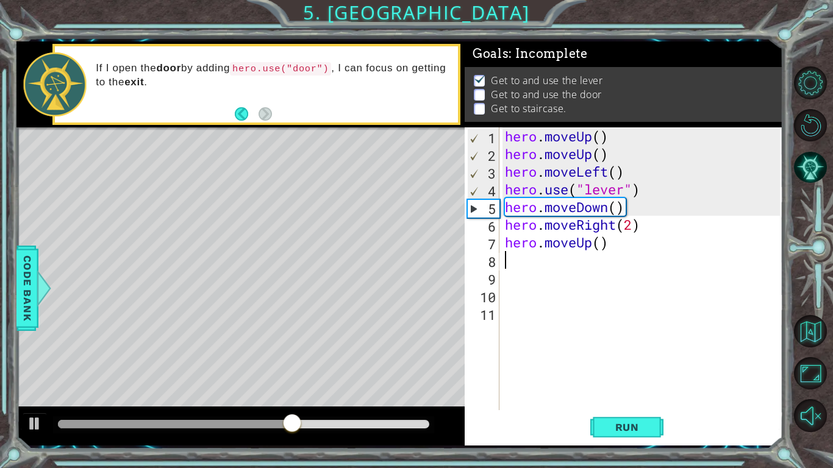
type textarea "ri"
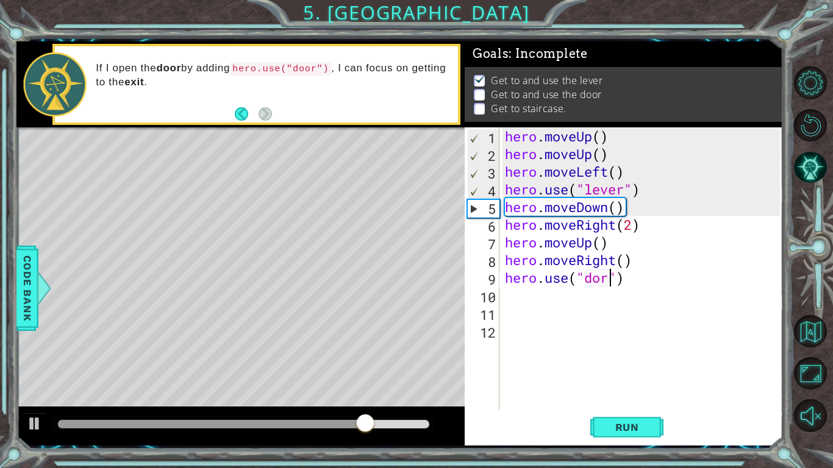
scroll to position [0, 4]
type textarea "hero.use("door")"
click at [505, 297] on div "hero . moveUp ( ) hero . moveUp ( ) hero . moveLeft ( ) hero . use ( "lever" ) …" at bounding box center [645, 286] width 284 height 318
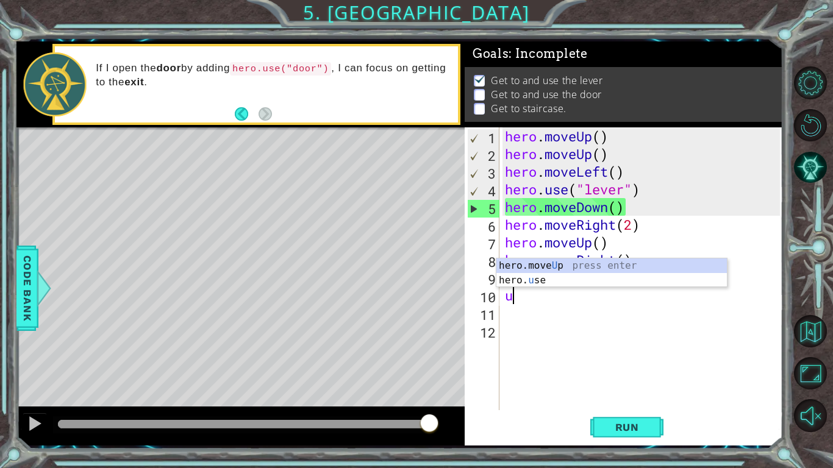
type textarea "up"
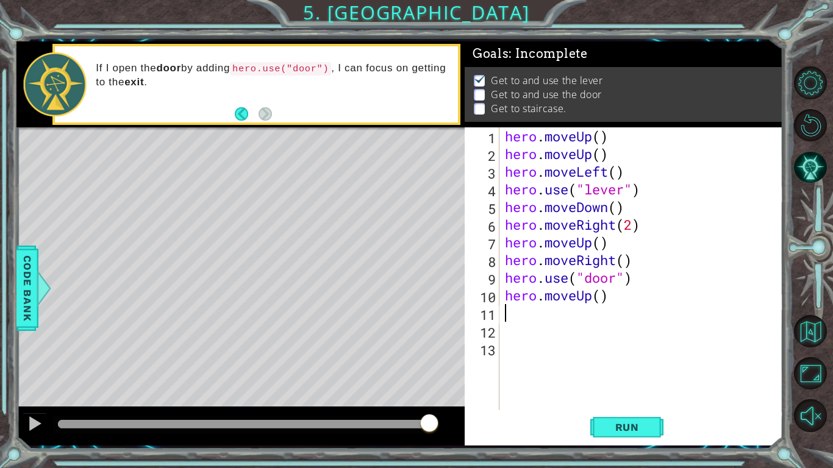
type textarea "2"
click at [601, 296] on div "hero . moveUp ( ) hero . moveUp ( ) hero . moveLeft ( ) hero . use ( "lever" ) …" at bounding box center [645, 286] width 284 height 318
type textarea "hero.moveUp(2)"
click at [505, 321] on div "hero . moveUp ( ) hero . moveUp ( ) hero . moveLeft ( ) hero . use ( "lever" ) …" at bounding box center [645, 286] width 284 height 318
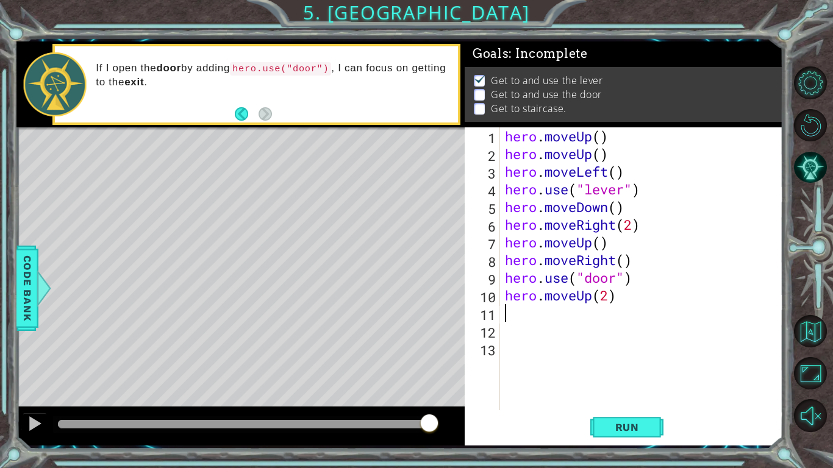
scroll to position [0, 0]
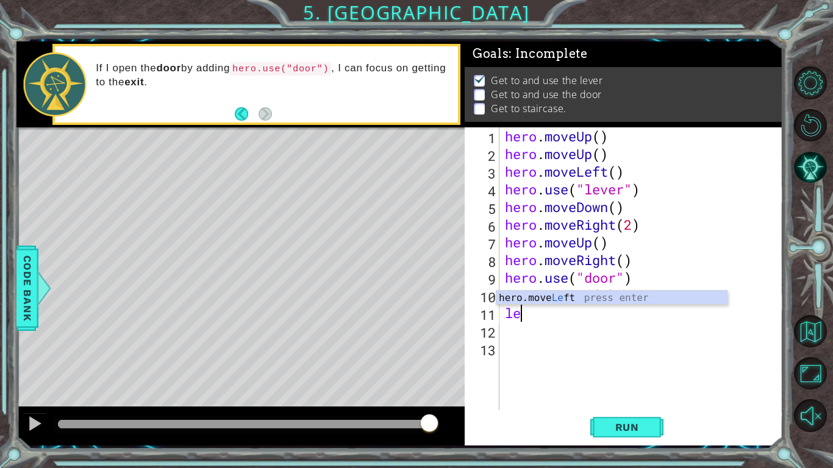
type textarea "left"
click at [536, 299] on div "hero.move Left press enter" at bounding box center [611, 313] width 231 height 44
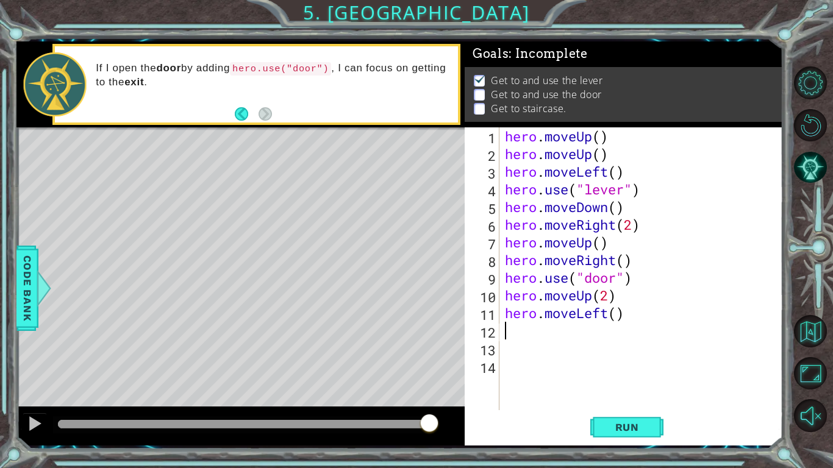
scroll to position [0, 0]
type textarea "3"
click at [617, 312] on div "hero . moveUp ( ) hero . moveUp ( ) hero . moveLeft ( ) hero . use ( "lever" ) …" at bounding box center [645, 286] width 284 height 318
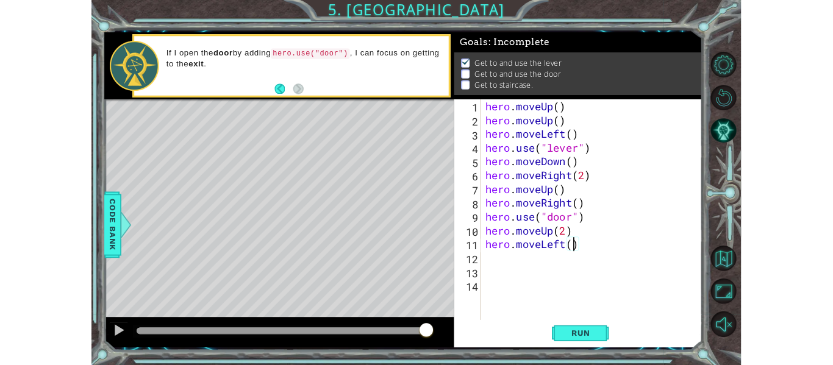
scroll to position [0, 5]
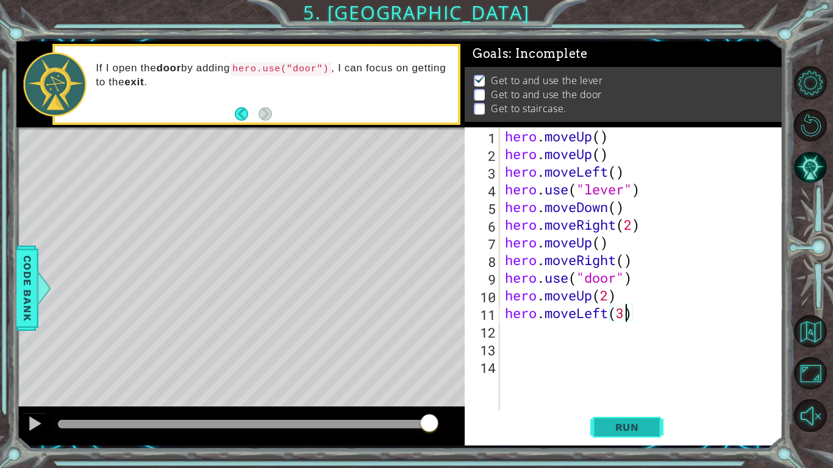
type textarea "hero.moveLeft(3)"
click at [643, 365] on button "Run" at bounding box center [626, 428] width 73 height 32
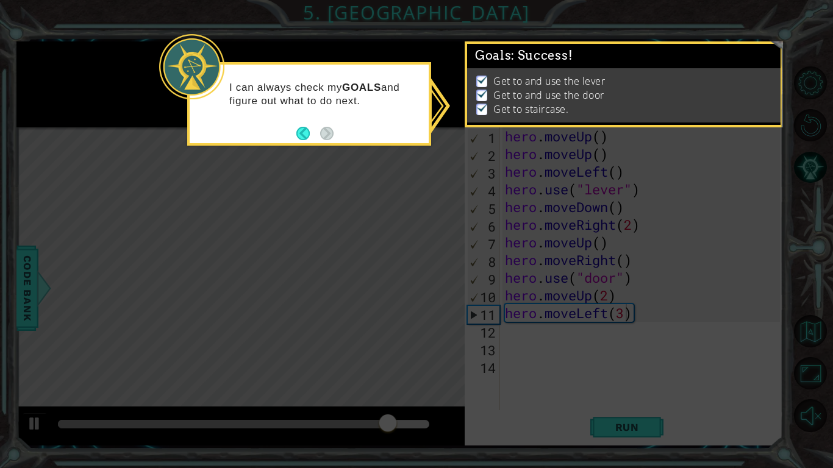
click at [441, 337] on icon at bounding box center [416, 234] width 833 height 468
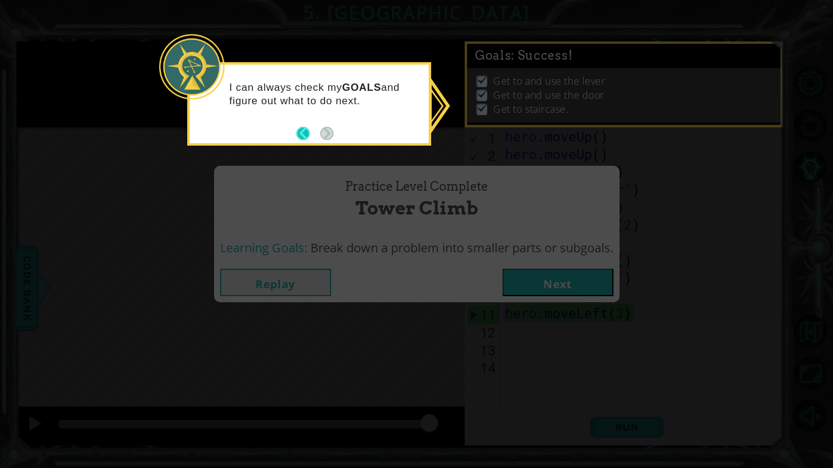
click at [300, 130] on button "Back" at bounding box center [308, 133] width 24 height 13
click at [507, 201] on icon at bounding box center [416, 234] width 833 height 468
click at [303, 135] on button "Back" at bounding box center [308, 133] width 24 height 13
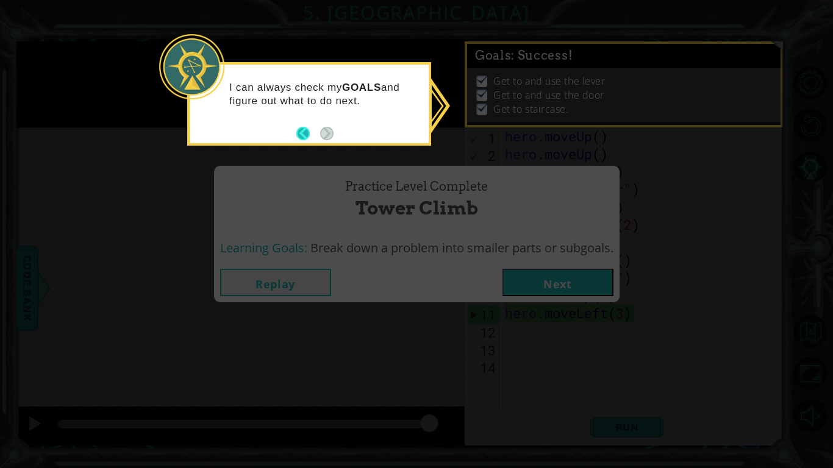
click at [303, 135] on button "Back" at bounding box center [308, 133] width 24 height 13
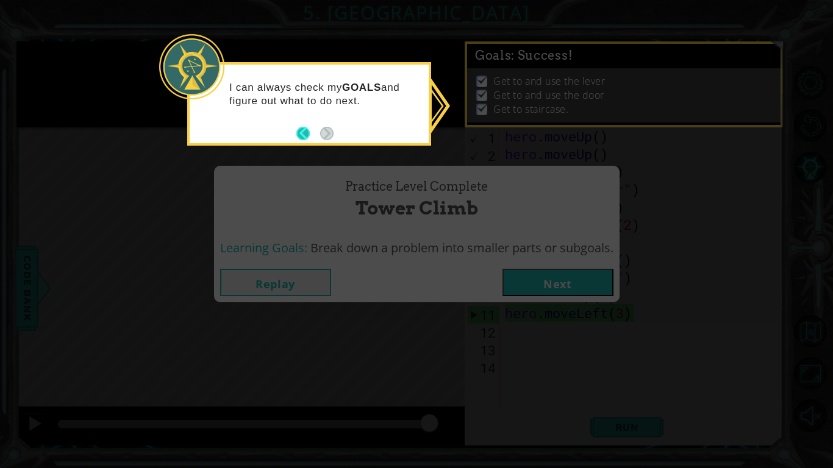
click at [303, 135] on button "Back" at bounding box center [308, 133] width 24 height 13
click at [565, 286] on icon at bounding box center [416, 234] width 833 height 468
click at [309, 137] on button "Back" at bounding box center [308, 133] width 24 height 13
click at [307, 135] on button "Back" at bounding box center [308, 133] width 24 height 13
click at [393, 99] on p "I can always check my GOALS and figure out what to do next." at bounding box center [324, 94] width 191 height 27
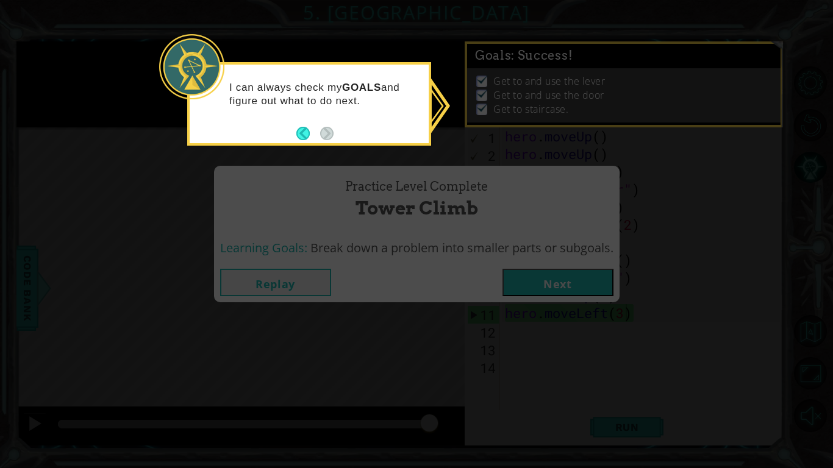
click at [403, 149] on body "1 ההההההההההההההההההההההההההההההההההההההההההההההההההההההההההההההההההההההההההההה…" at bounding box center [416, 234] width 833 height 468
click at [305, 129] on button "Back" at bounding box center [308, 133] width 24 height 13
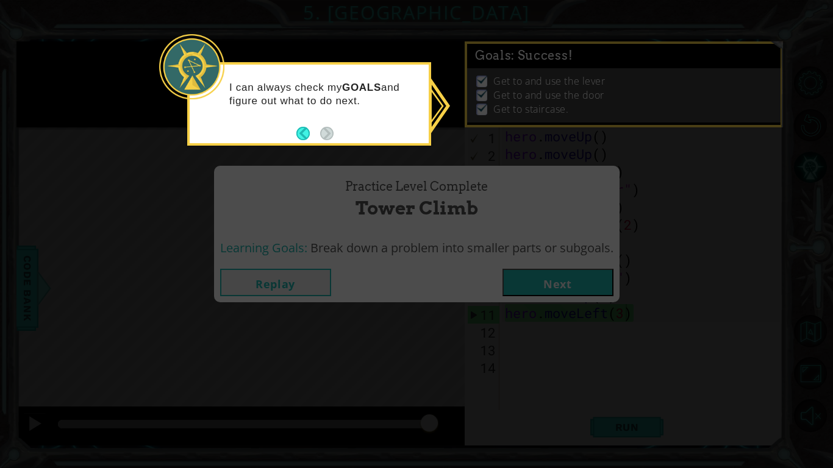
click at [510, 56] on div "Practice Level Complete Tower Climb Learning Goals: Break down a problem into s…" at bounding box center [416, 234] width 833 height 468
click at [549, 302] on icon at bounding box center [416, 234] width 833 height 468
